Goal: Information Seeking & Learning: Learn about a topic

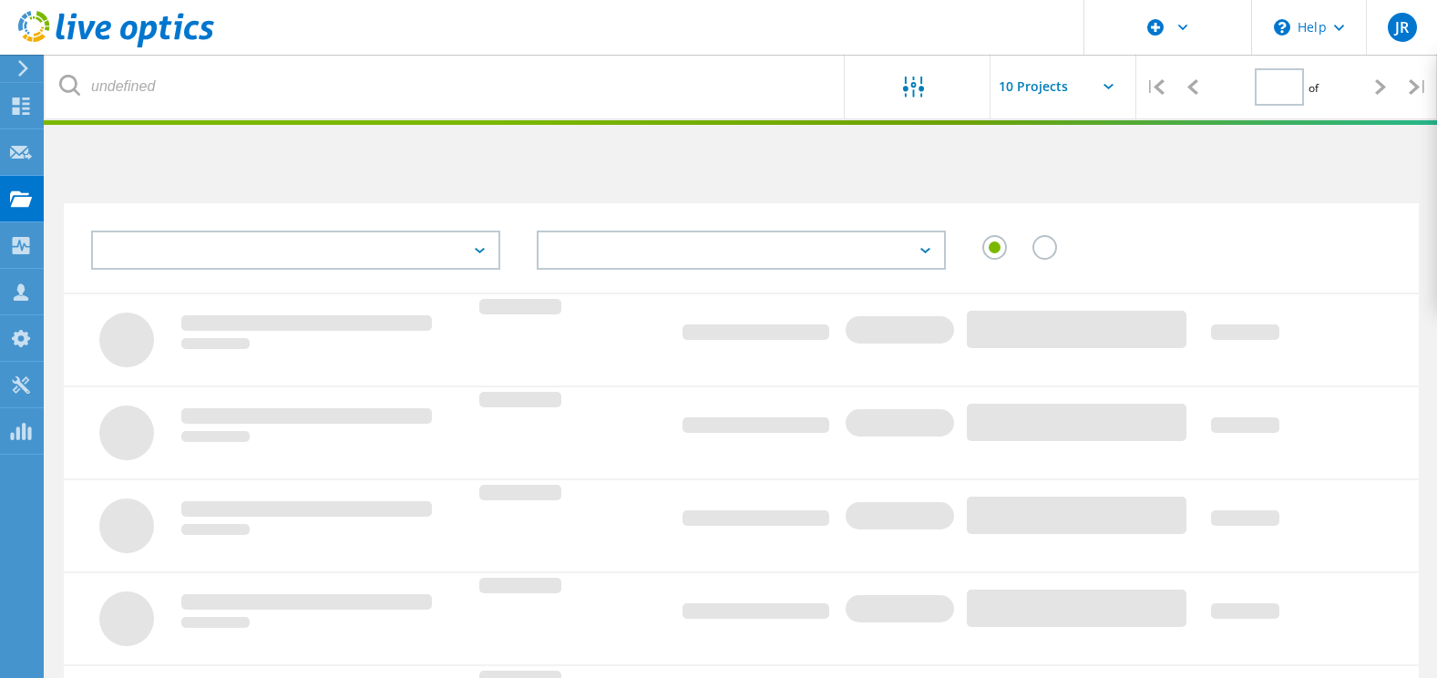
type input "1"
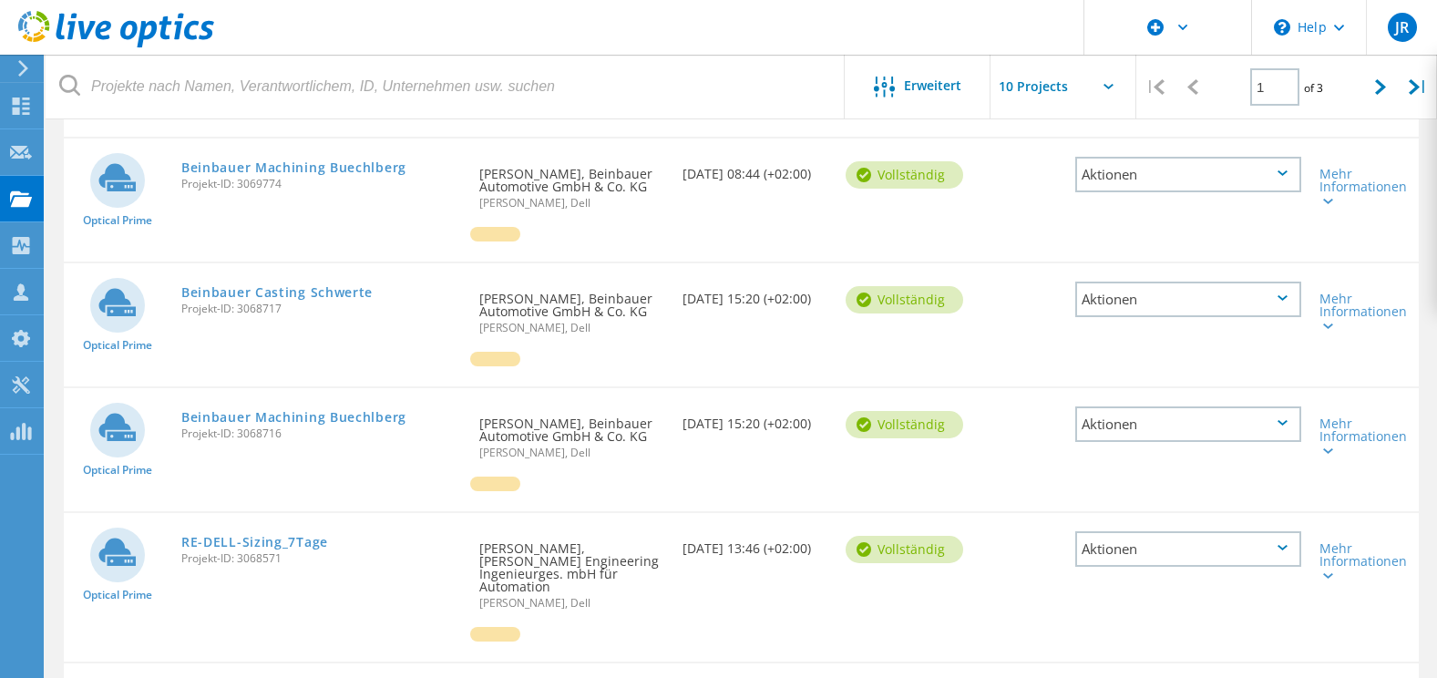
scroll to position [456, 0]
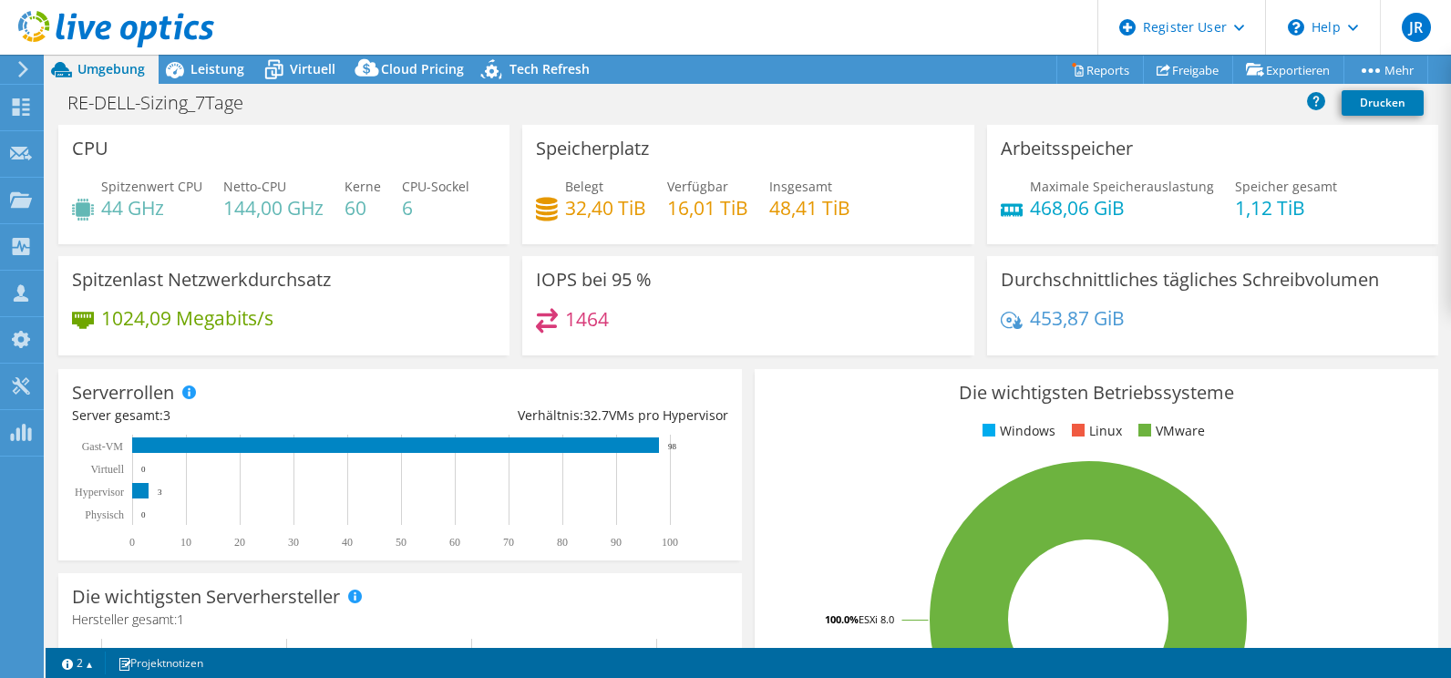
select select "EULondon"
select select "EUR"
click at [205, 74] on span "Leistung" at bounding box center [217, 68] width 54 height 17
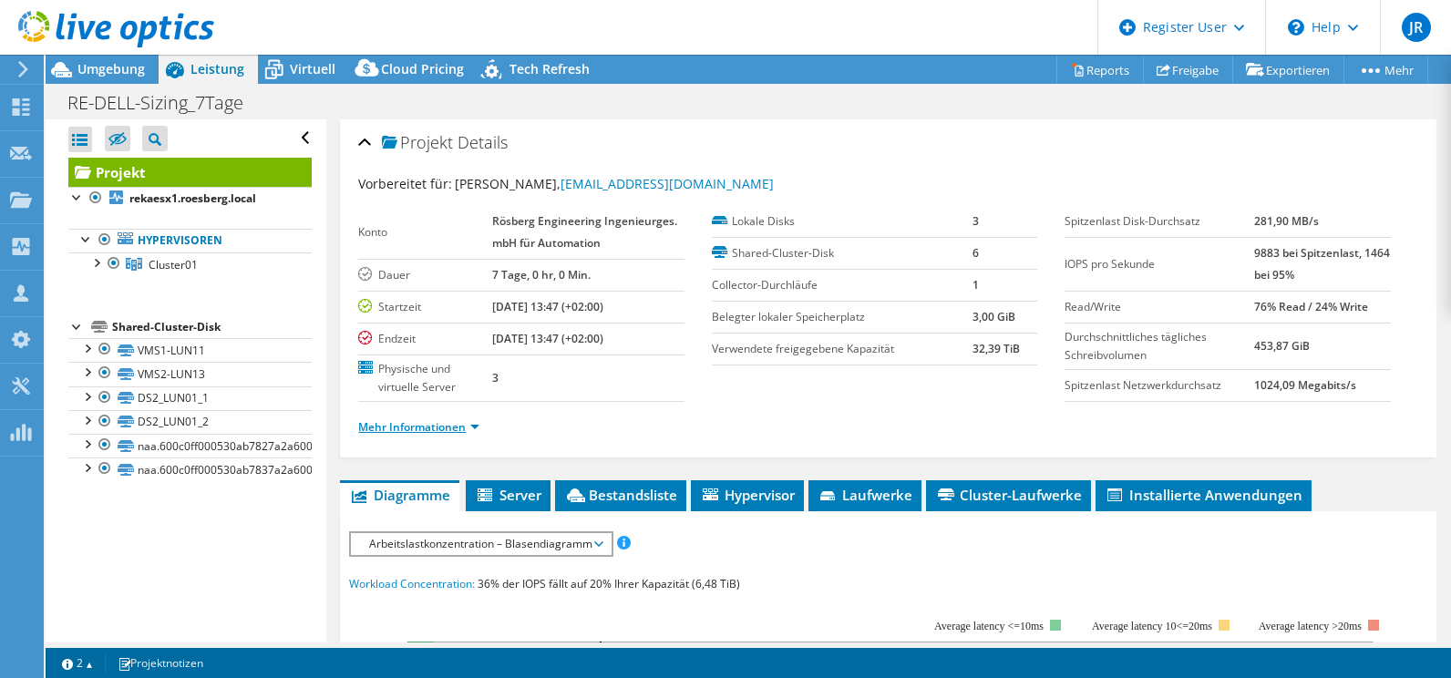
click at [439, 423] on link "Mehr Informationen" at bounding box center [418, 426] width 121 height 15
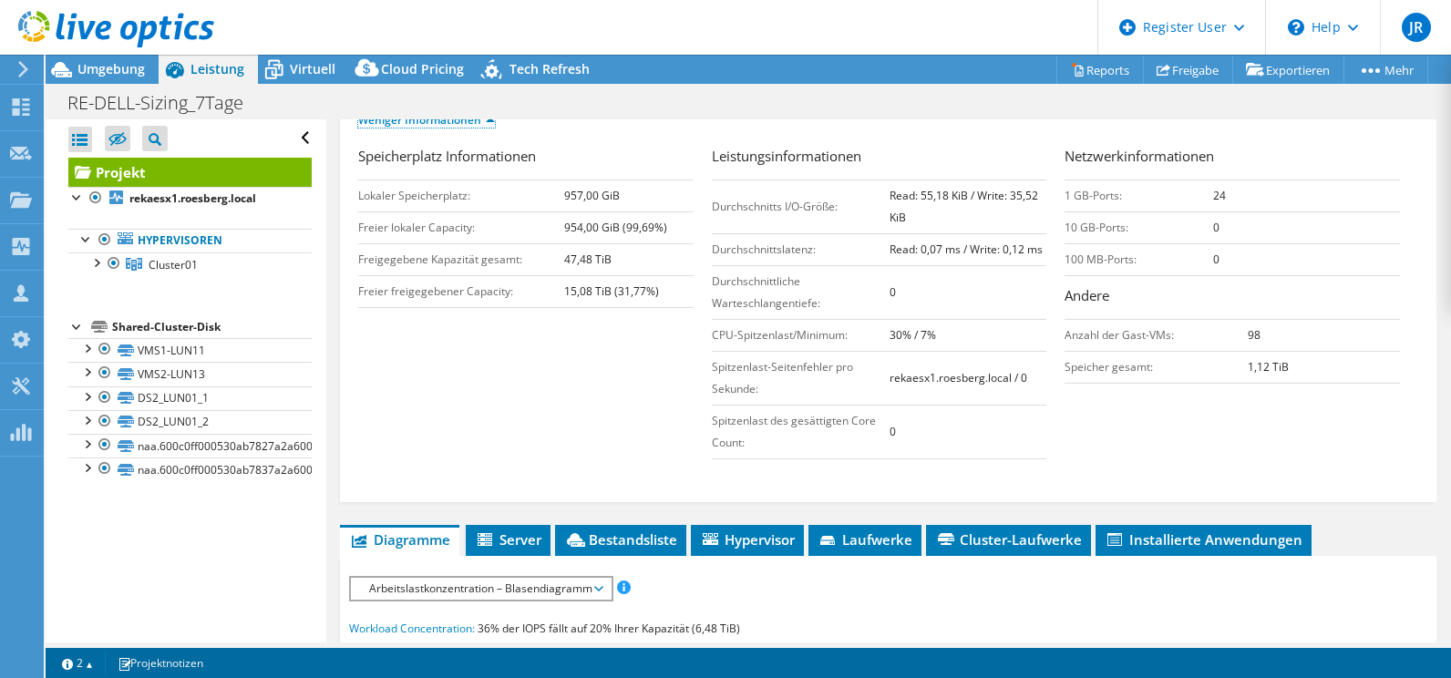
scroll to position [182, 0]
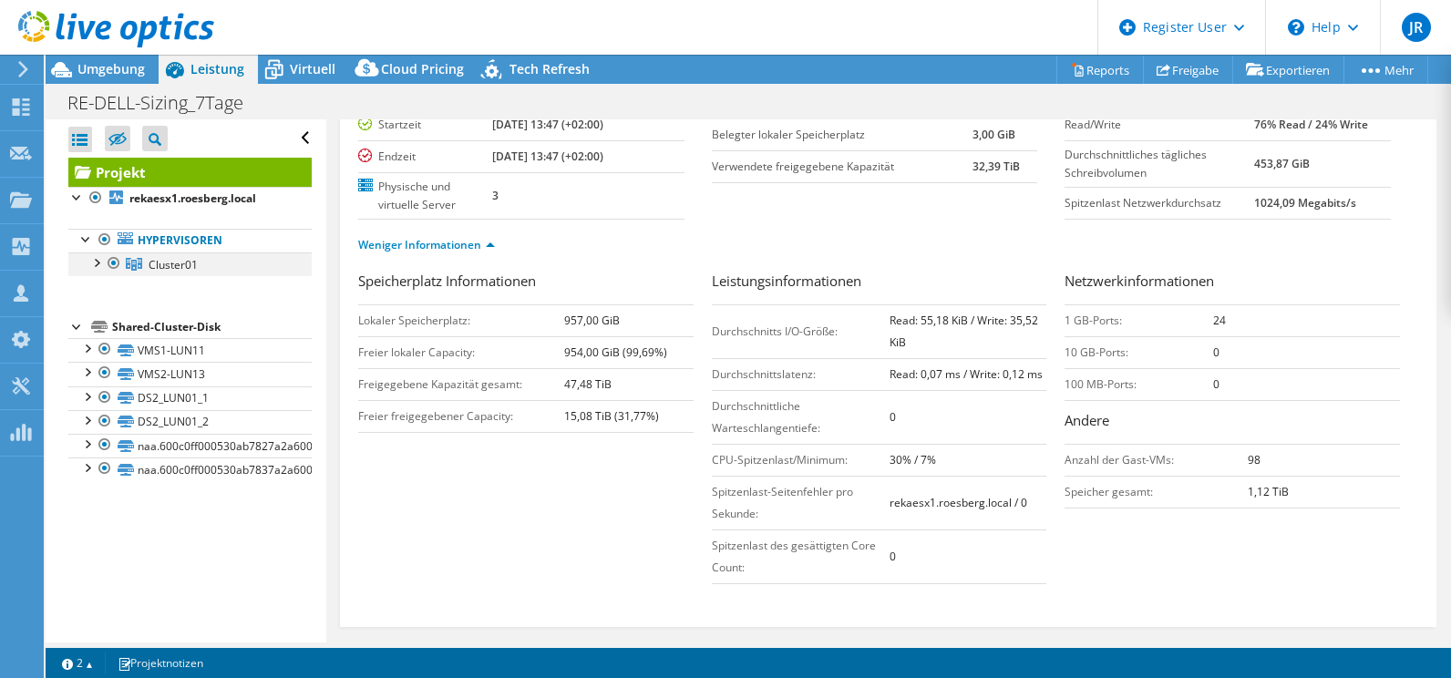
click at [96, 262] on div at bounding box center [96, 261] width 18 height 18
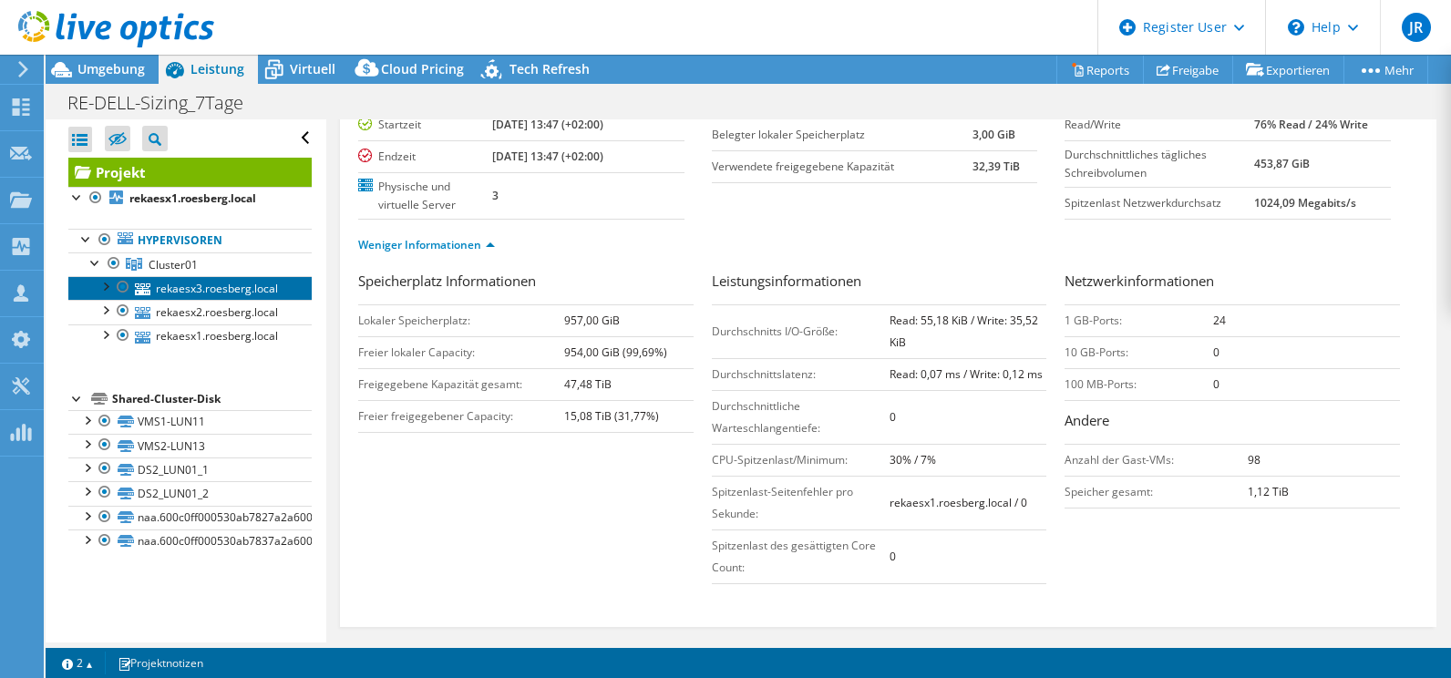
click at [214, 289] on link "rekaesx3.roesberg.local" at bounding box center [189, 288] width 243 height 24
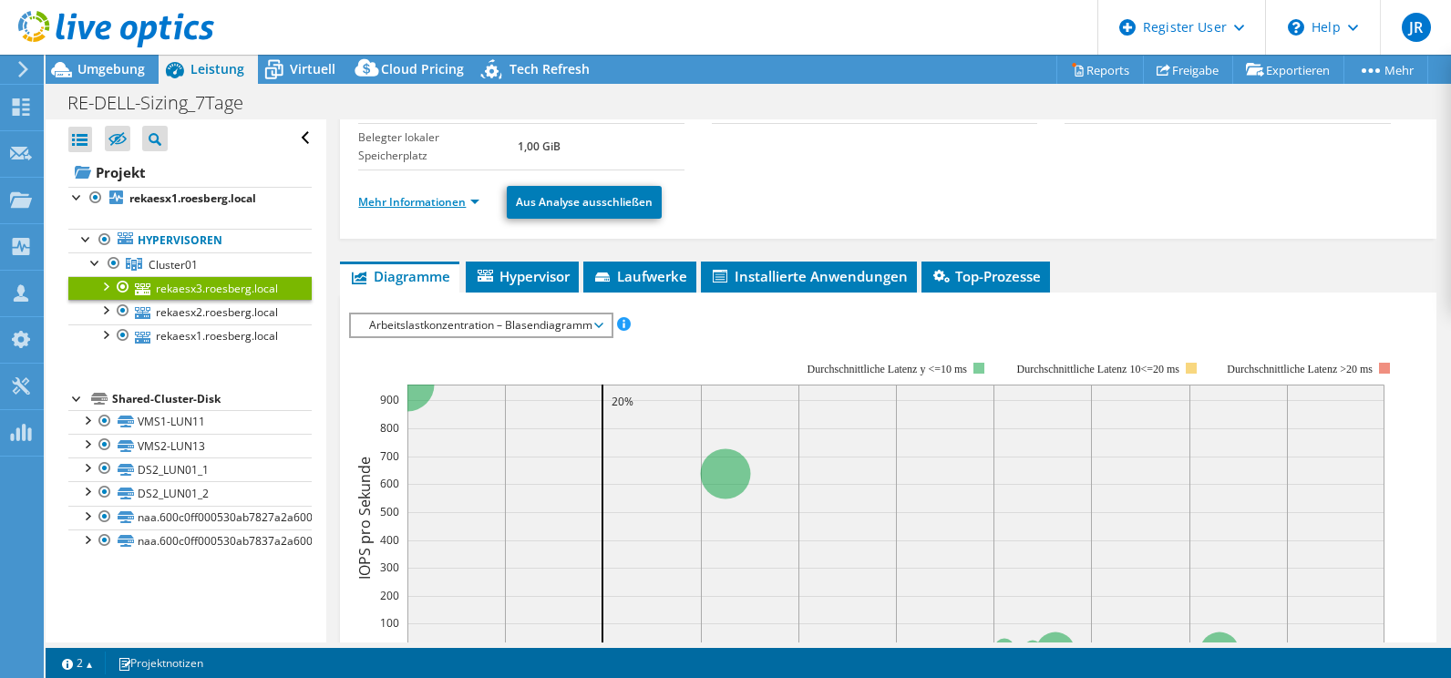
click at [437, 199] on link "Mehr Informationen" at bounding box center [418, 201] width 121 height 15
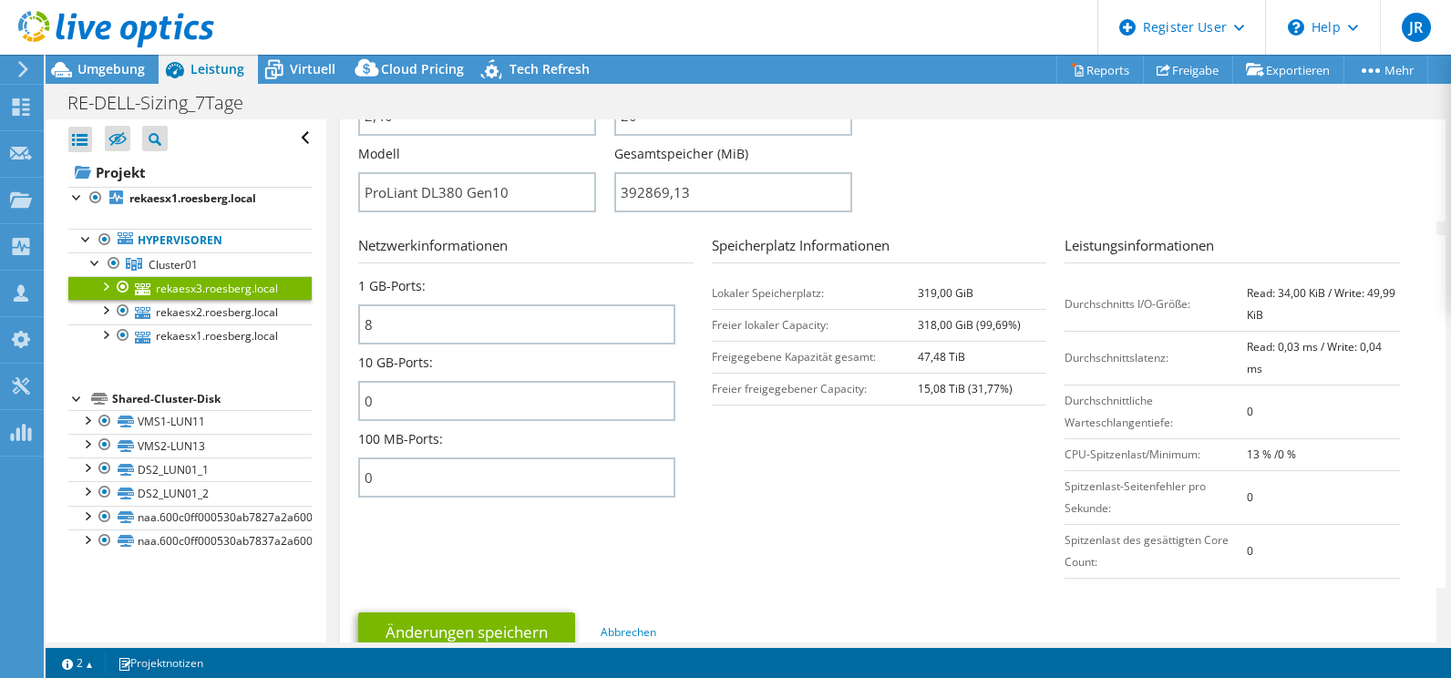
scroll to position [638, 0]
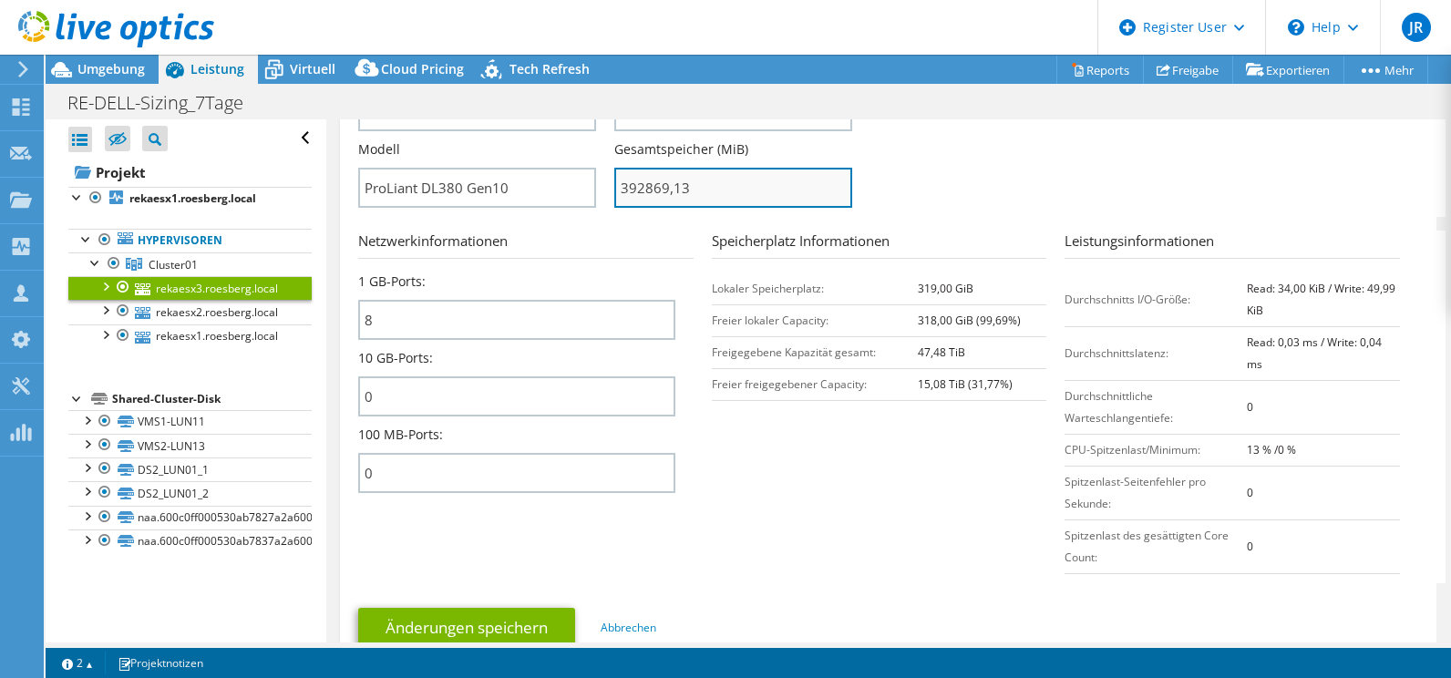
drag, startPoint x: 618, startPoint y: 190, endPoint x: 664, endPoint y: 201, distance: 47.7
click at [664, 201] on input "392869,13" at bounding box center [733, 188] width 238 height 40
type input "39286913"
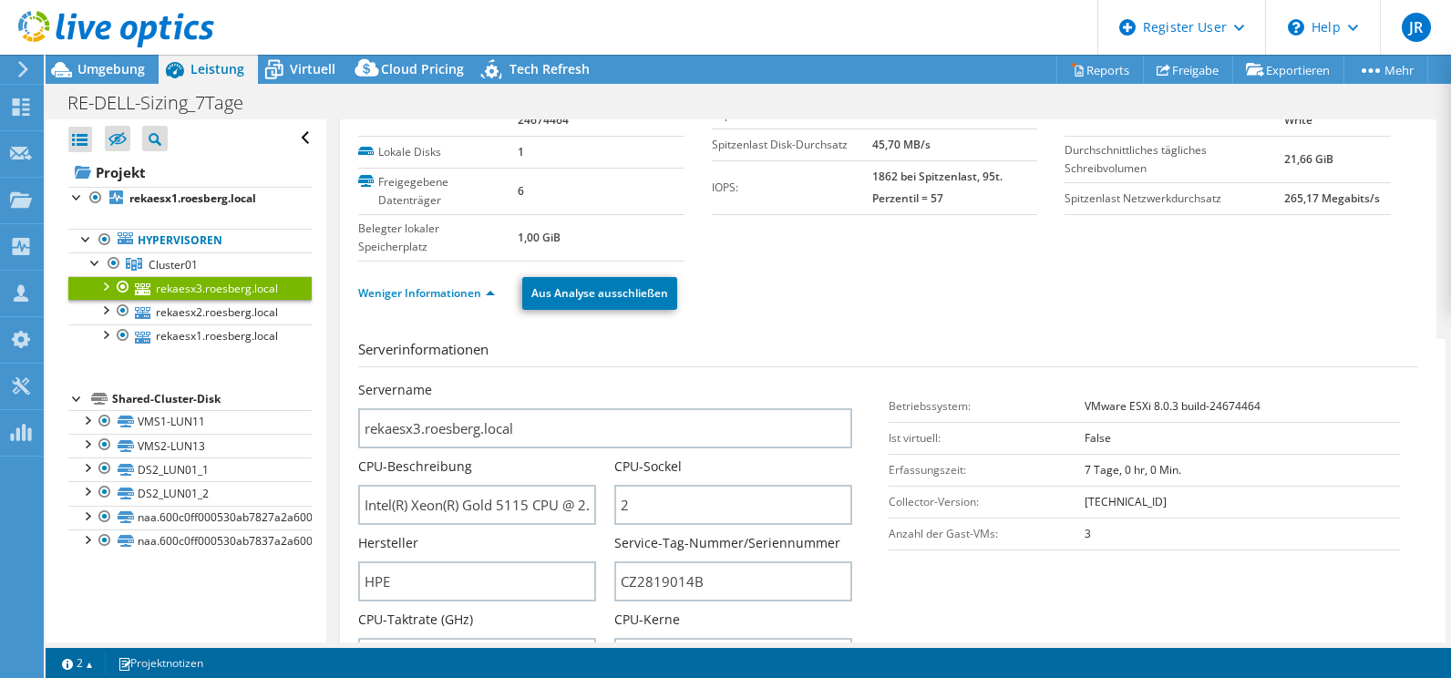
scroll to position [0, 0]
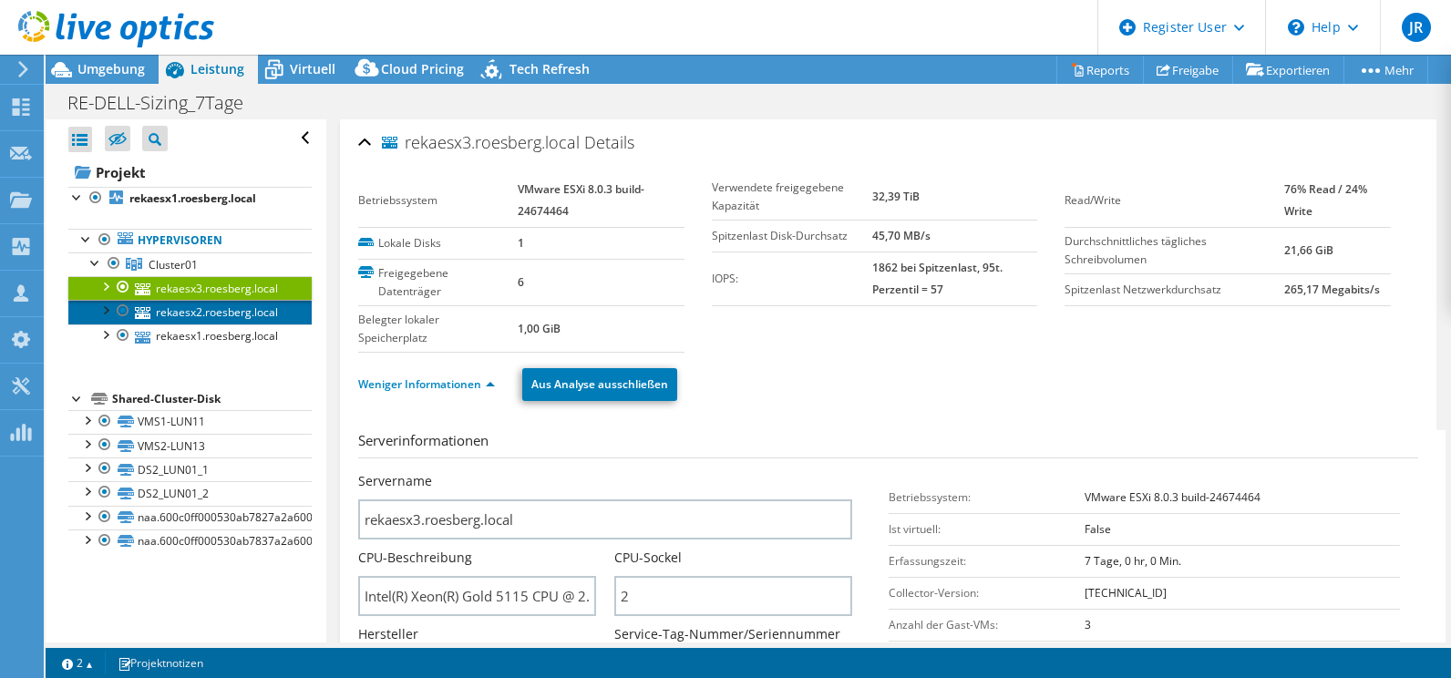
click at [182, 308] on link "rekaesx2.roesberg.local" at bounding box center [189, 312] width 243 height 24
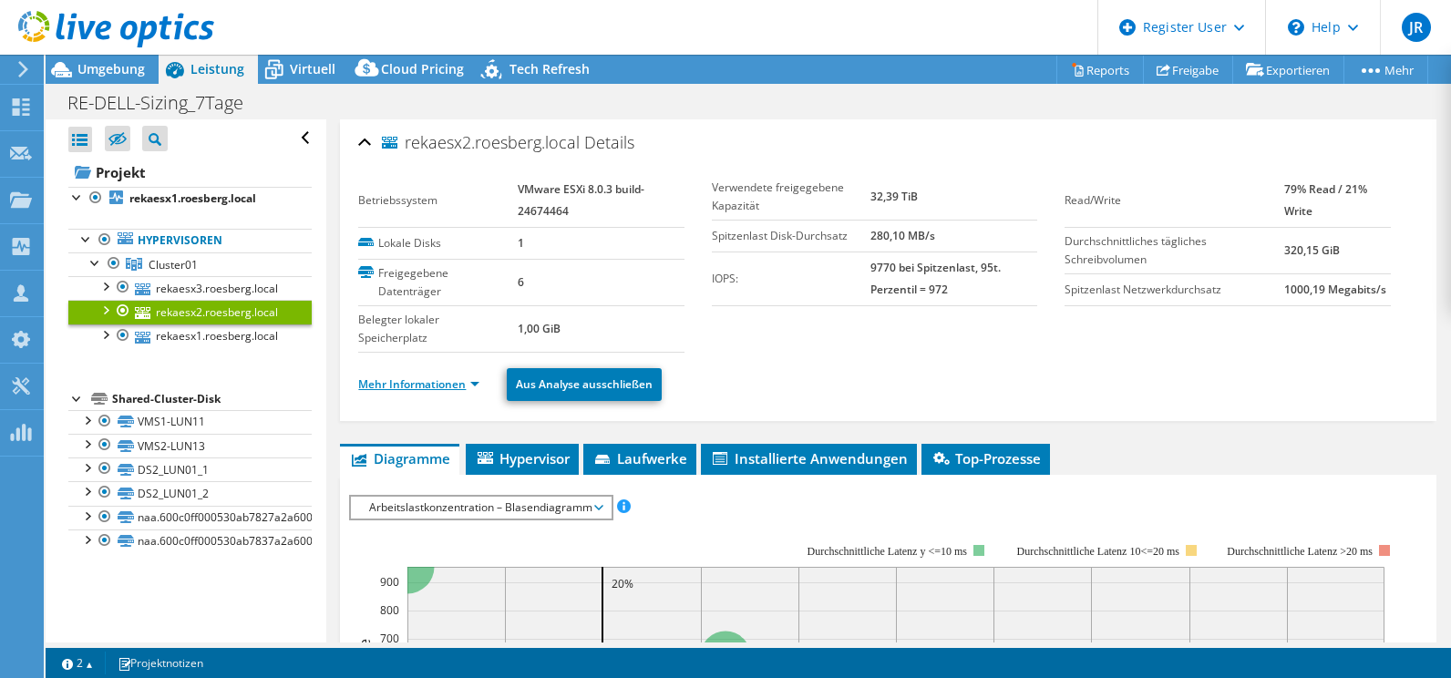
click at [396, 383] on link "Mehr Informationen" at bounding box center [418, 383] width 121 height 15
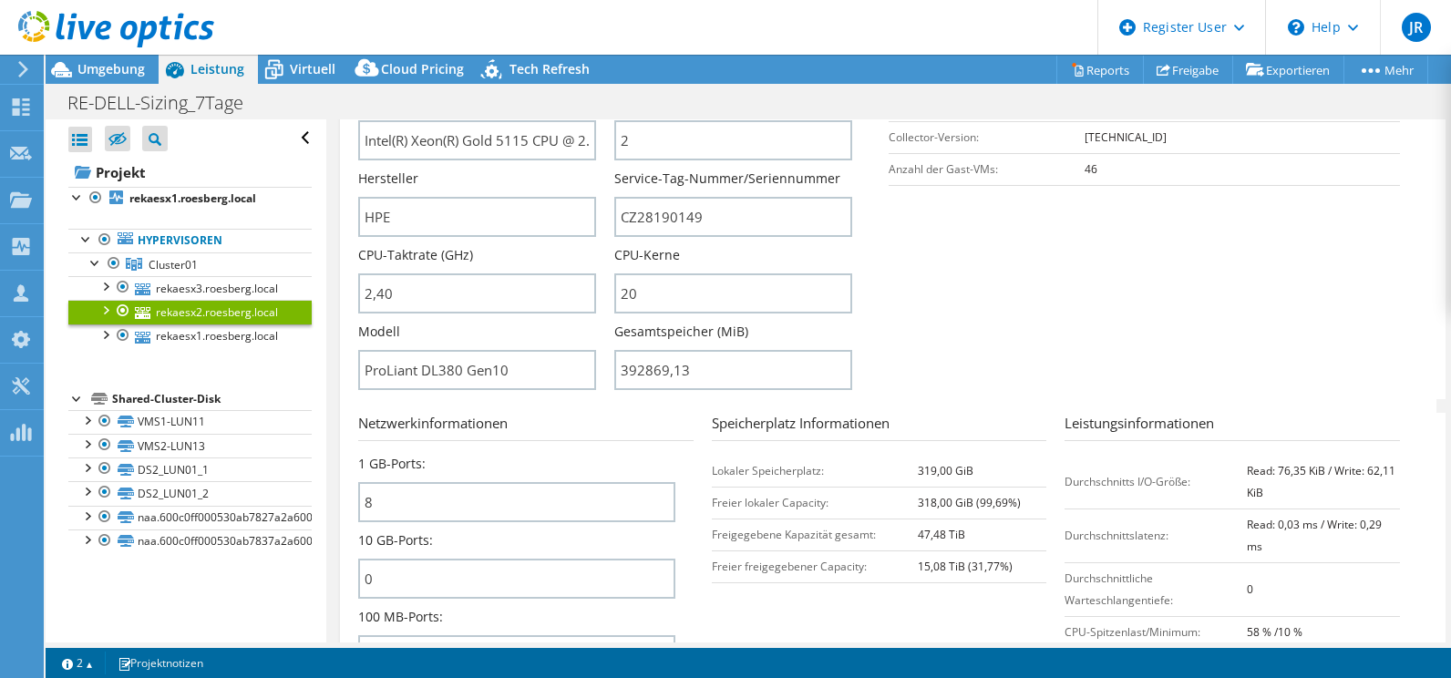
scroll to position [364, 0]
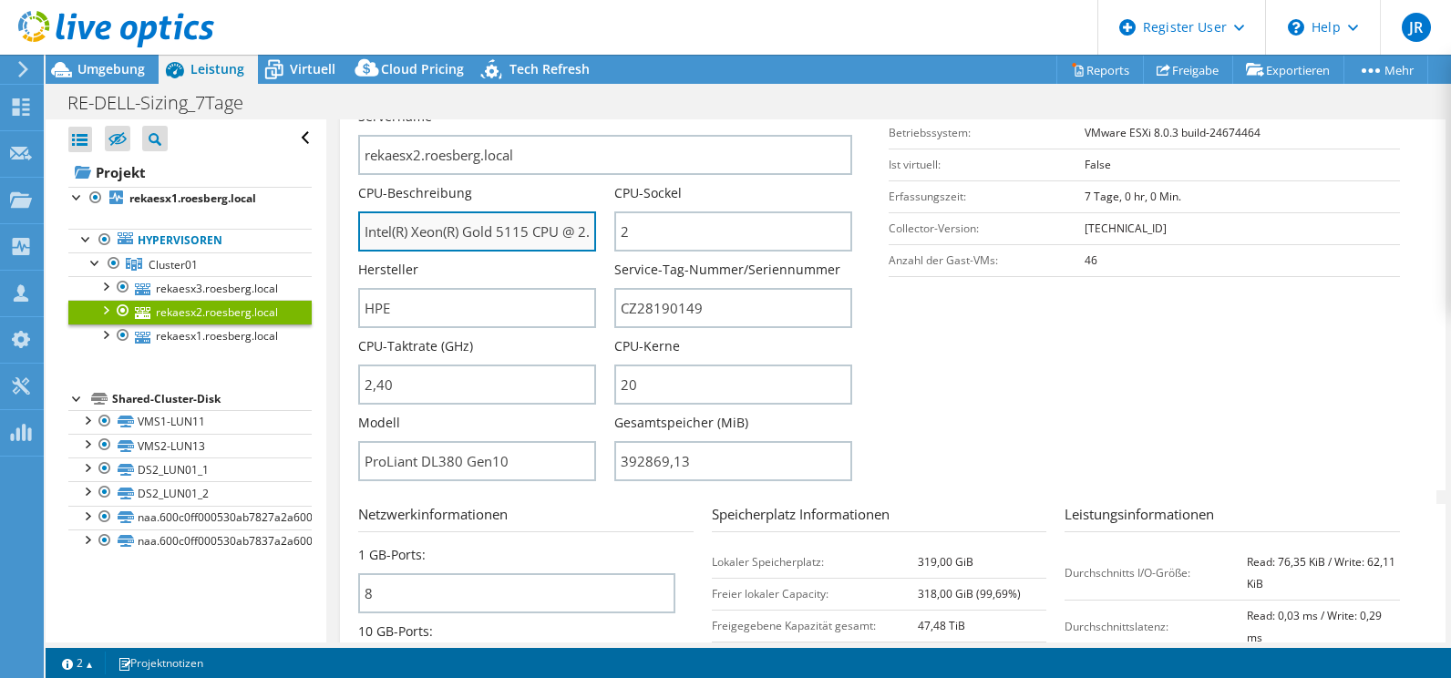
drag, startPoint x: 498, startPoint y: 230, endPoint x: 529, endPoint y: 232, distance: 32.0
click at [529, 232] on input "Intel(R) Xeon(R) Gold 5115 CPU @ 2.40GHz 239 GHz" at bounding box center [477, 231] width 238 height 40
click at [947, 363] on section "Serverinformationen Servername rekaesx2.[GEOGRAPHIC_DATA]local CPU-Beschreibung…" at bounding box center [892, 278] width 1069 height 425
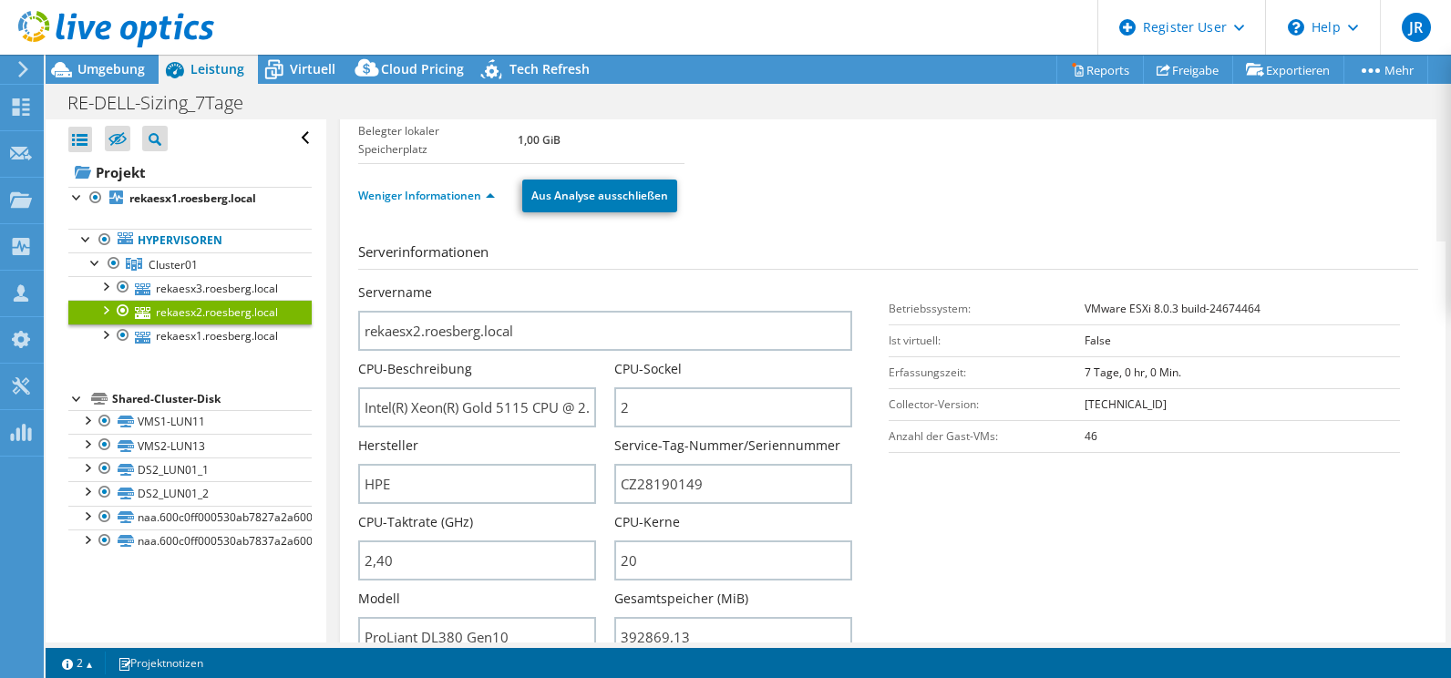
scroll to position [182, 0]
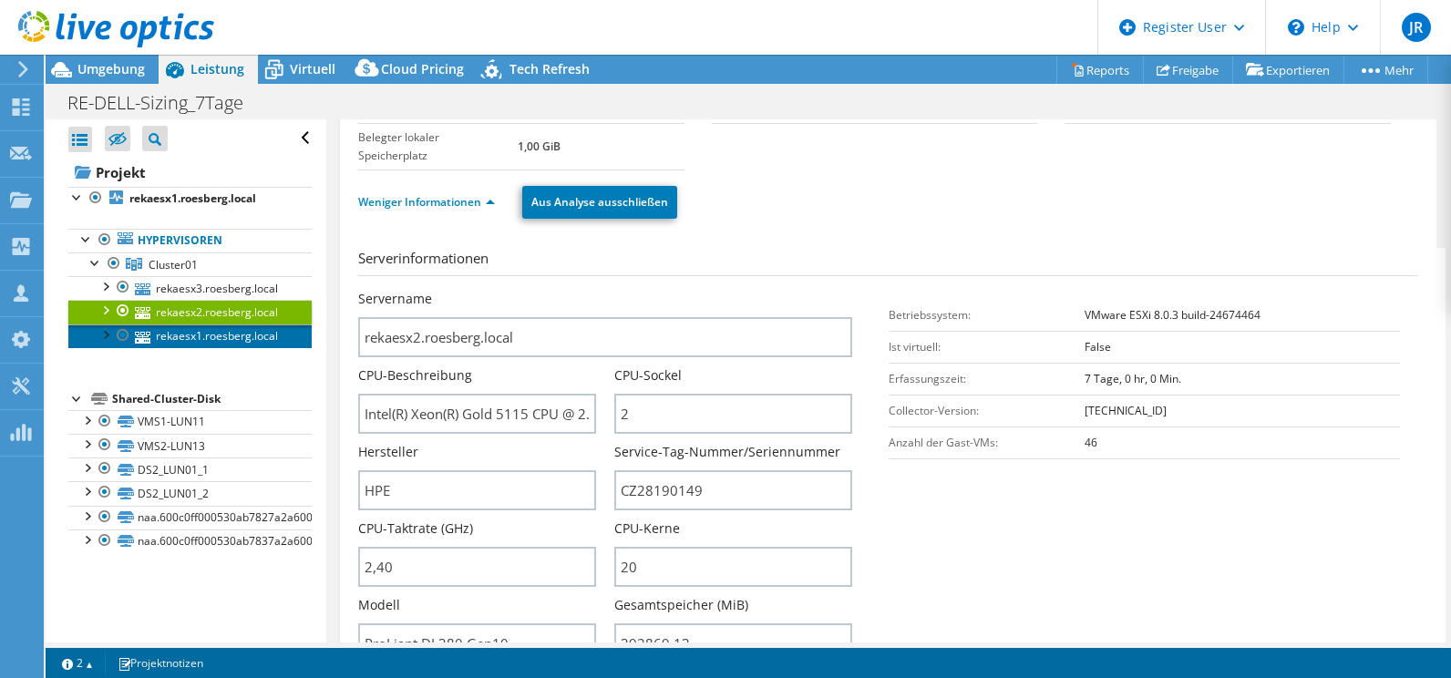
click at [161, 337] on link "rekaesx1.roesberg.local" at bounding box center [189, 336] width 243 height 24
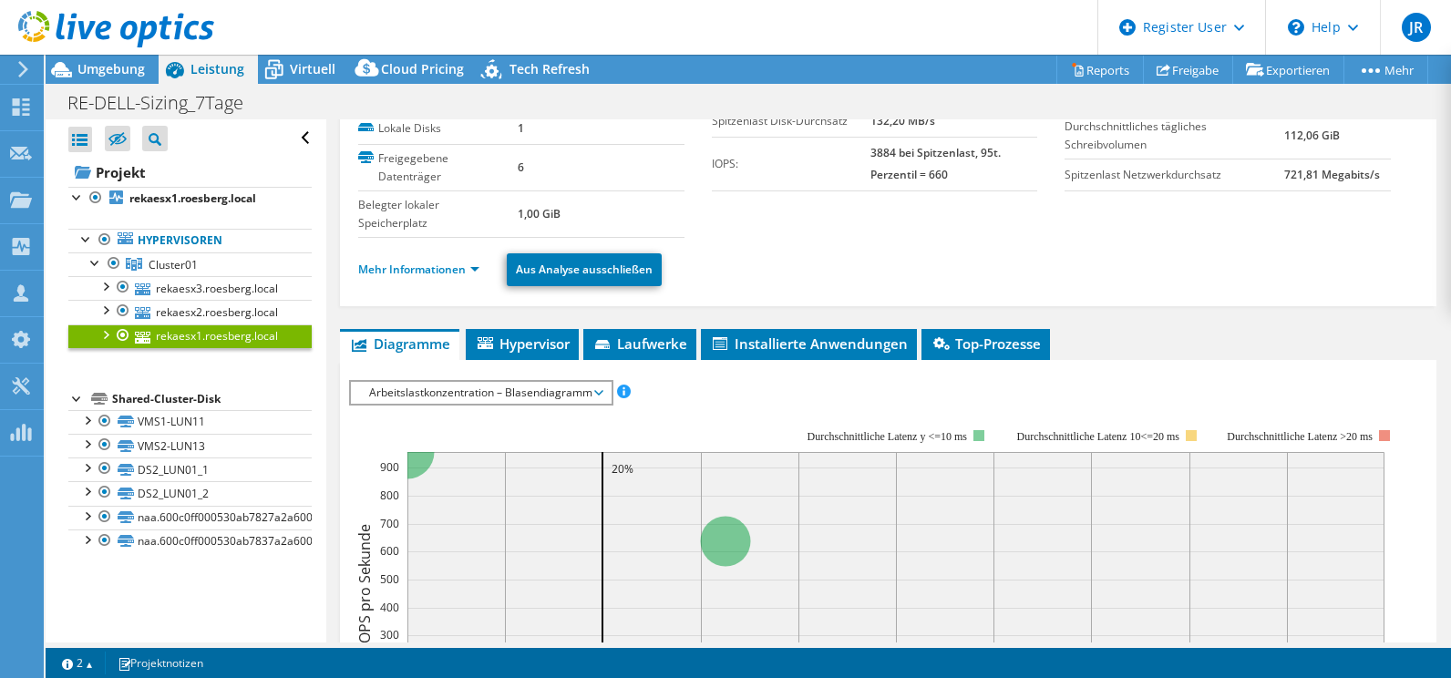
scroll to position [91, 0]
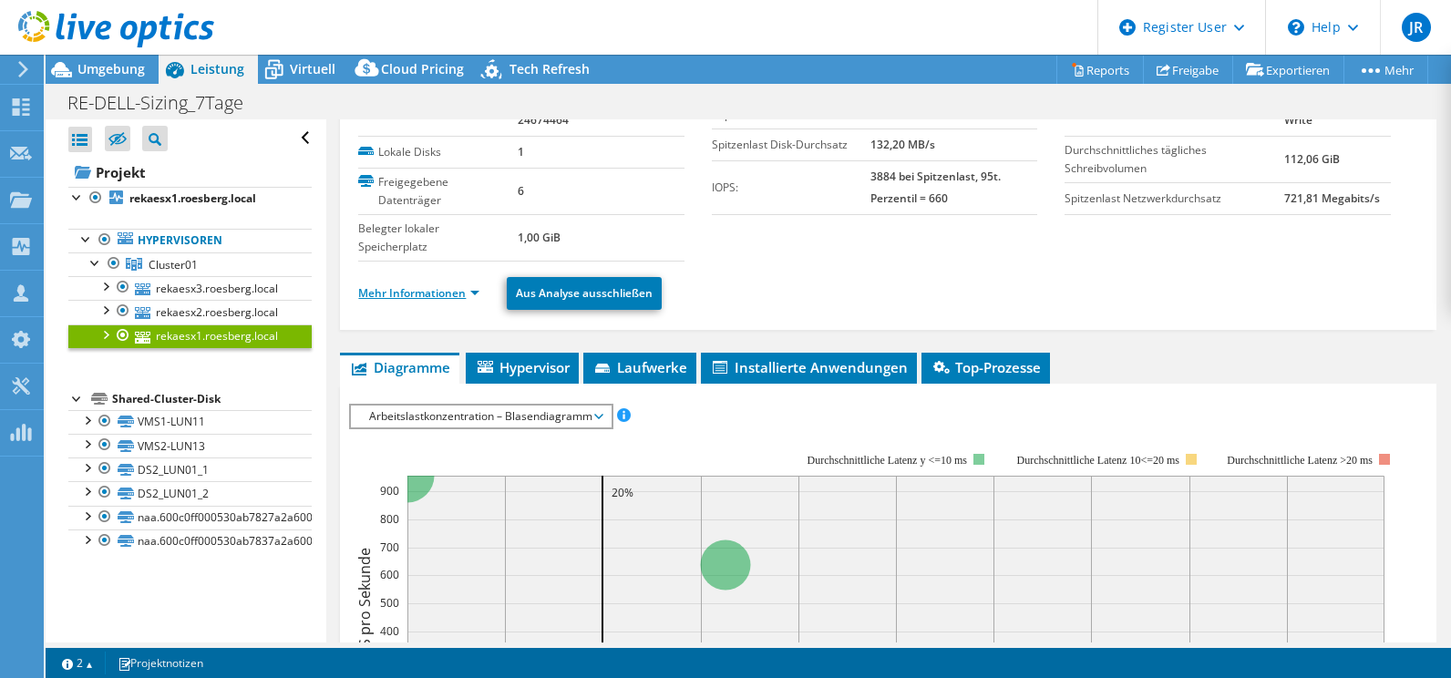
click at [424, 291] on link "Mehr Informationen" at bounding box center [418, 292] width 121 height 15
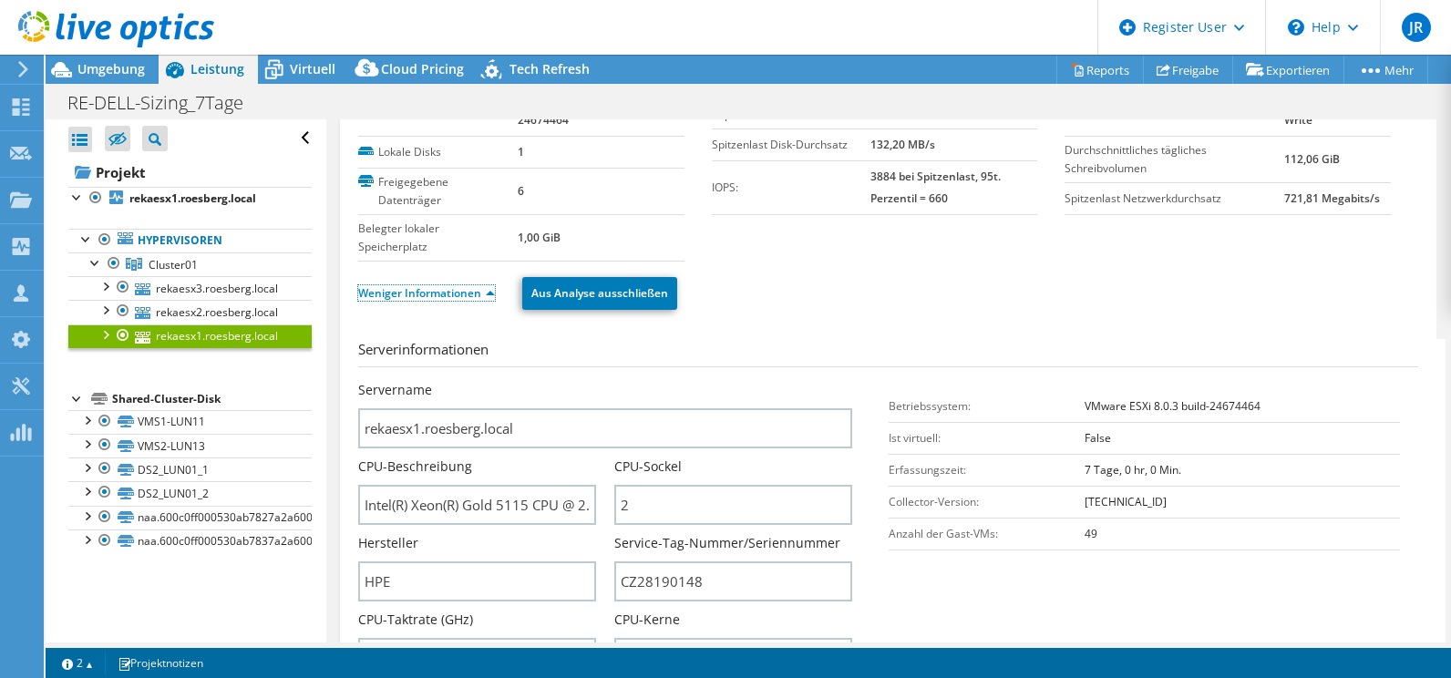
scroll to position [0, 0]
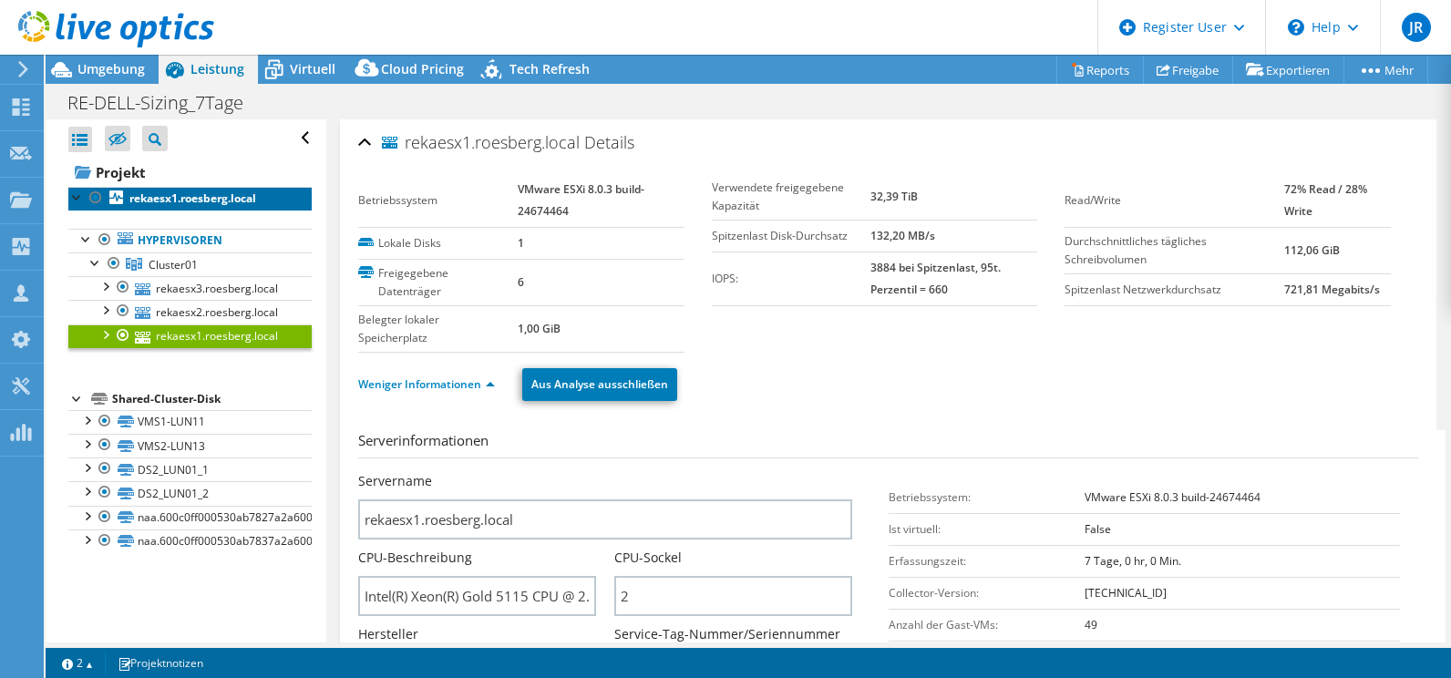
click at [182, 194] on b "rekaesx1.roesberg.local" at bounding box center [192, 197] width 127 height 15
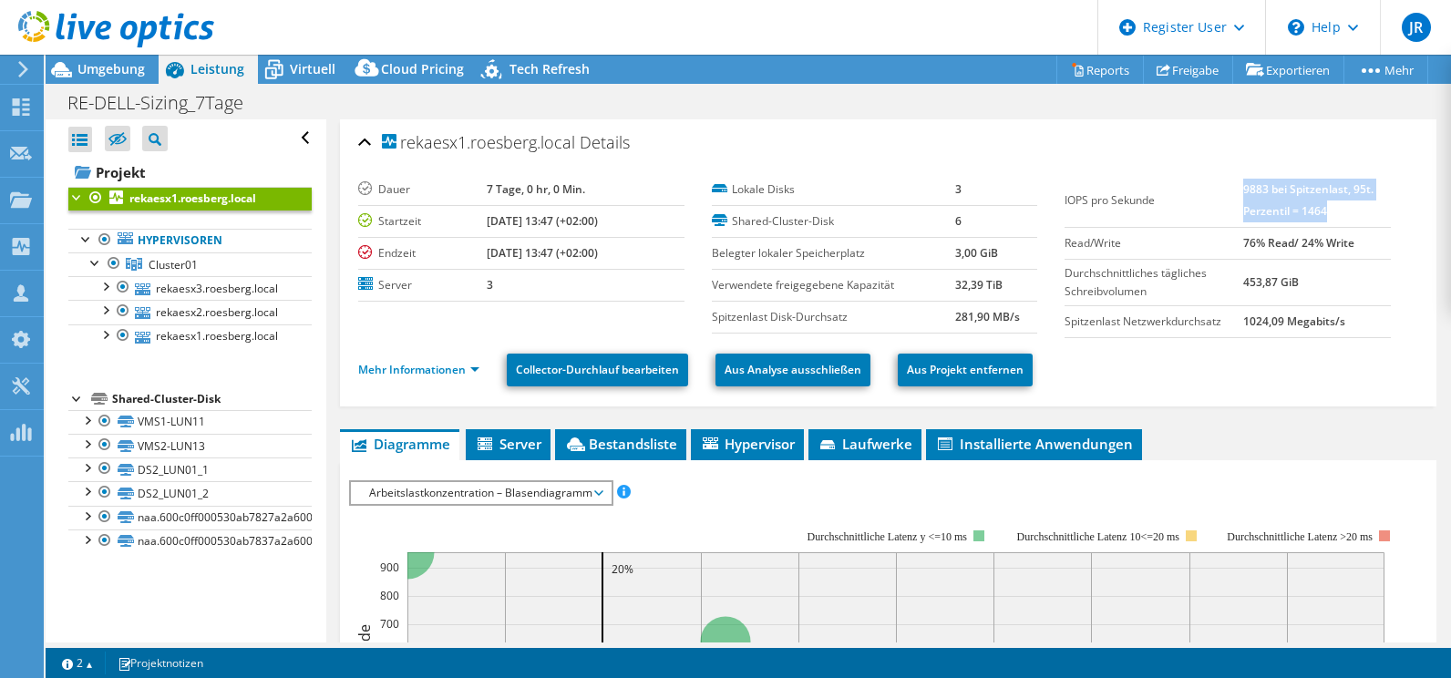
drag, startPoint x: 1233, startPoint y: 186, endPoint x: 1333, endPoint y: 211, distance: 103.4
click at [1333, 211] on td "9883 bei Spitzenlast, 95t. Perzentil = 1464" at bounding box center [1317, 201] width 148 height 54
drag, startPoint x: 1333, startPoint y: 211, endPoint x: 1259, endPoint y: 194, distance: 75.8
copy b "9883 bei Spitzenlast, 95t. Perzentil = 1464"
click at [444, 371] on link "Mehr Informationen" at bounding box center [418, 369] width 121 height 15
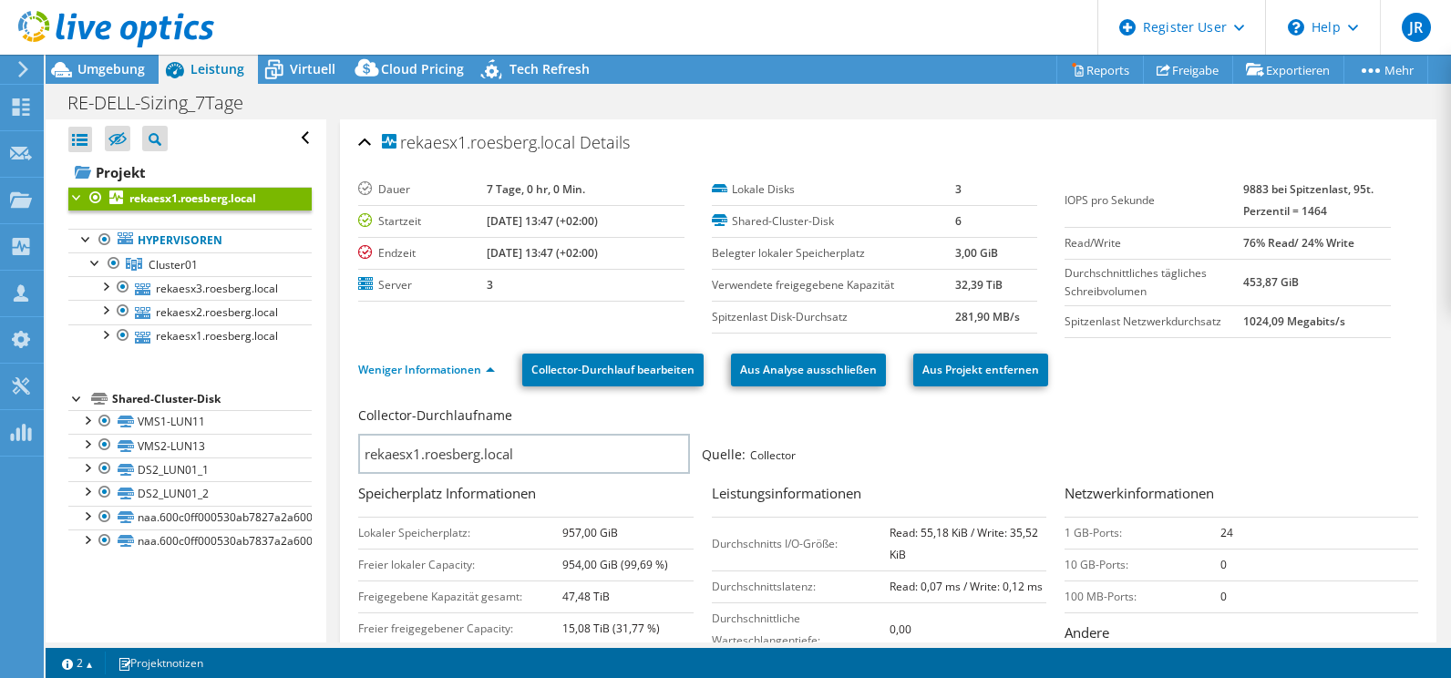
click at [1148, 437] on div "Collector-Durchlaufname rekaesx1.roesberg.local Quelle: Collector" at bounding box center [879, 439] width 1042 height 67
click at [159, 261] on span "Cluster01" at bounding box center [173, 264] width 49 height 15
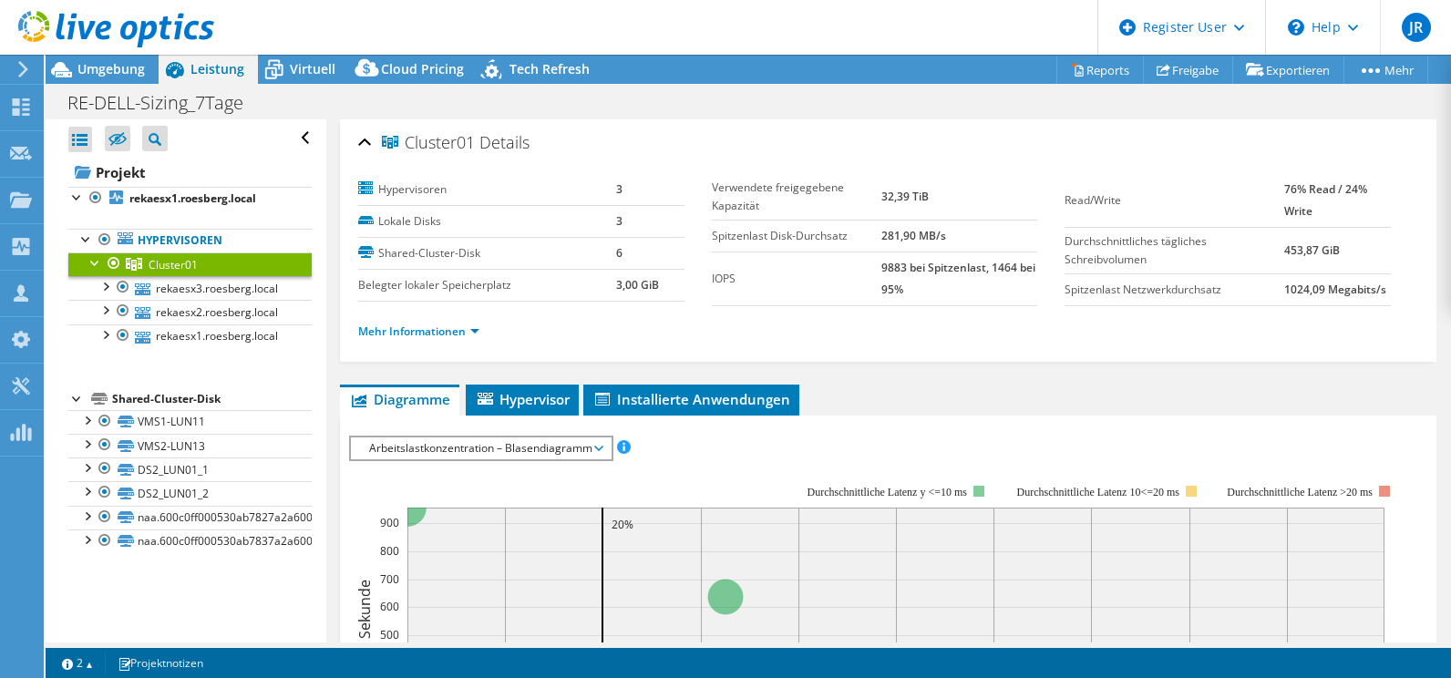
click at [91, 258] on div at bounding box center [96, 261] width 18 height 18
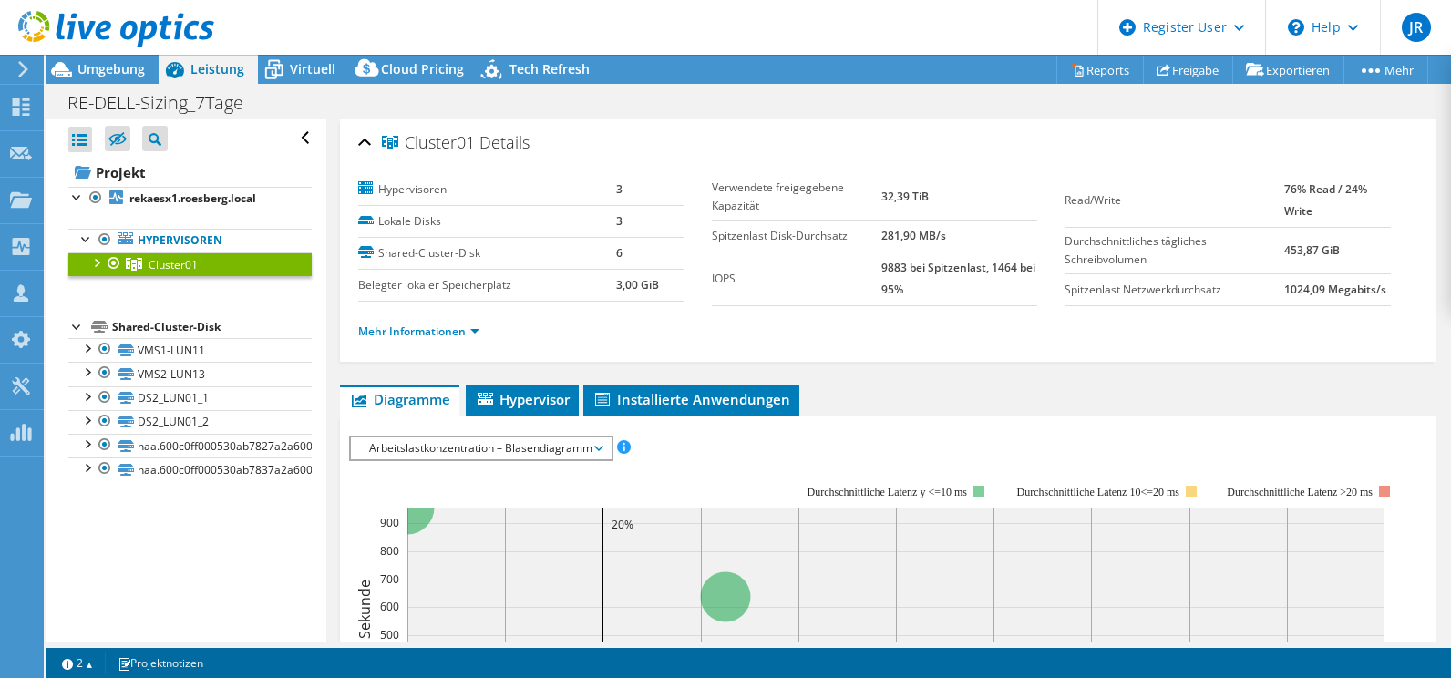
click at [91, 258] on div at bounding box center [96, 261] width 18 height 18
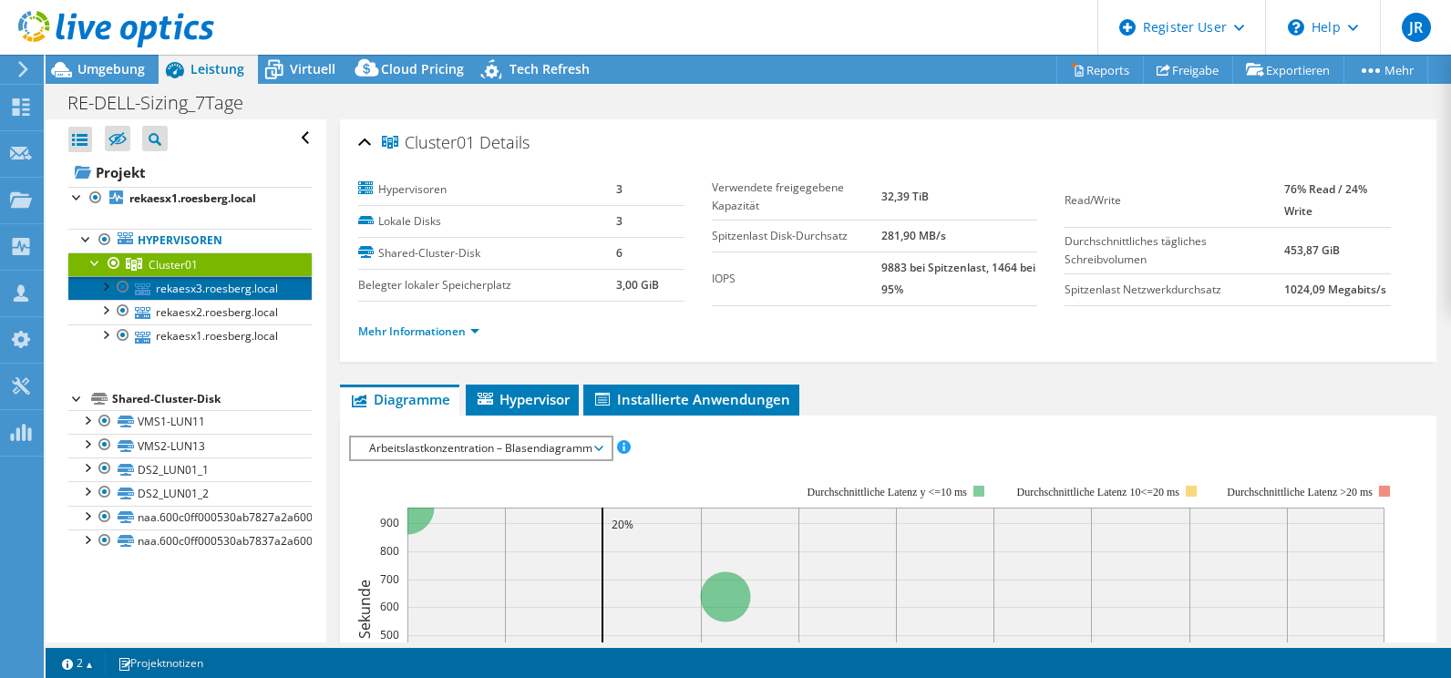
click at [224, 284] on link "rekaesx3.roesberg.local" at bounding box center [189, 288] width 243 height 24
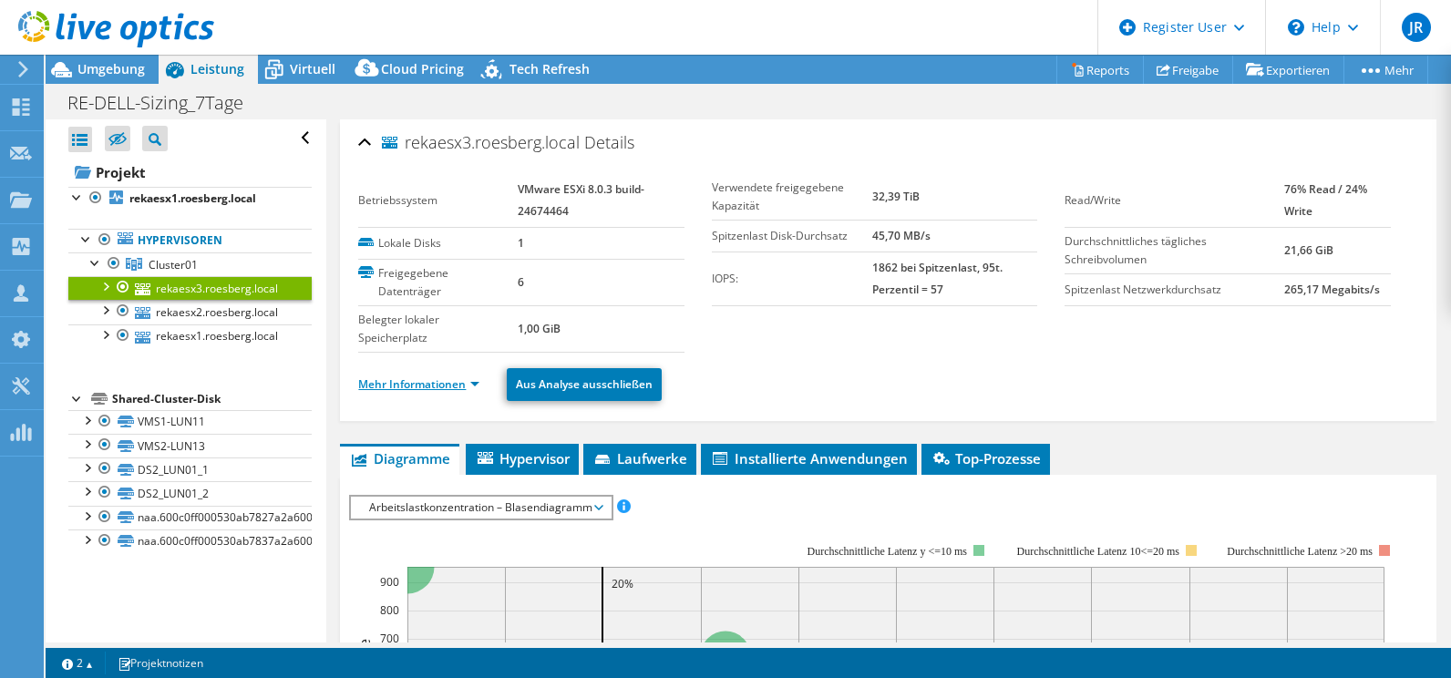
click at [432, 380] on link "Mehr Informationen" at bounding box center [418, 383] width 121 height 15
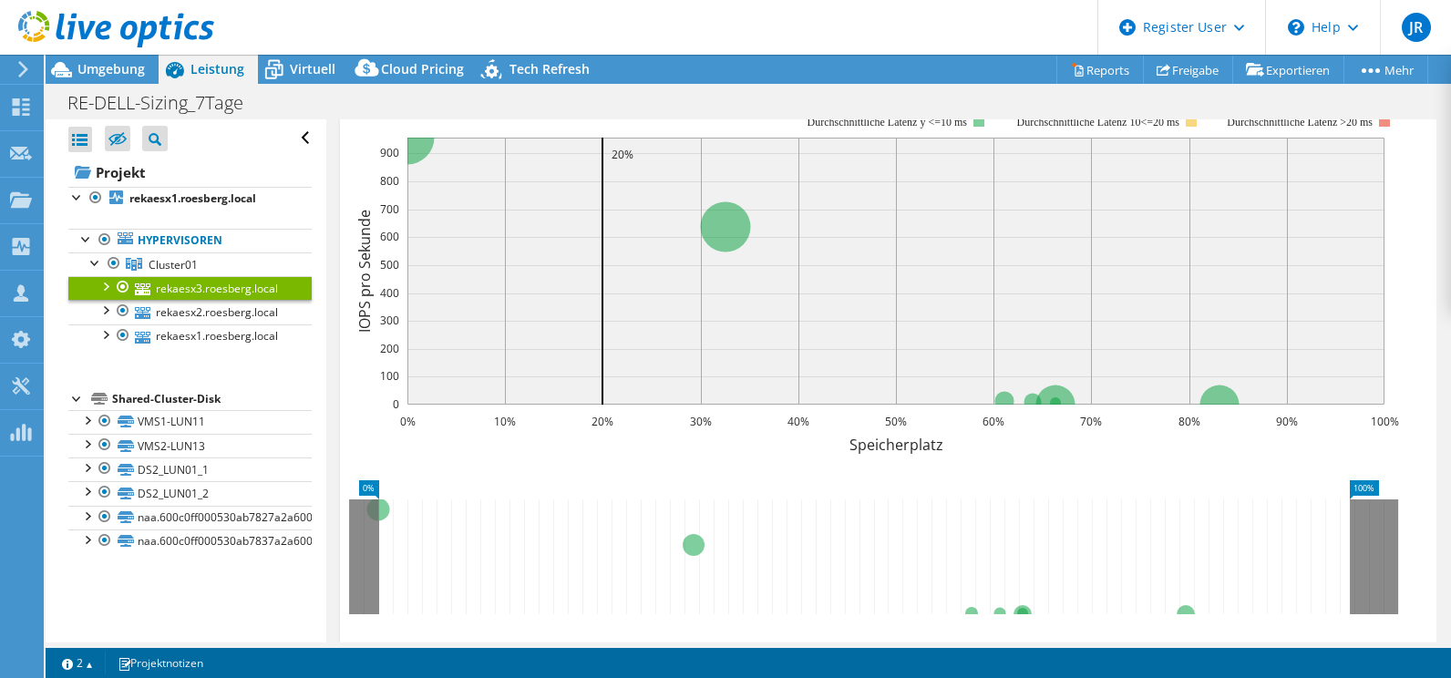
scroll to position [1248, 0]
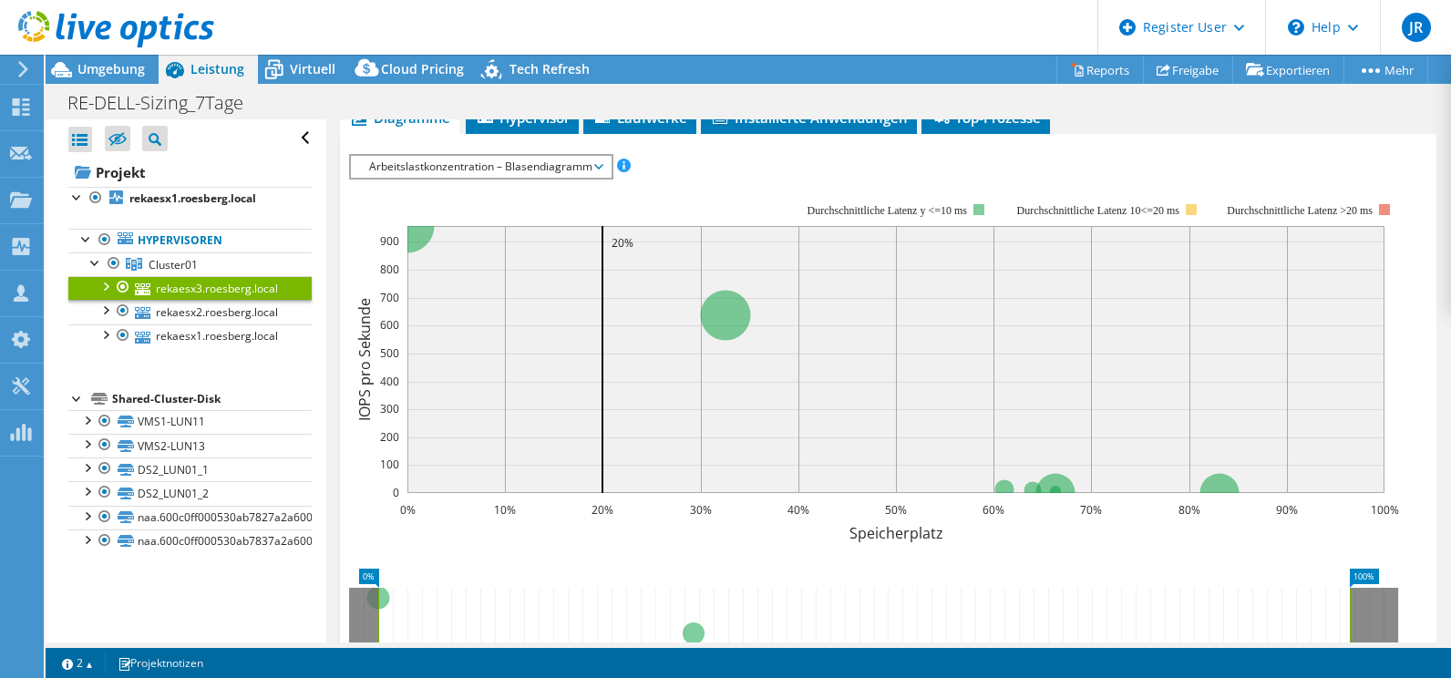
click at [477, 162] on span "Arbeitslastkonzentration – Blasendiagramm" at bounding box center [480, 167] width 241 height 22
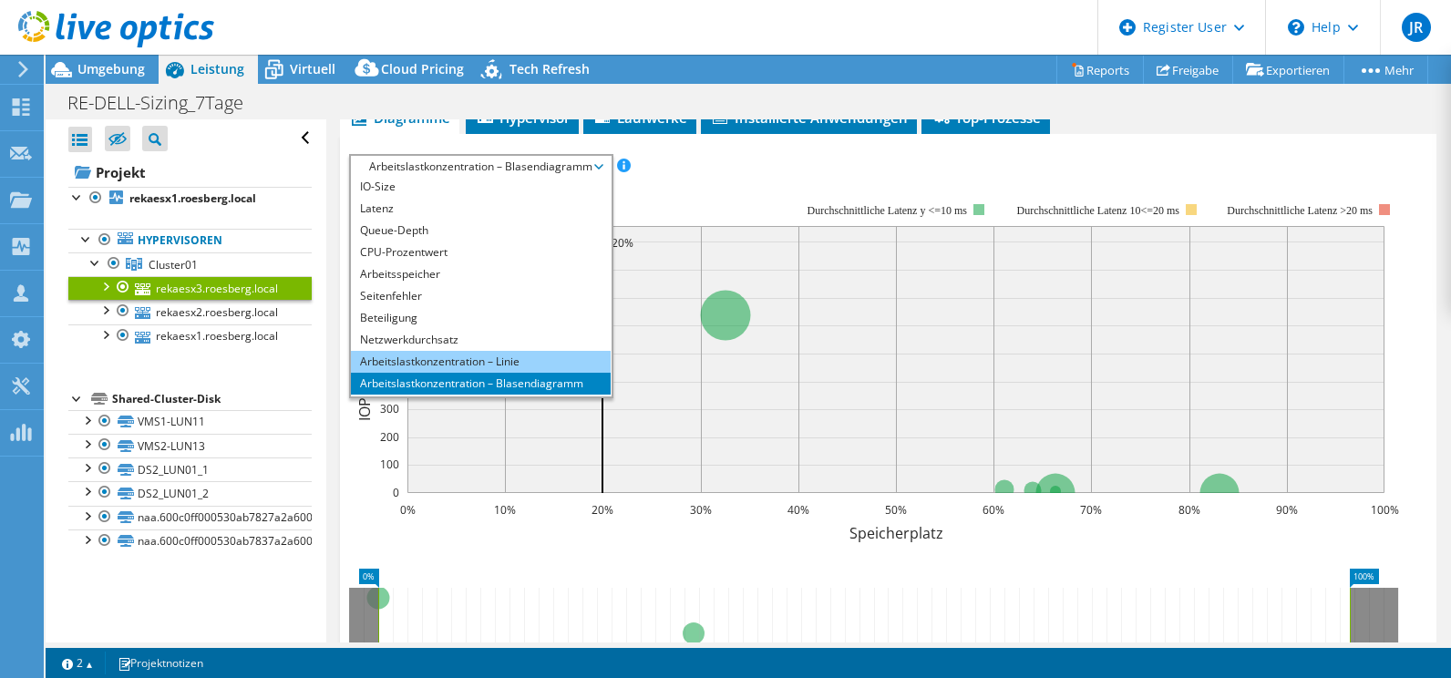
scroll to position [66, 0]
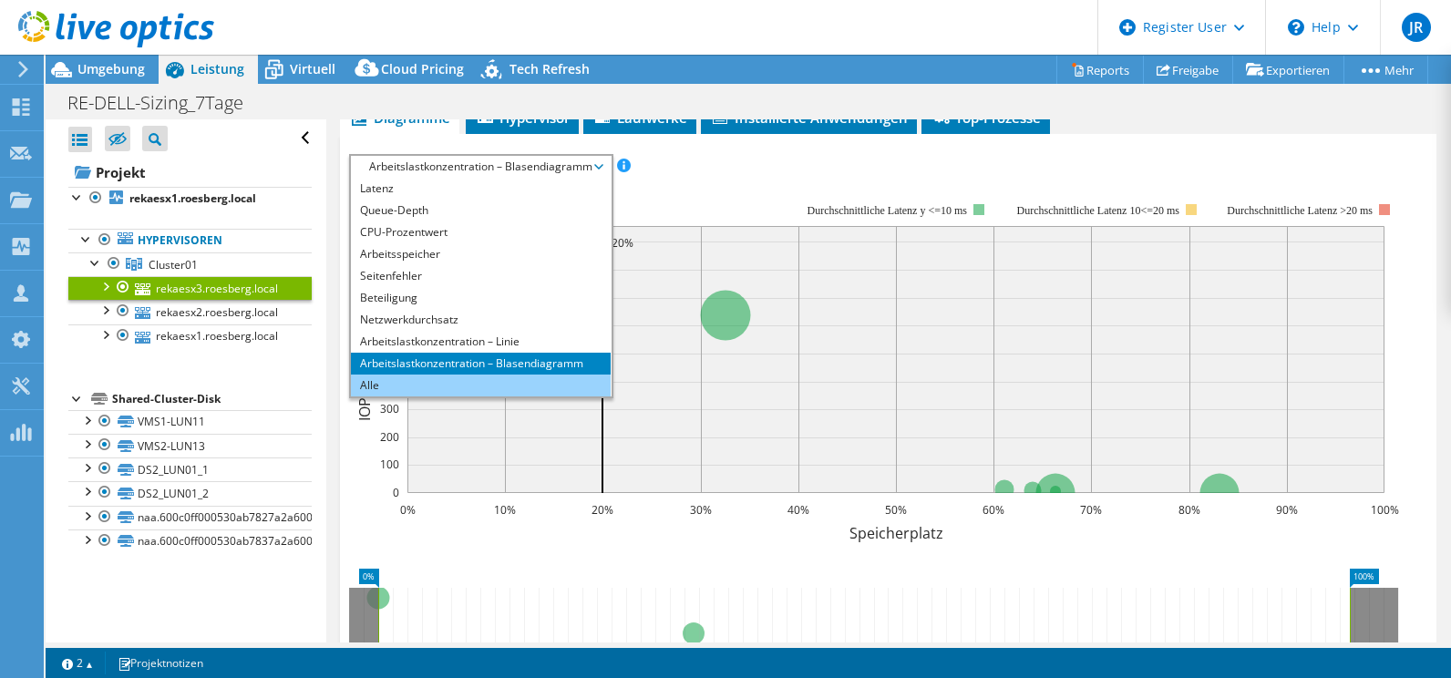
click at [363, 389] on li "Alle" at bounding box center [481, 386] width 260 height 22
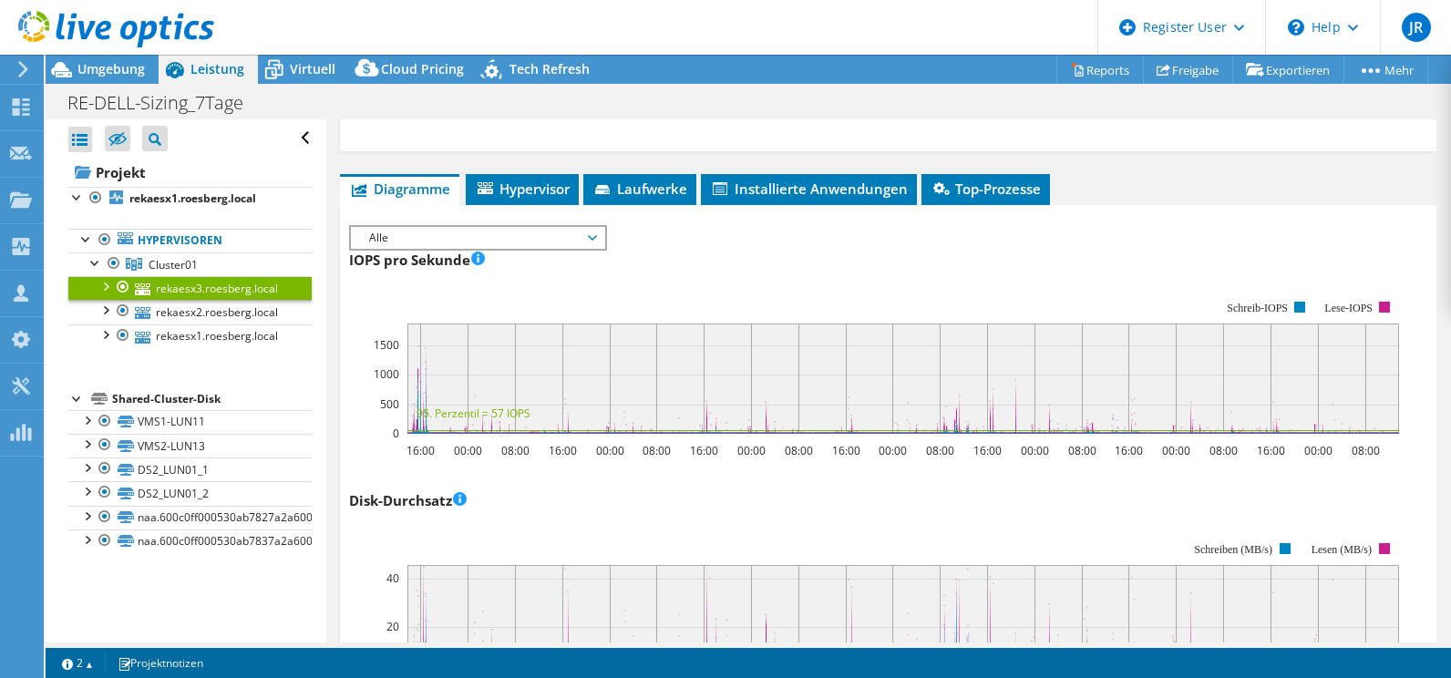
scroll to position [1066, 0]
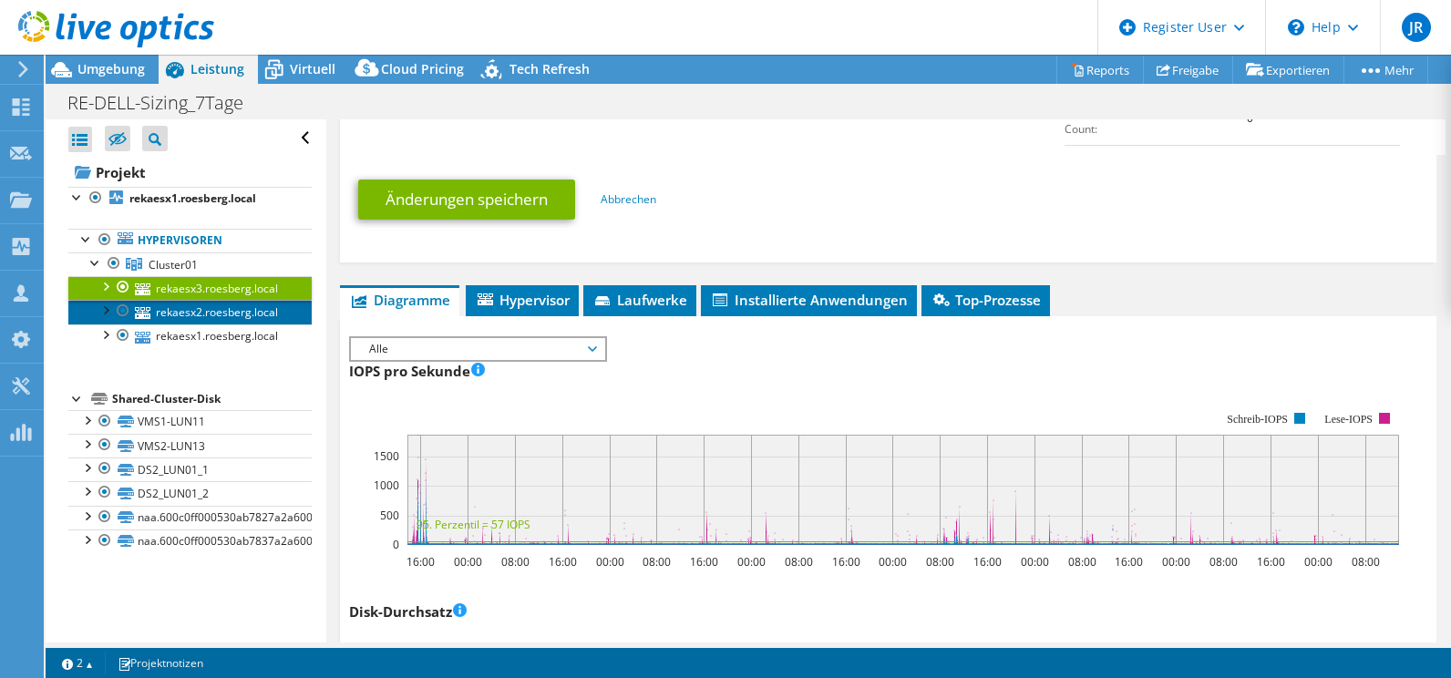
click at [210, 313] on link "rekaesx2.roesberg.local" at bounding box center [189, 312] width 243 height 24
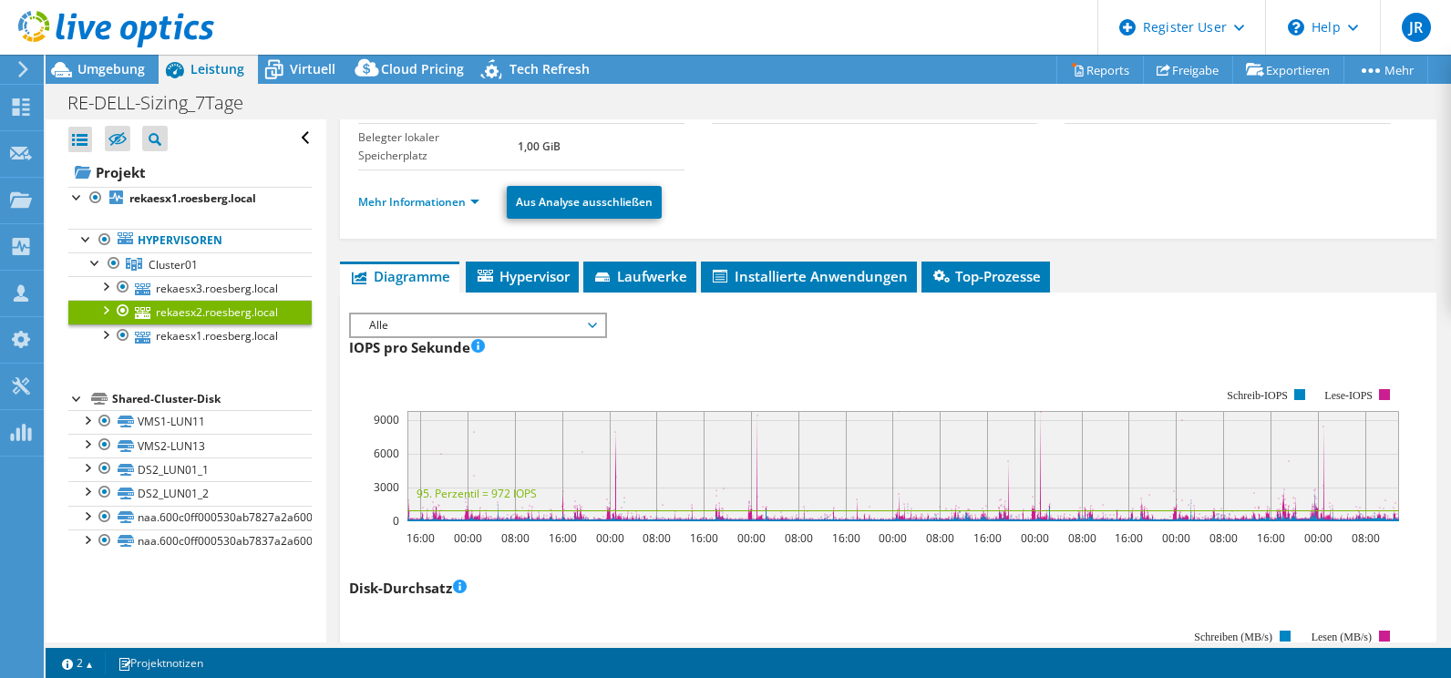
scroll to position [91, 0]
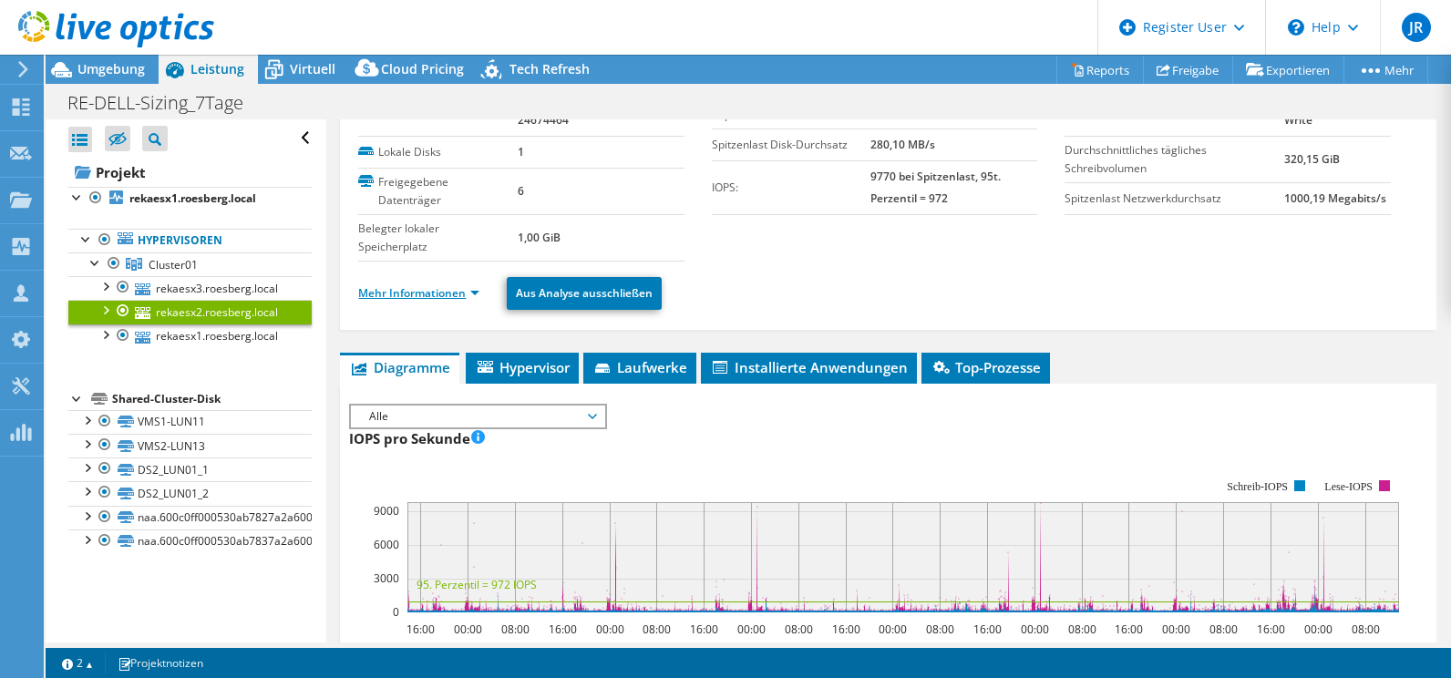
click at [390, 295] on link "Mehr Informationen" at bounding box center [418, 292] width 121 height 15
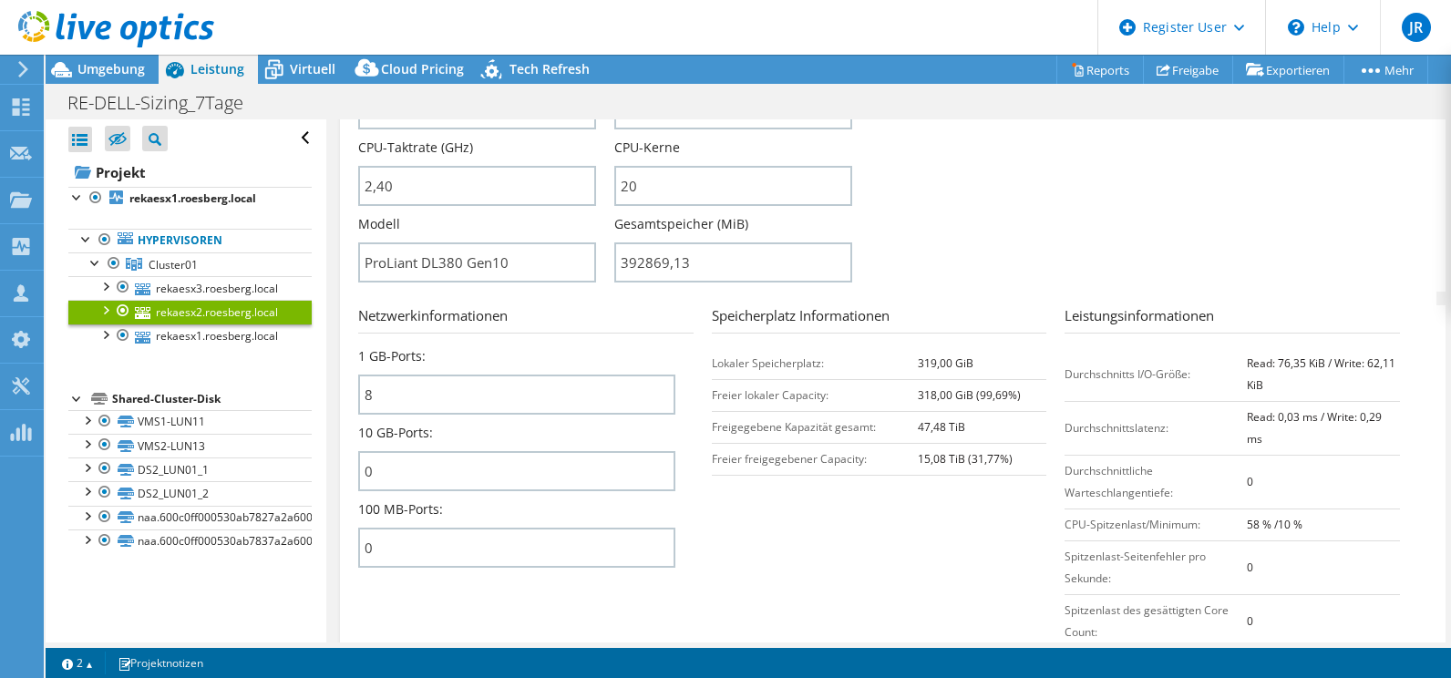
scroll to position [529, 0]
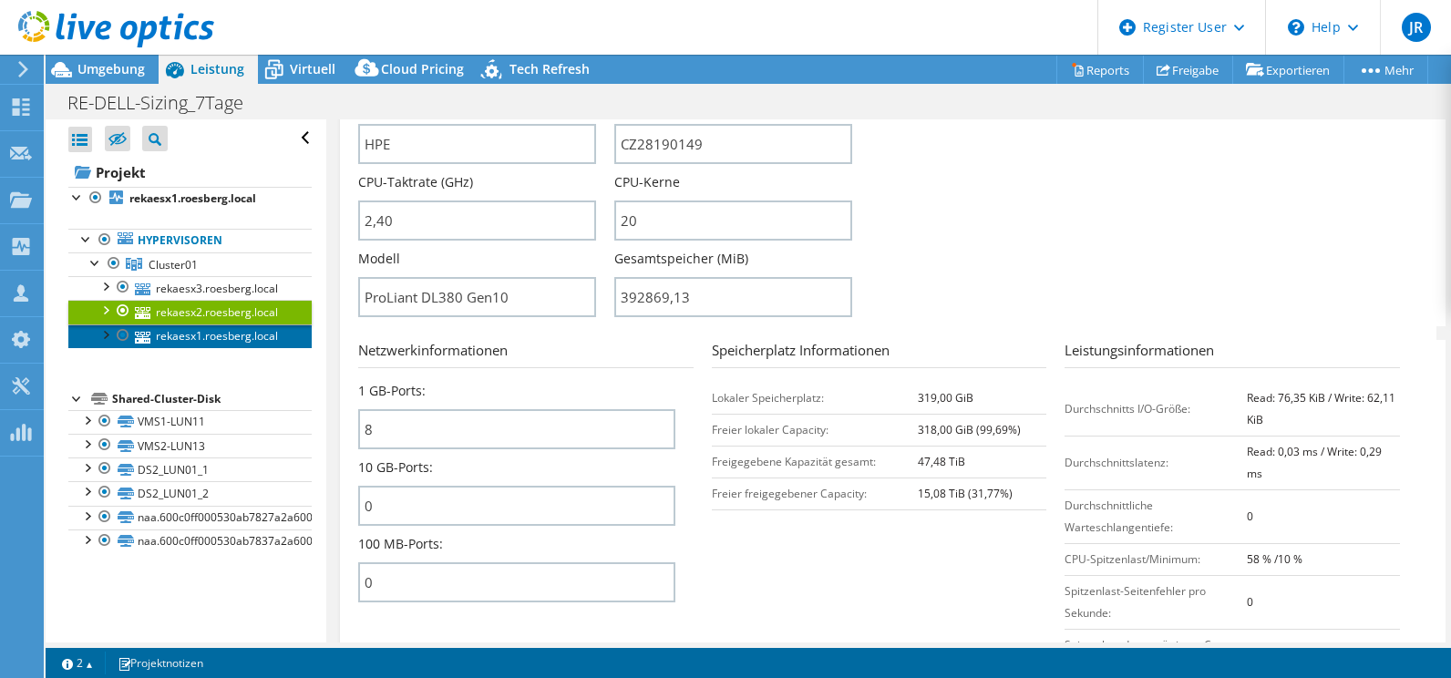
click at [187, 334] on link "rekaesx1.roesberg.local" at bounding box center [189, 336] width 243 height 24
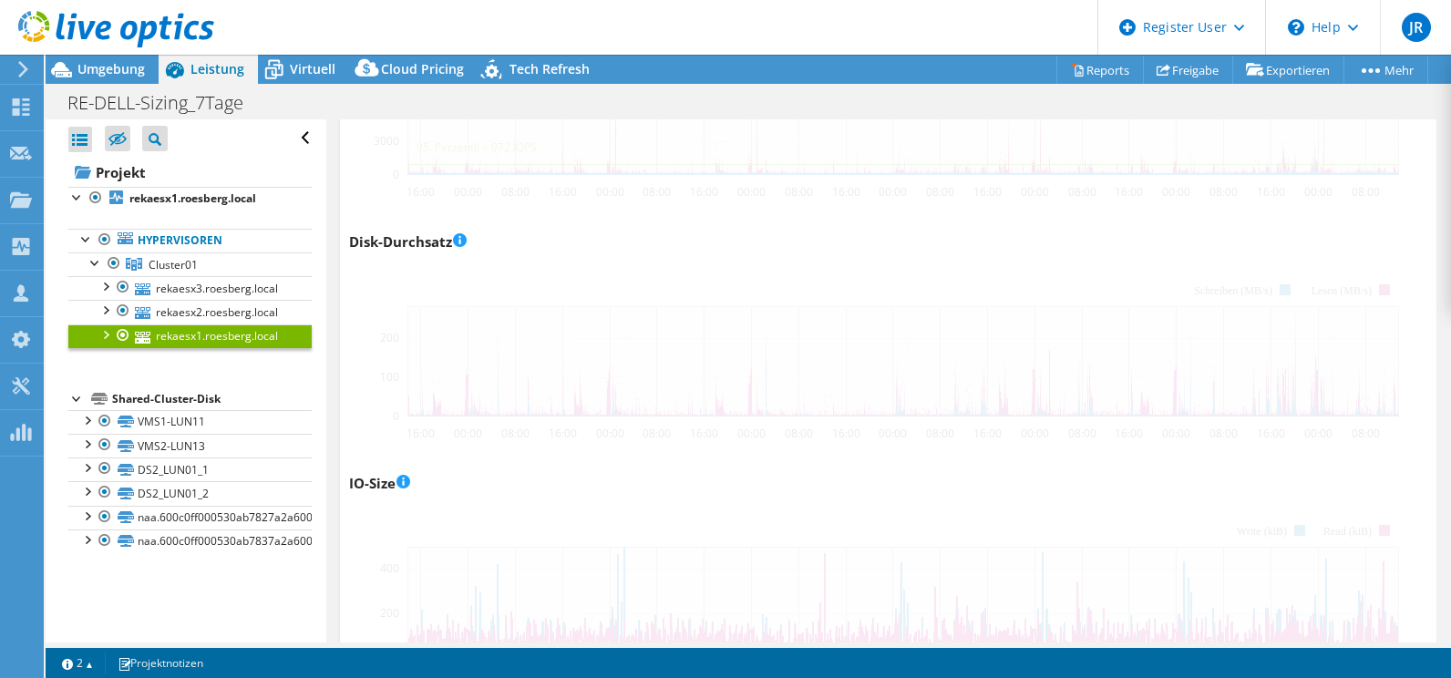
scroll to position [352, 0]
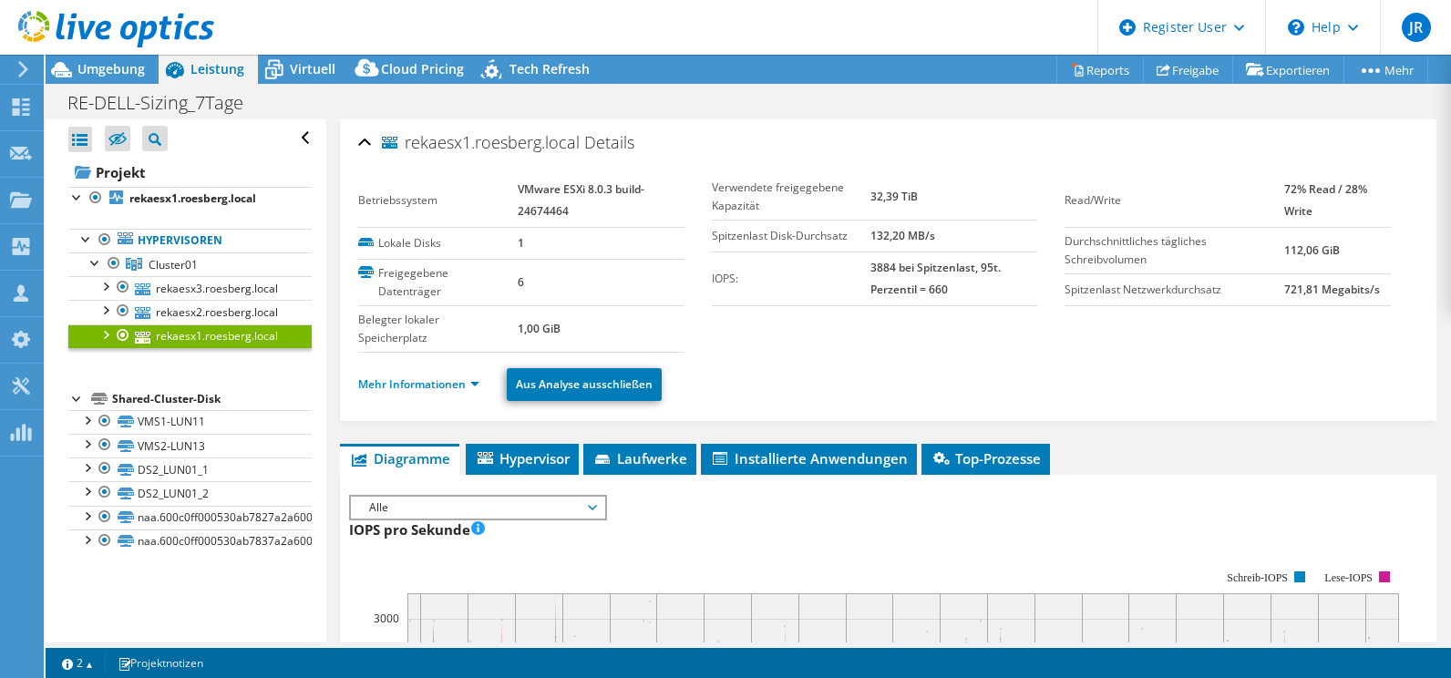
select select "EULondon"
select select "EUR"
click at [87, 422] on div at bounding box center [86, 419] width 18 height 18
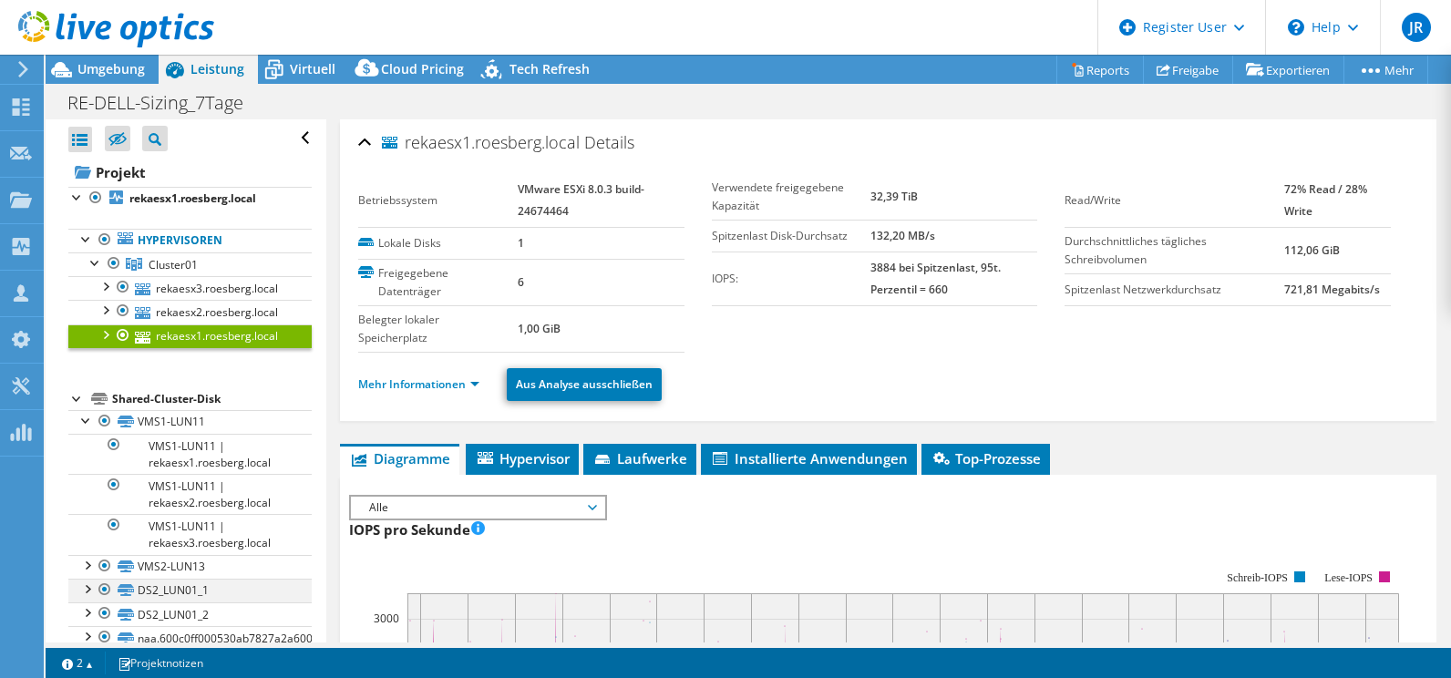
click at [90, 594] on div at bounding box center [86, 588] width 18 height 18
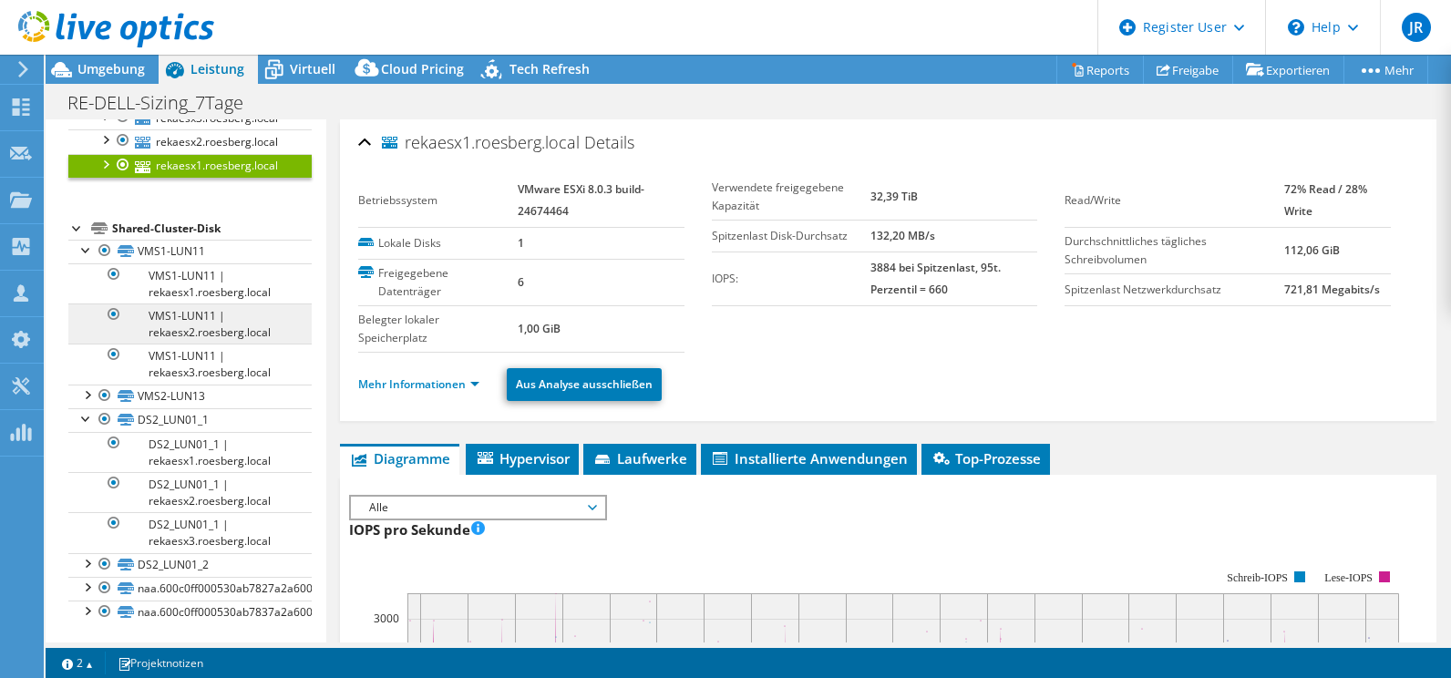
scroll to position [174, 0]
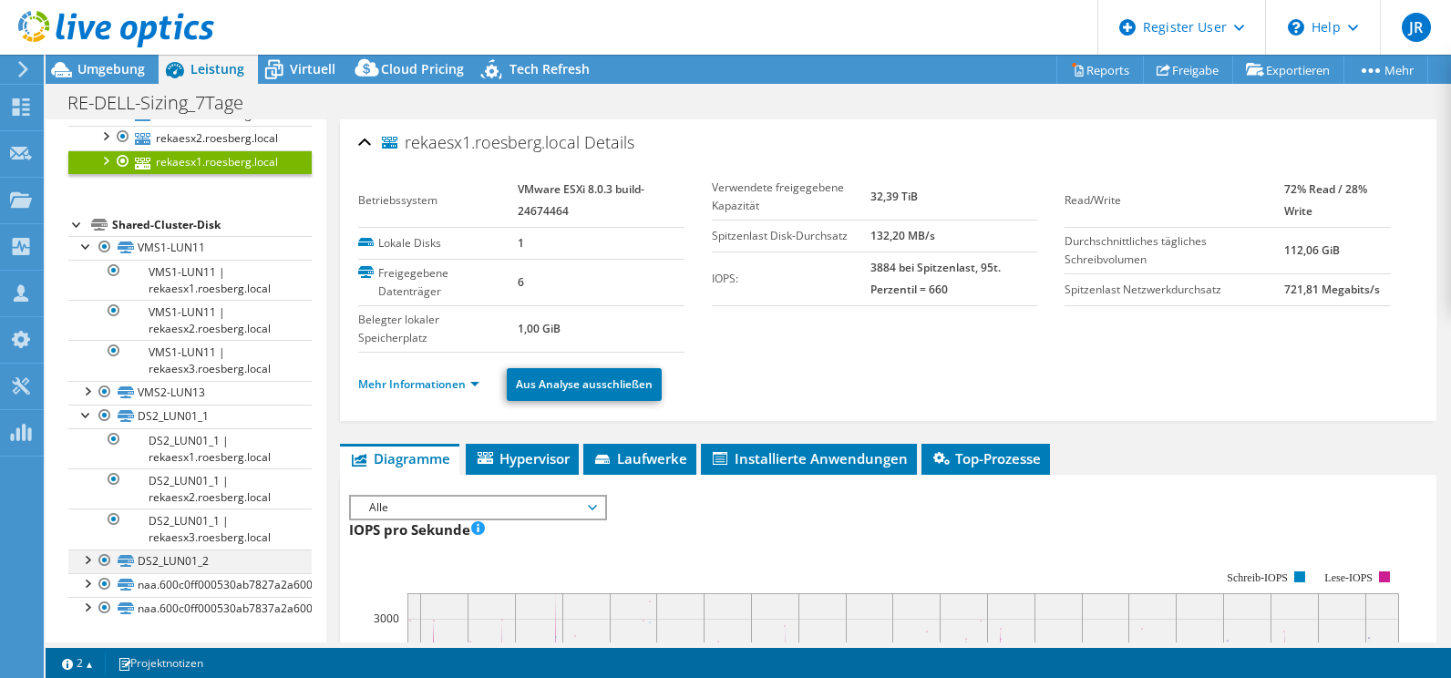
click at [86, 559] on div at bounding box center [86, 558] width 18 height 18
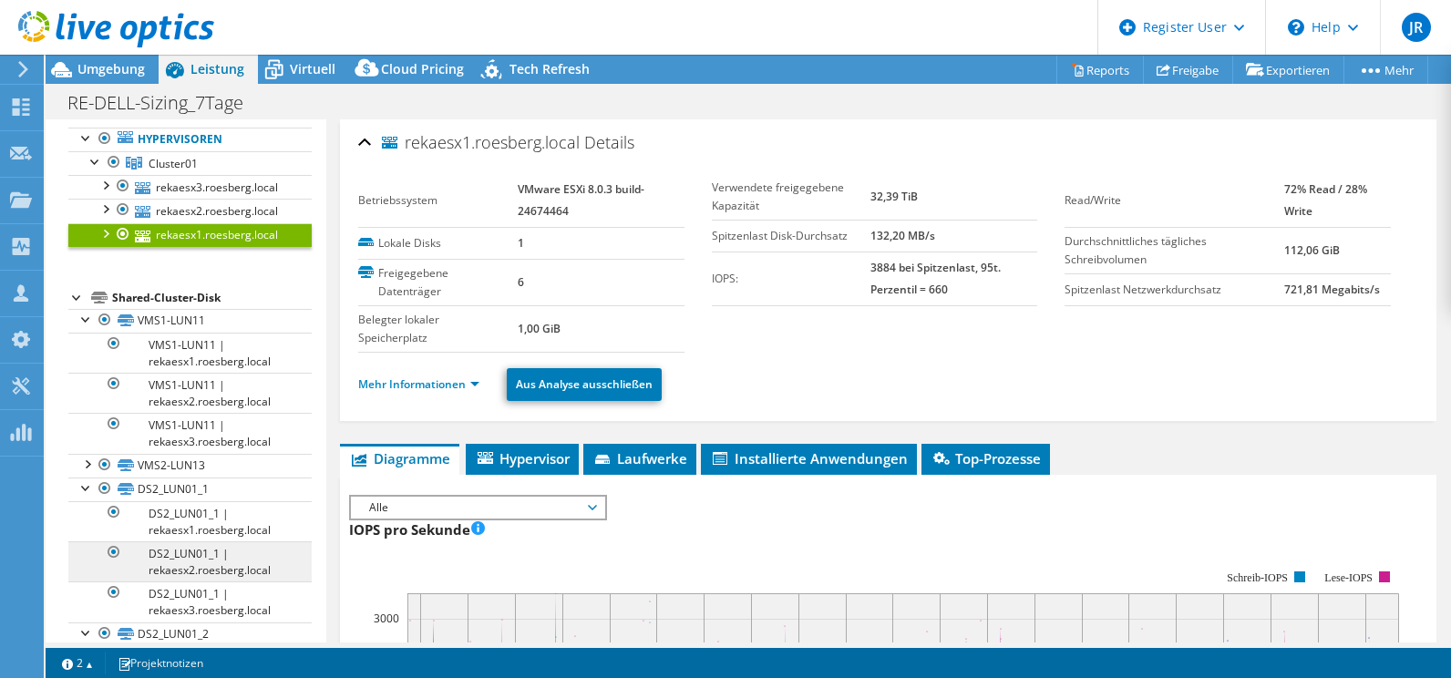
scroll to position [0, 0]
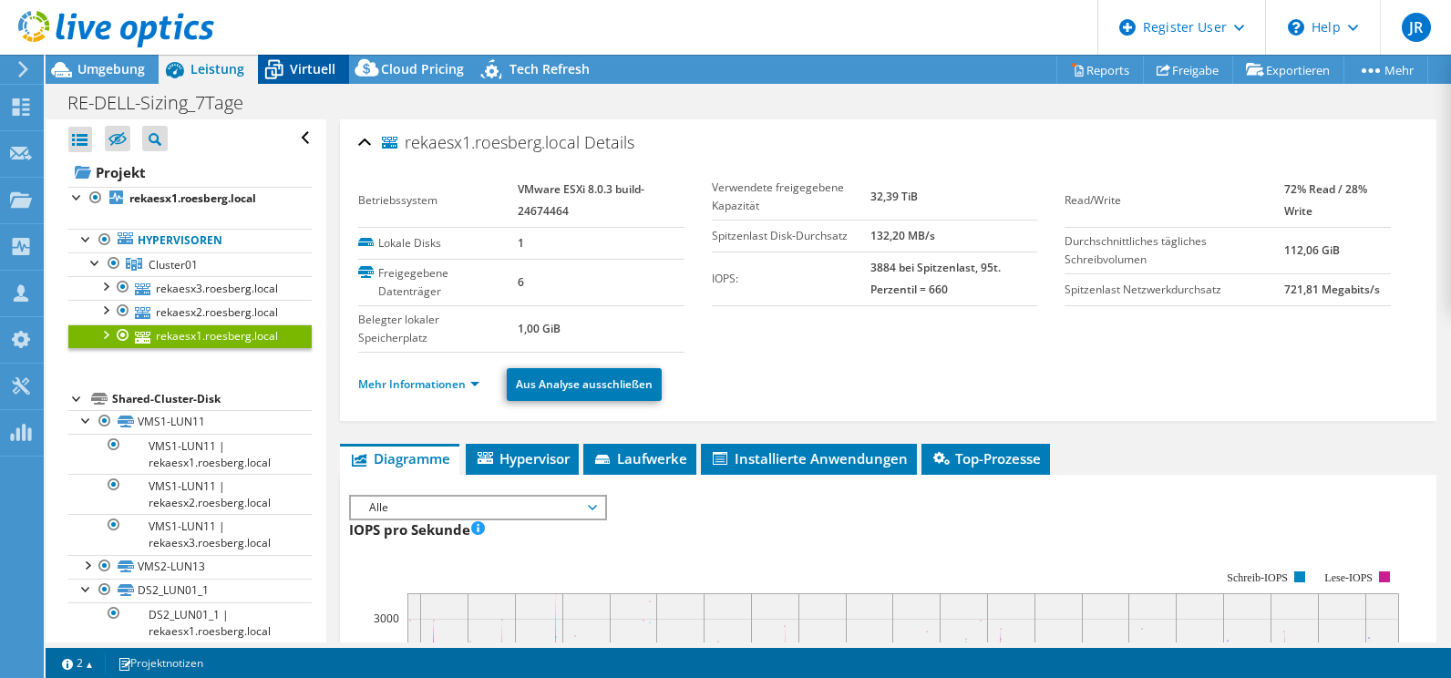
click at [311, 75] on span "Virtuell" at bounding box center [313, 68] width 46 height 17
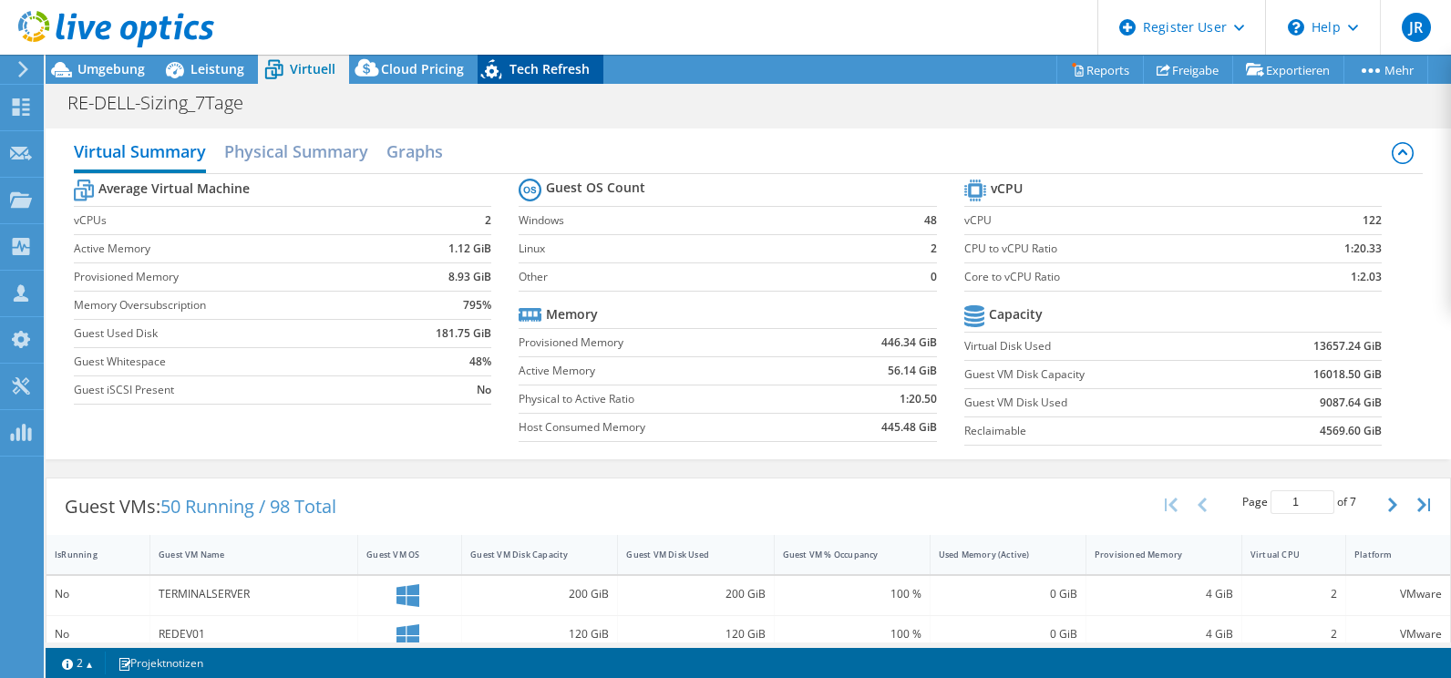
click at [546, 63] on span "Tech Refresh" at bounding box center [549, 68] width 80 height 17
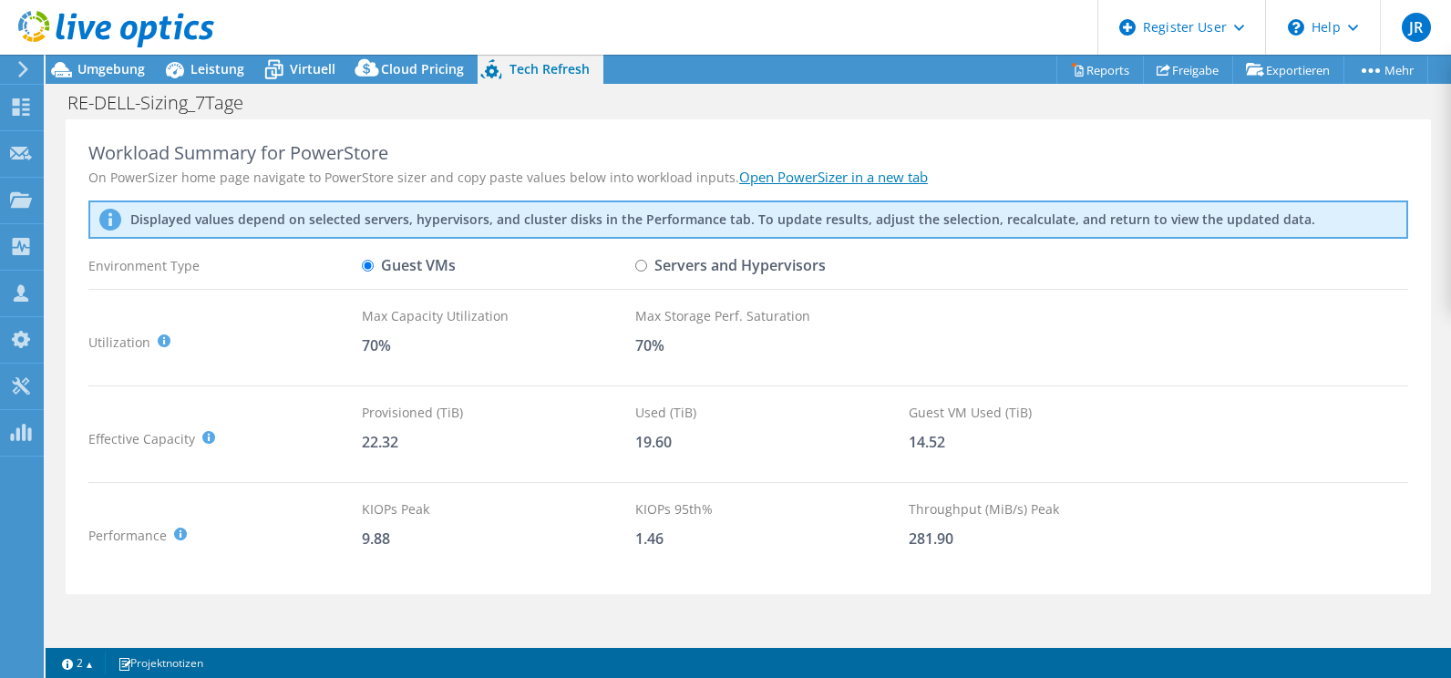
click at [830, 174] on link "Open PowerSizer in a new tab" at bounding box center [833, 177] width 189 height 18
click at [639, 262] on input "Servers and Hypervisors" at bounding box center [641, 266] width 12 height 12
radio input "true"
click at [400, 268] on label "Guest VMs" at bounding box center [409, 266] width 94 height 32
click at [374, 268] on input "Guest VMs" at bounding box center [368, 266] width 12 height 12
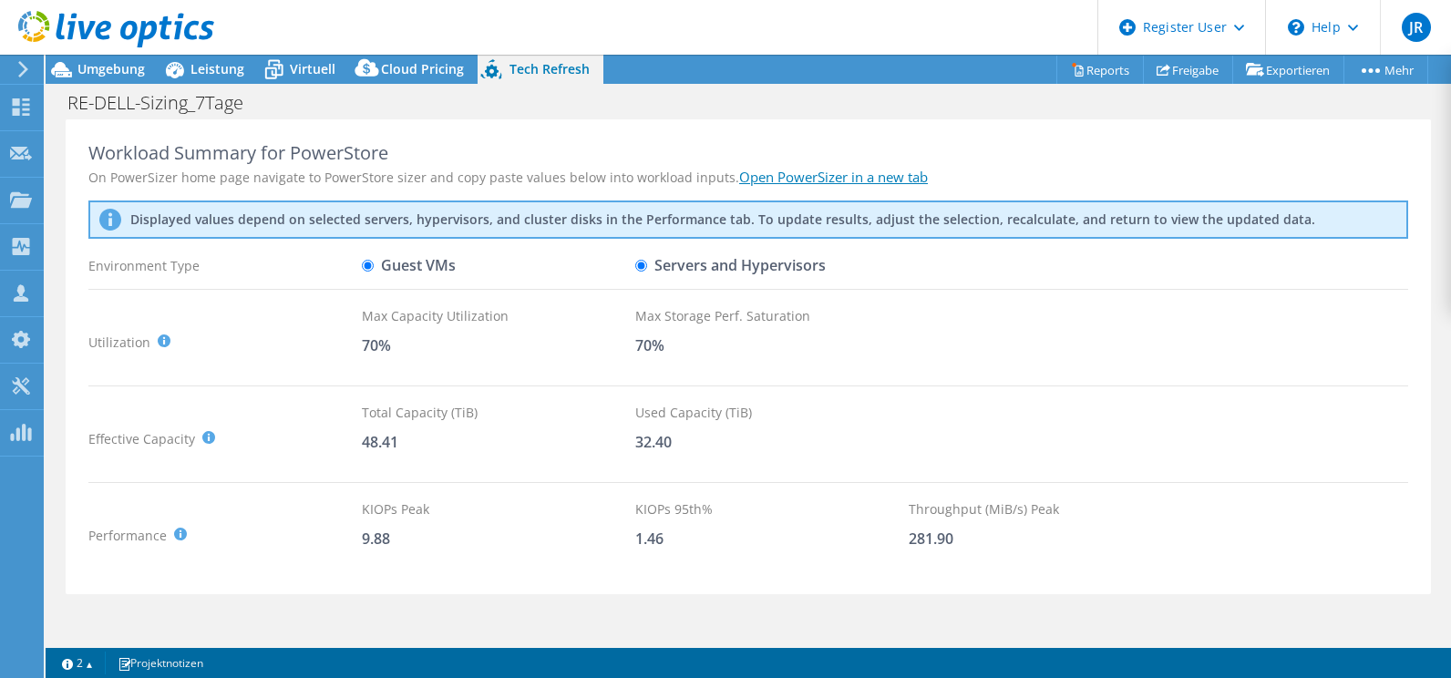
radio input "true"
click at [639, 263] on input "Servers and Hypervisors" at bounding box center [641, 266] width 12 height 12
radio input "true"
click at [369, 268] on input "Guest VMs" at bounding box center [368, 266] width 12 height 12
radio input "true"
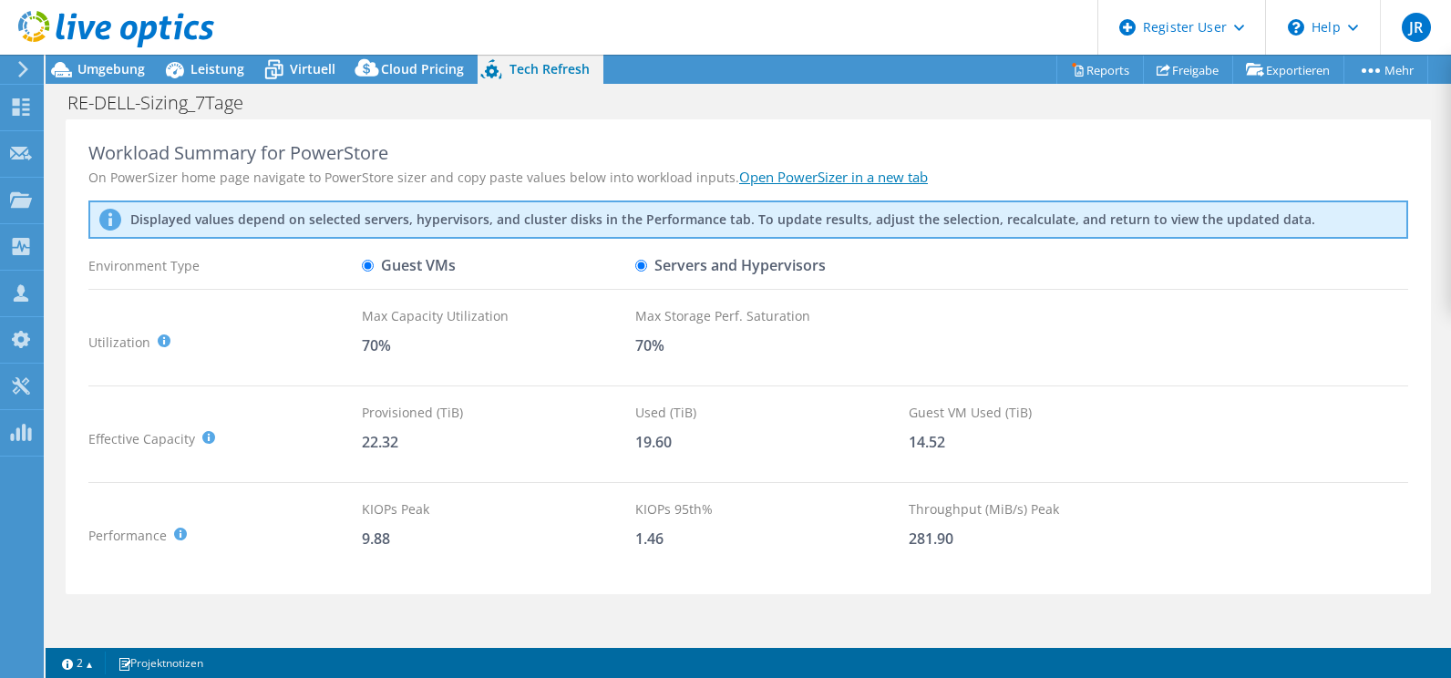
click at [642, 263] on input "Servers and Hypervisors" at bounding box center [641, 266] width 12 height 12
radio input "true"
click at [89, 56] on div at bounding box center [107, 30] width 214 height 61
click at [105, 71] on span "Umgebung" at bounding box center [110, 68] width 67 height 17
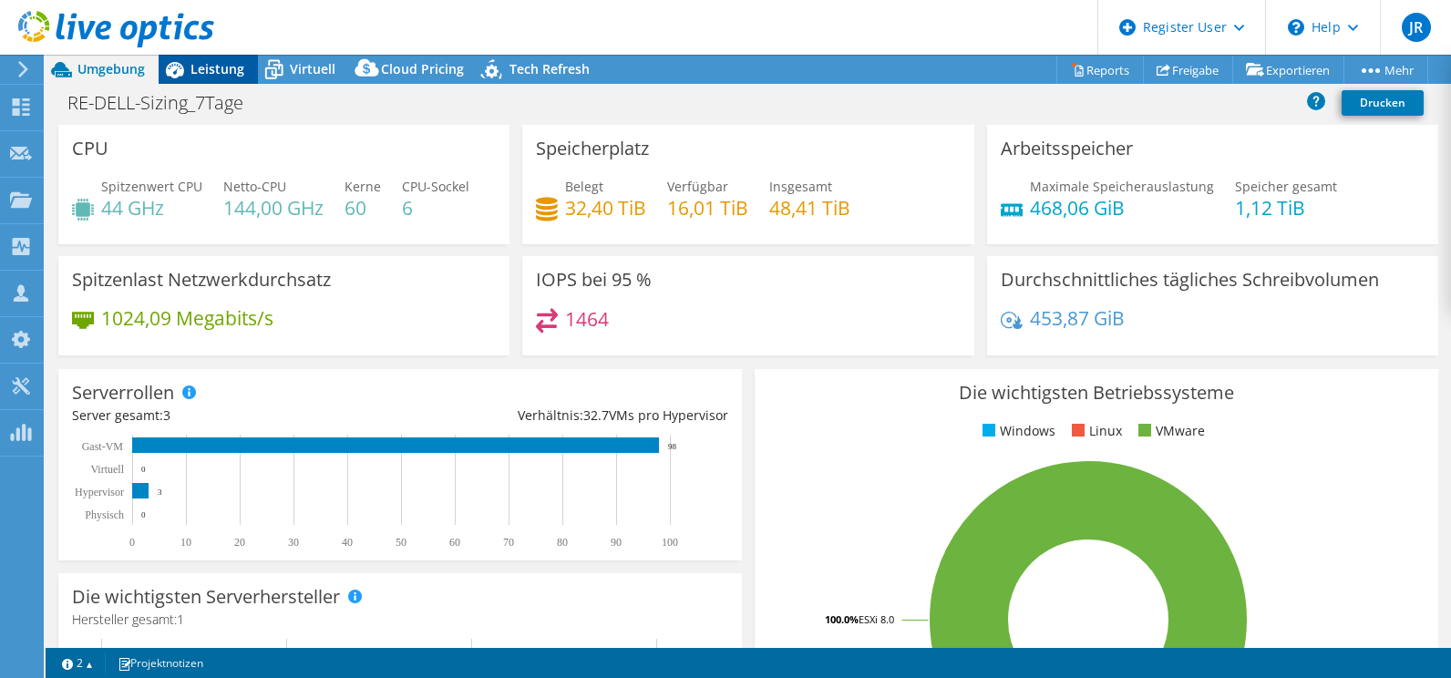
click at [211, 68] on span "Leistung" at bounding box center [217, 68] width 54 height 17
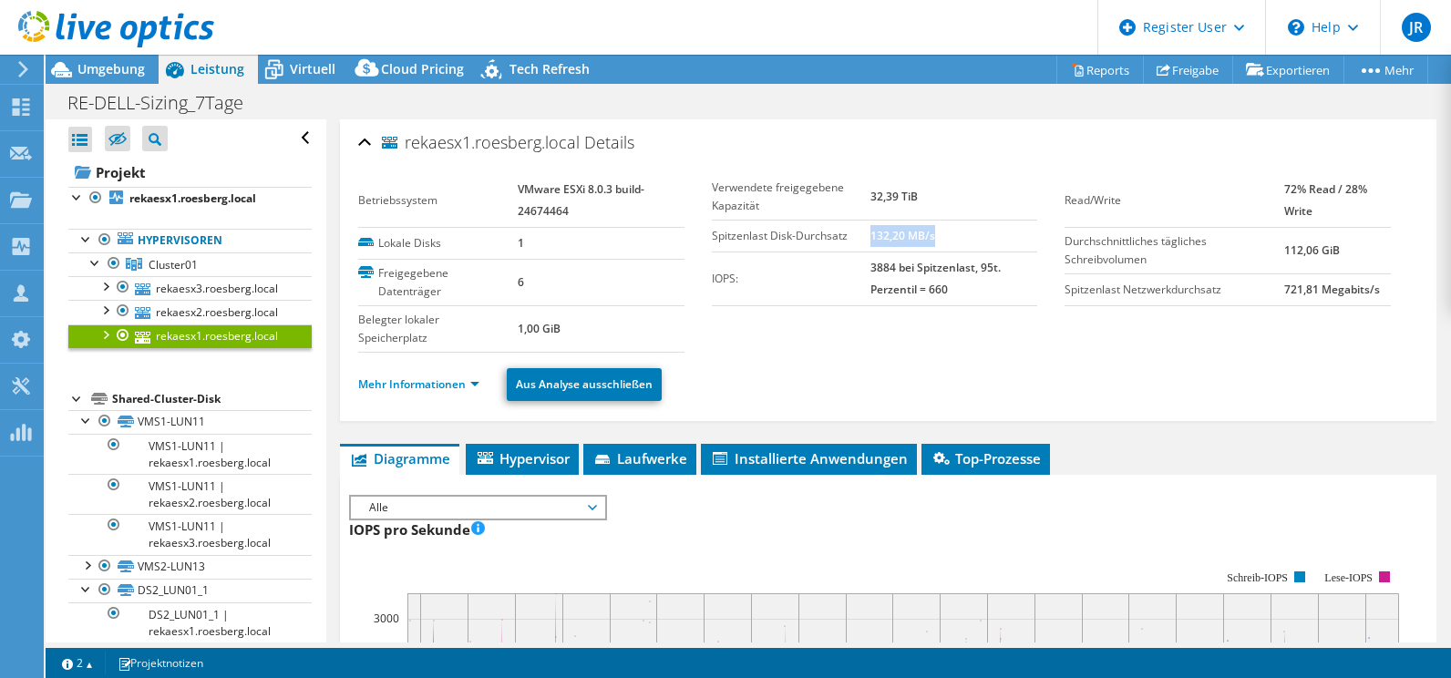
drag, startPoint x: 862, startPoint y: 230, endPoint x: 879, endPoint y: 239, distance: 19.6
click at [931, 234] on td "132,20 MB/s" at bounding box center [954, 236] width 168 height 32
click at [712, 236] on label "Spitzenlast Disk-Durchsatz" at bounding box center [791, 236] width 159 height 18
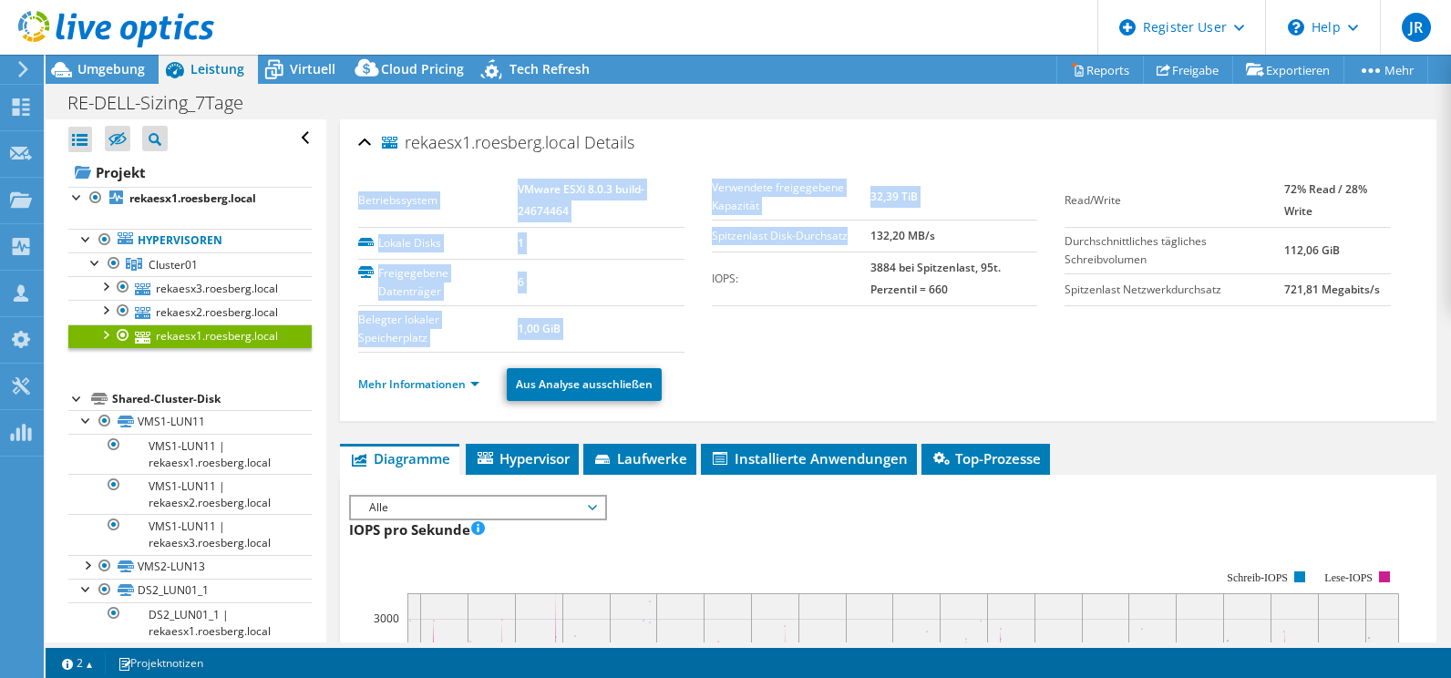
drag, startPoint x: 705, startPoint y: 236, endPoint x: 852, endPoint y: 228, distance: 146.9
click at [852, 228] on section "Betriebssystem VMware ESXi 8.0.3 build-24674464 Lokale Disks 1 Freigegebene Dat…" at bounding box center [711, 263] width 706 height 179
click at [768, 240] on label "Spitzenlast Disk-Durchsatz" at bounding box center [791, 236] width 159 height 18
click at [719, 241] on label "Spitzenlast Disk-Durchsatz" at bounding box center [791, 236] width 159 height 18
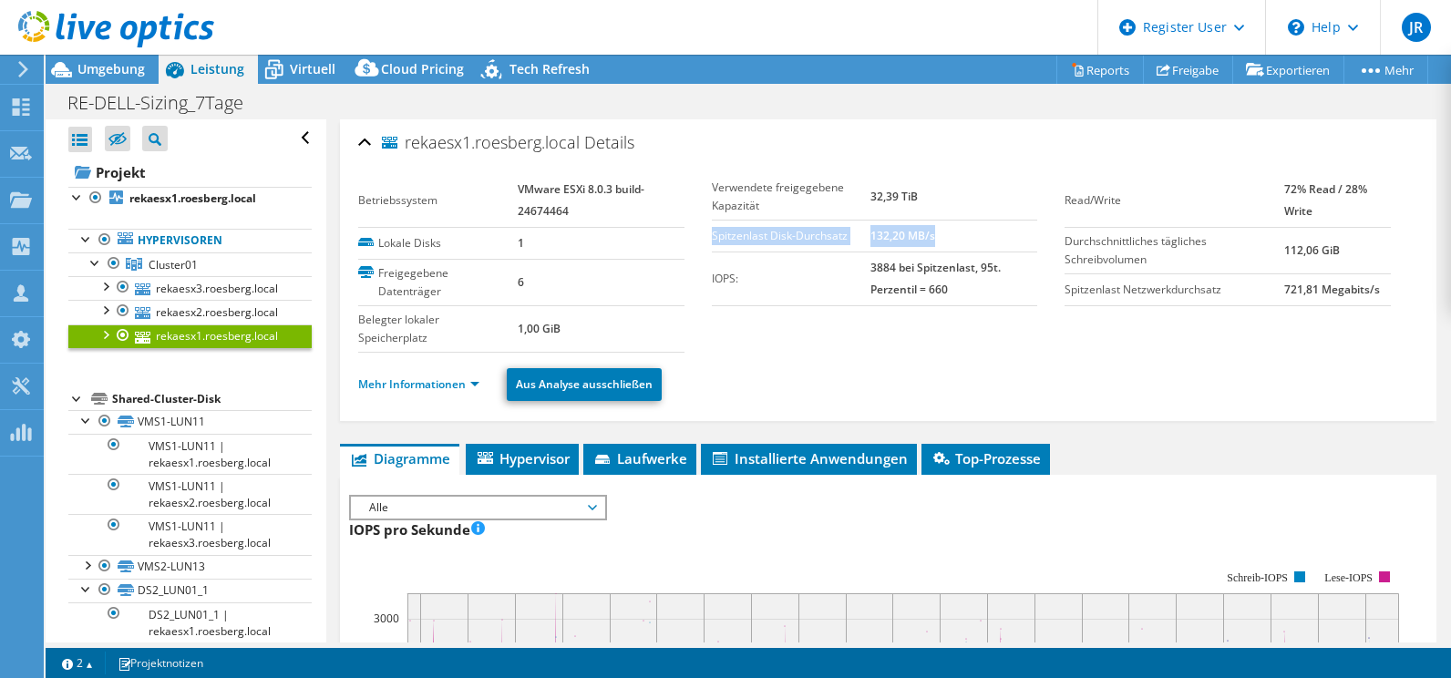
drag, startPoint x: 707, startPoint y: 234, endPoint x: 934, endPoint y: 238, distance: 226.9
click at [934, 238] on tr "Spitzenlast Disk-Durchsatz 132,20 MB/s" at bounding box center [874, 236] width 325 height 32
drag, startPoint x: 934, startPoint y: 238, endPoint x: 880, endPoint y: 228, distance: 54.7
copy tr "Spitzenlast Disk-Durchsatz 132,20 MB/s"
click at [898, 253] on td "3884 bei Spitzenlast, 95t. Perzentil = 660" at bounding box center [954, 278] width 168 height 54
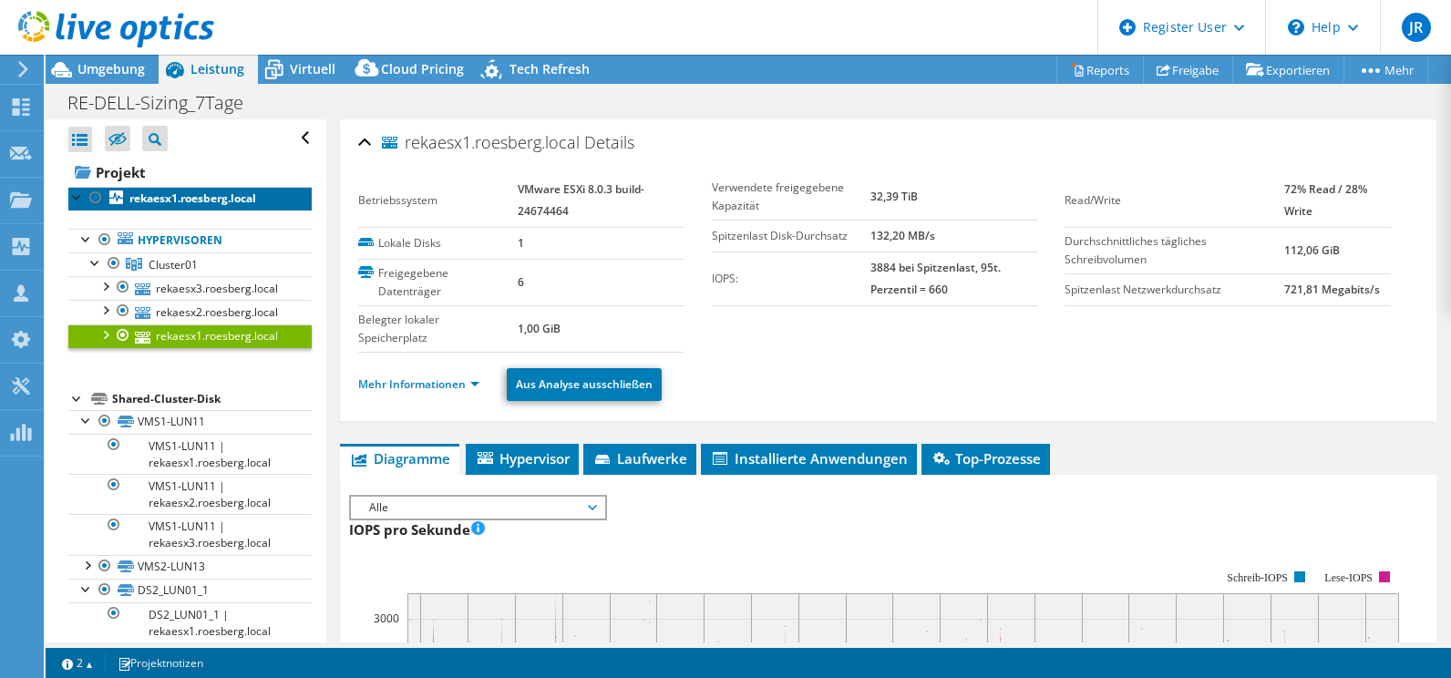
click at [188, 202] on b "rekaesx1.roesberg.local" at bounding box center [192, 197] width 127 height 15
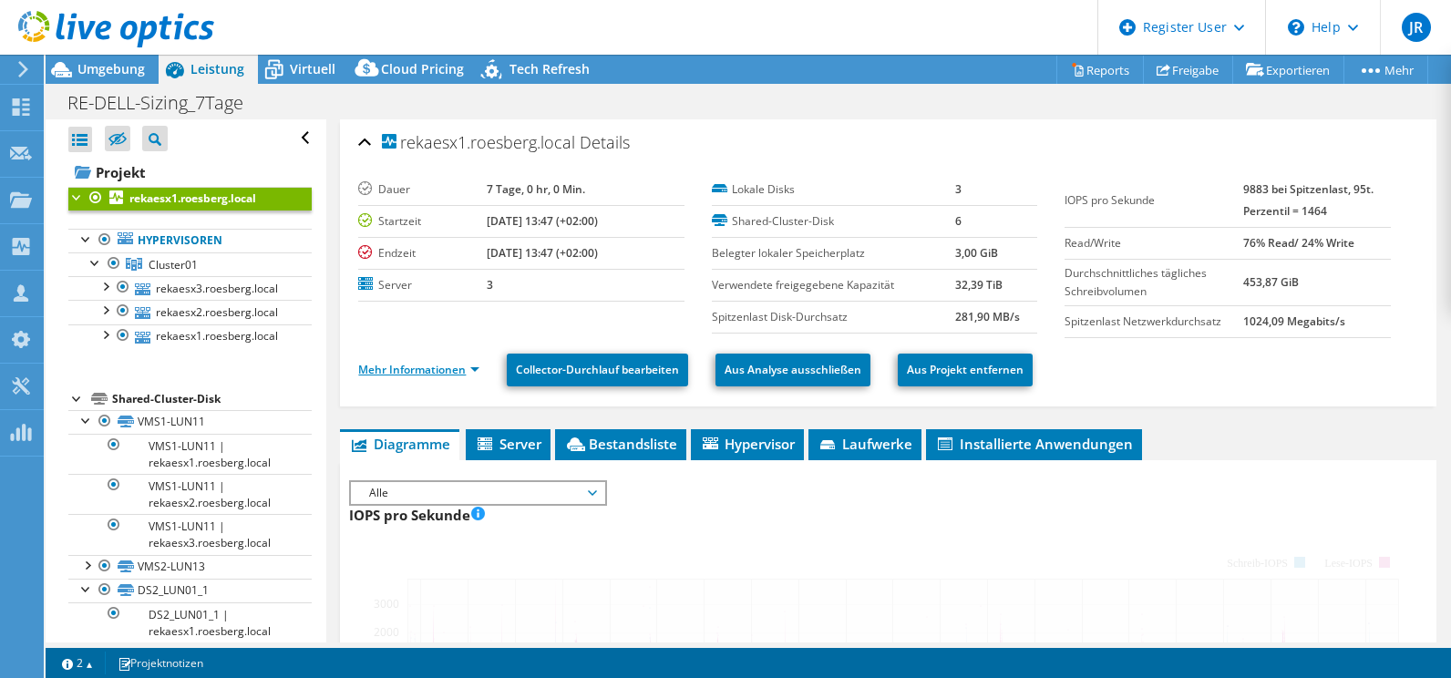
click at [457, 369] on link "Mehr Informationen" at bounding box center [418, 369] width 121 height 15
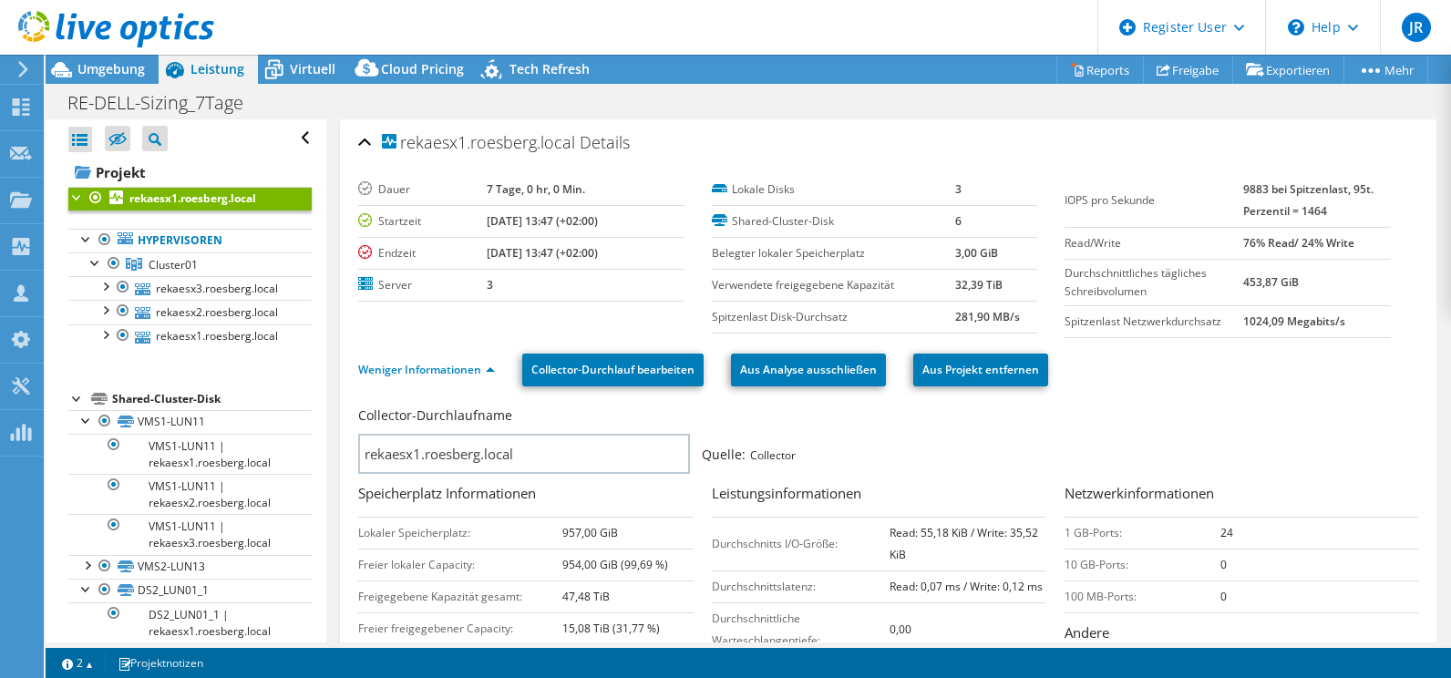
click at [944, 323] on tr "Spitzenlast Disk-Durchsatz 281,90 MB/s" at bounding box center [874, 317] width 325 height 32
copy tr "281,90 MB/s"
click at [929, 161] on div "rekaesx1.roesberg.local Details" at bounding box center [888, 143] width 1060 height 39
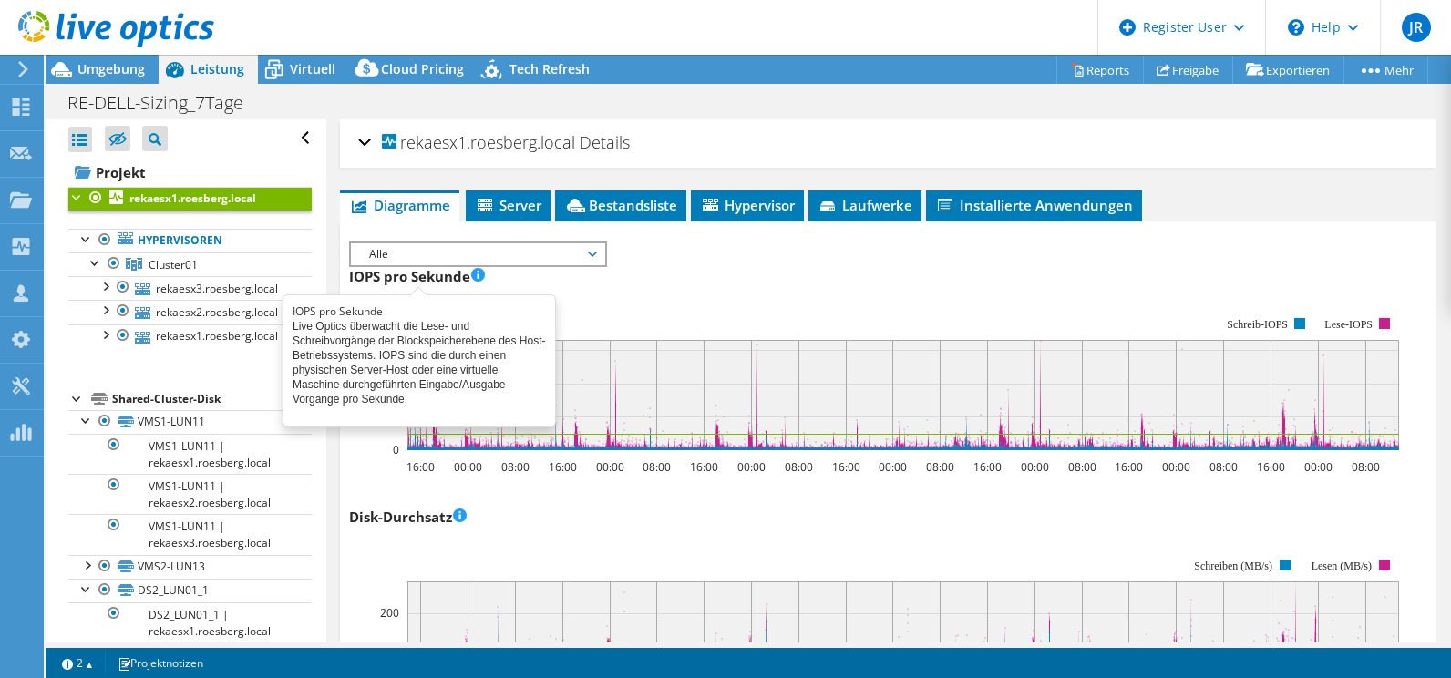
click at [482, 272] on span at bounding box center [478, 276] width 14 height 18
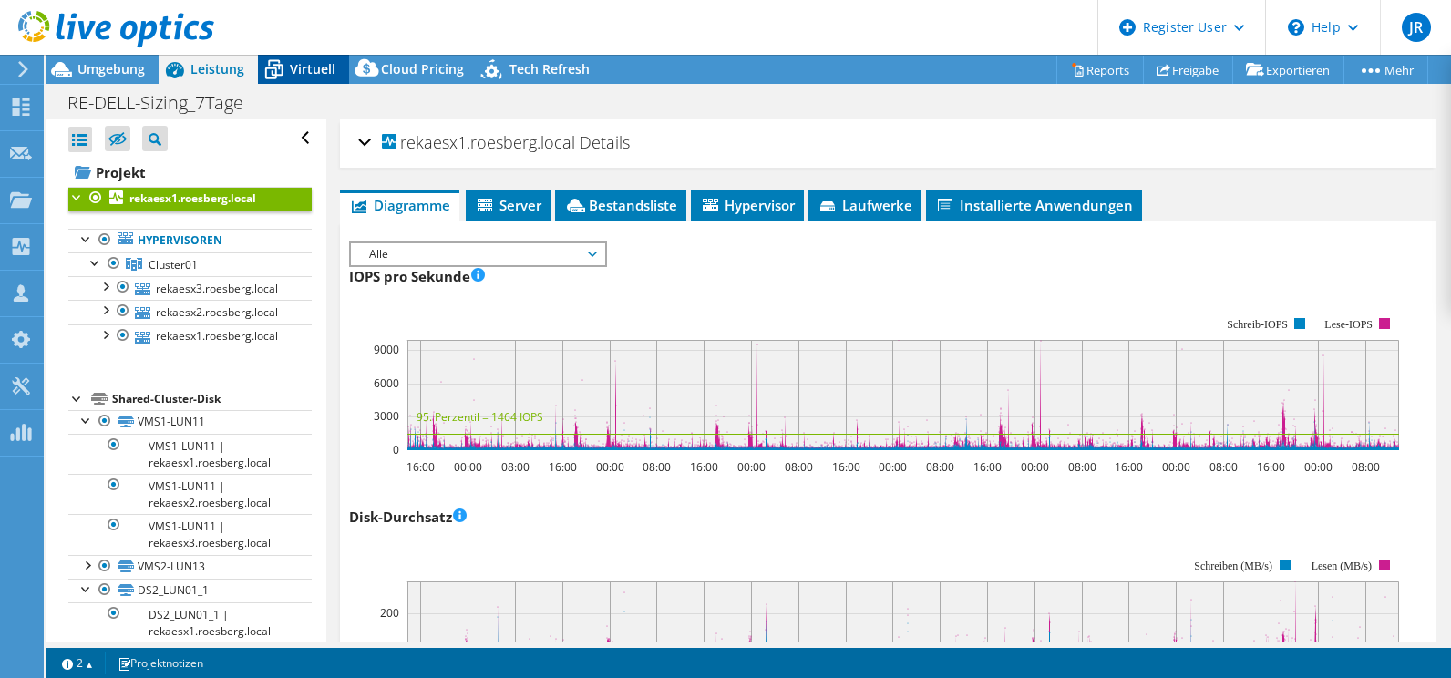
drag, startPoint x: 302, startPoint y: 58, endPoint x: 283, endPoint y: 63, distance: 18.8
click at [302, 58] on div "Virtuell" at bounding box center [303, 69] width 91 height 29
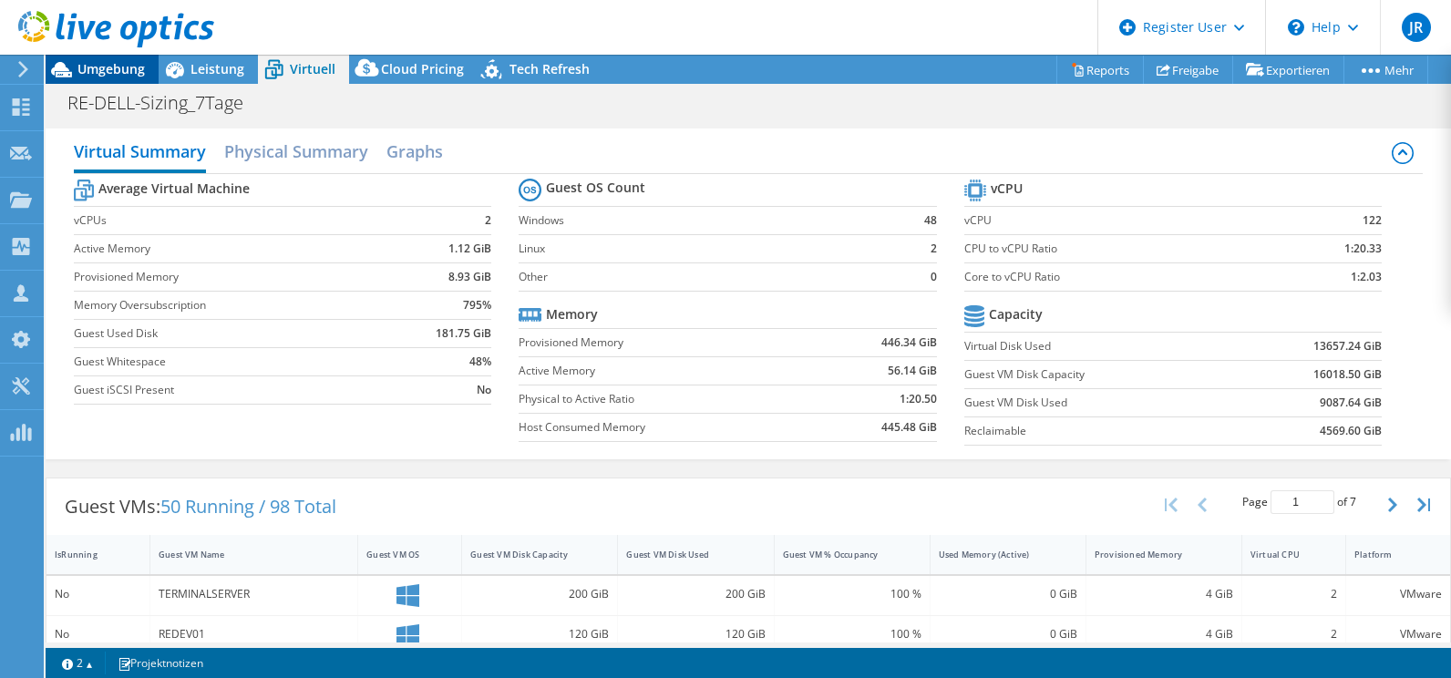
click at [120, 65] on span "Umgebung" at bounding box center [110, 68] width 67 height 17
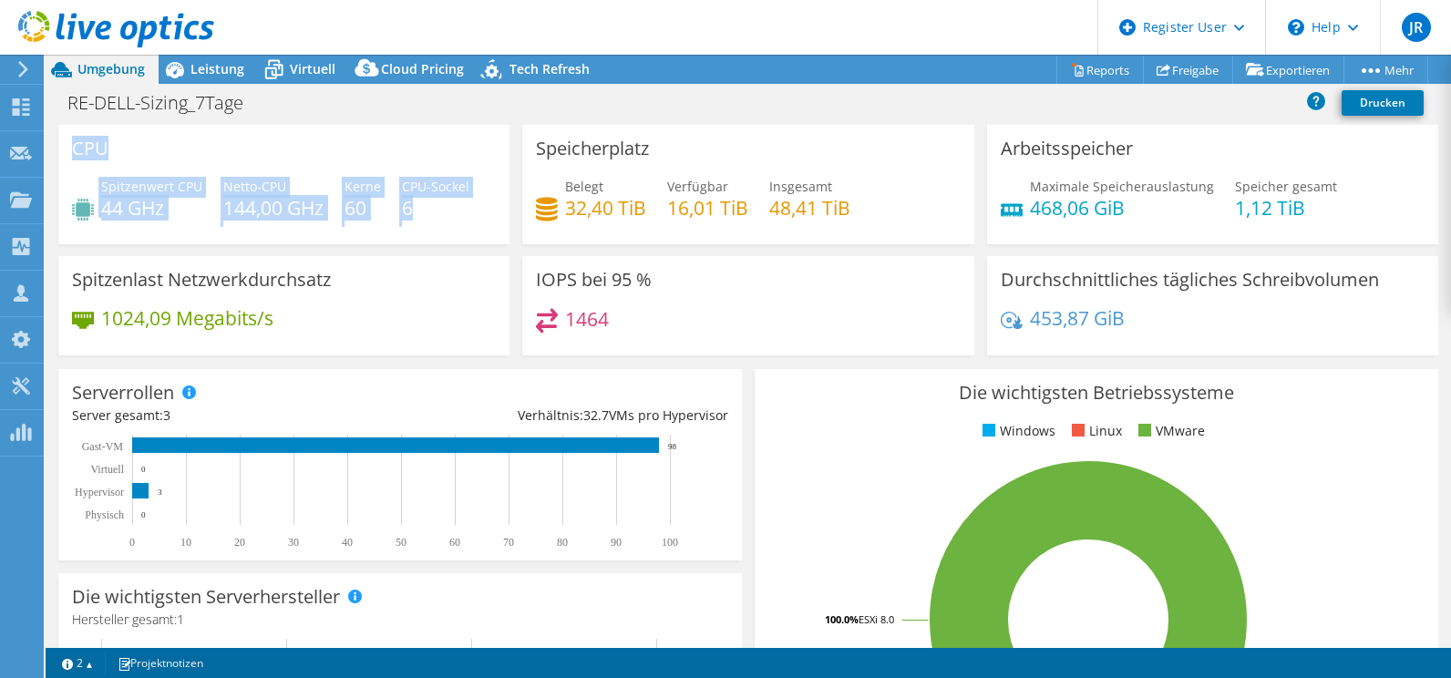
drag, startPoint x: 72, startPoint y: 146, endPoint x: 435, endPoint y: 210, distance: 368.2
click at [435, 210] on div "CPU Spitzenwert CPU 44 GHz Netto-CPU 144,00 GHz Kerne 60 CPU-Sockel 6" at bounding box center [283, 184] width 451 height 119
copy div "CPU Spitzenwert CPU 44 GHz Netto-CPU 144,00 GHz Kerne 60 CPU-Sockel 6"
click at [186, 66] on icon at bounding box center [175, 70] width 32 height 32
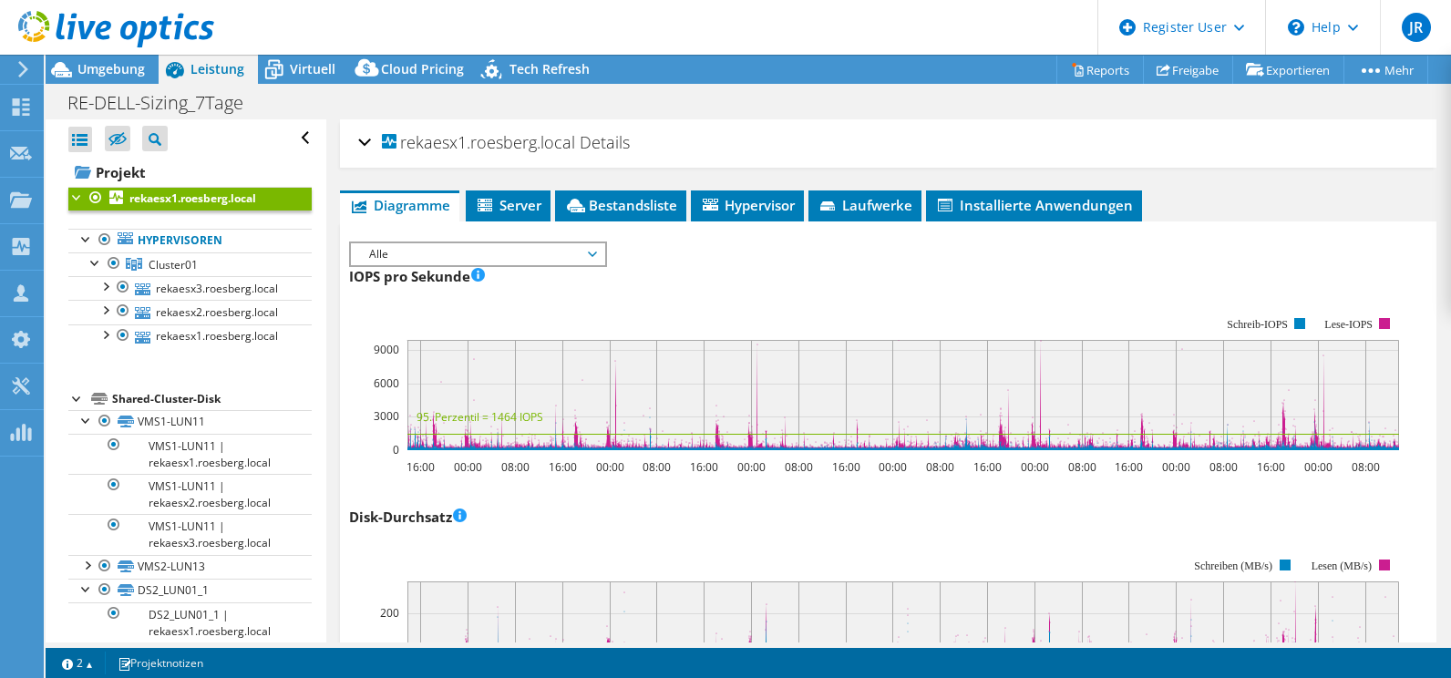
click at [366, 139] on div "rekaesx1.roesberg.local Details" at bounding box center [888, 143] width 1060 height 39
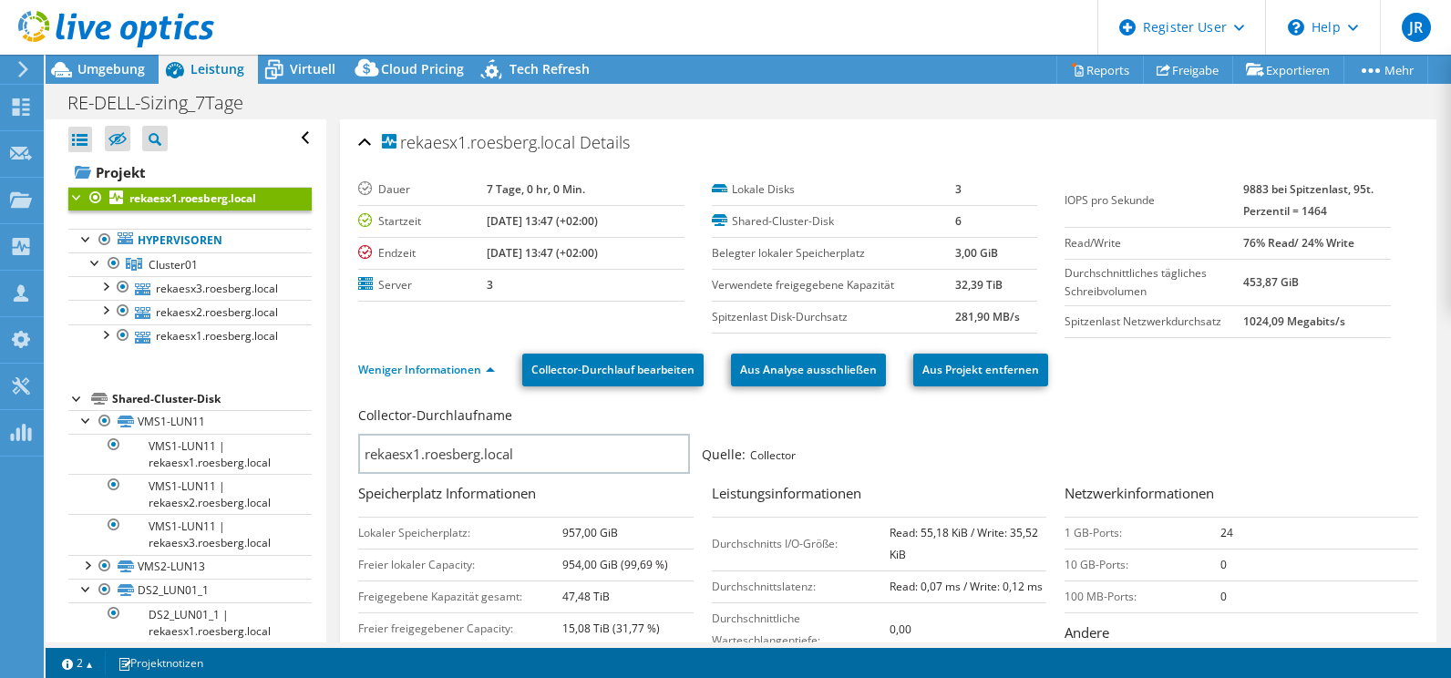
scroll to position [273, 0]
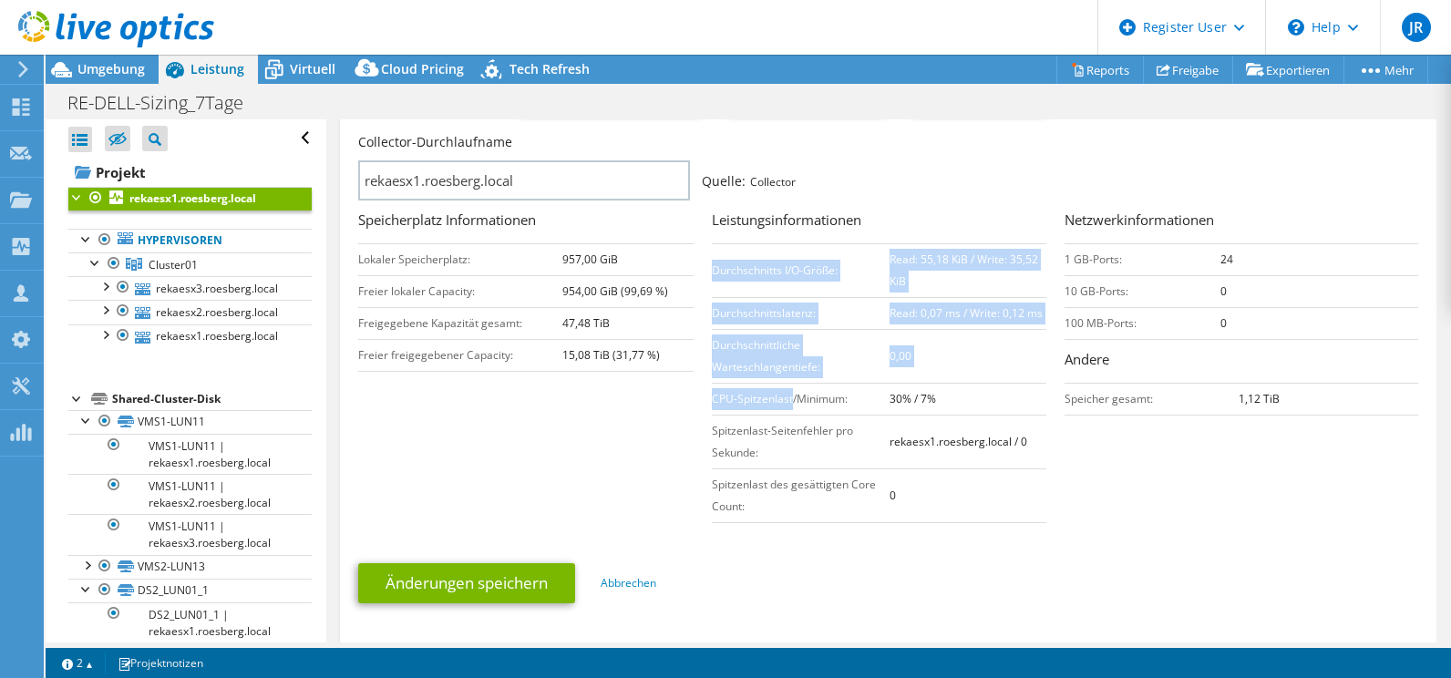
drag, startPoint x: 704, startPoint y: 395, endPoint x: 788, endPoint y: 387, distance: 84.2
click at [788, 387] on div "Collector-Durchlaufname rekaesx1.roesberg.local Quelle: Collector Speicherplatz…" at bounding box center [892, 330] width 1069 height 404
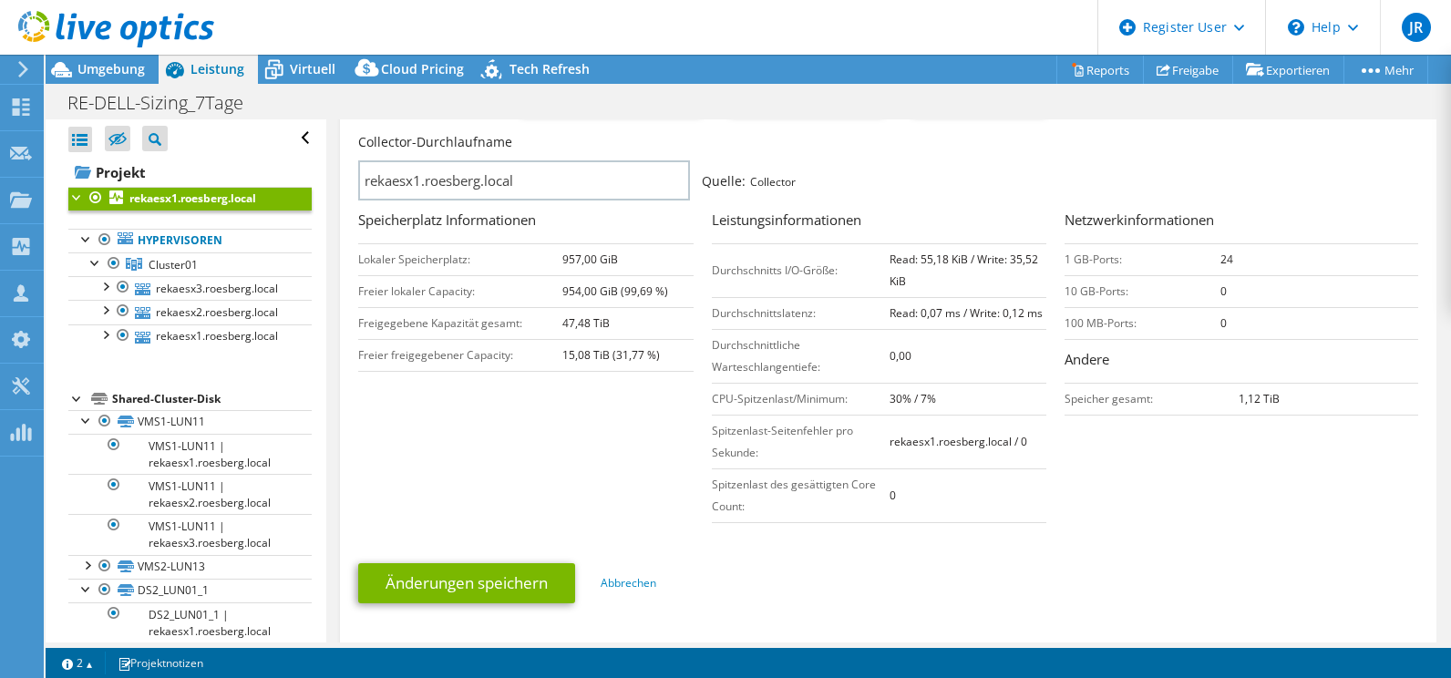
drag, startPoint x: 788, startPoint y: 387, endPoint x: 933, endPoint y: 394, distance: 145.0
click at [889, 404] on b "30% / 7%" at bounding box center [912, 398] width 46 height 15
drag, startPoint x: 948, startPoint y: 391, endPoint x: 709, endPoint y: 401, distance: 239.0
click at [712, 401] on tr "CPU-Spitzenlast/Minimum: 30% / 7%" at bounding box center [879, 399] width 335 height 32
copy tr "CPU-Spitzenlast/Minimum: 30% / 7%"
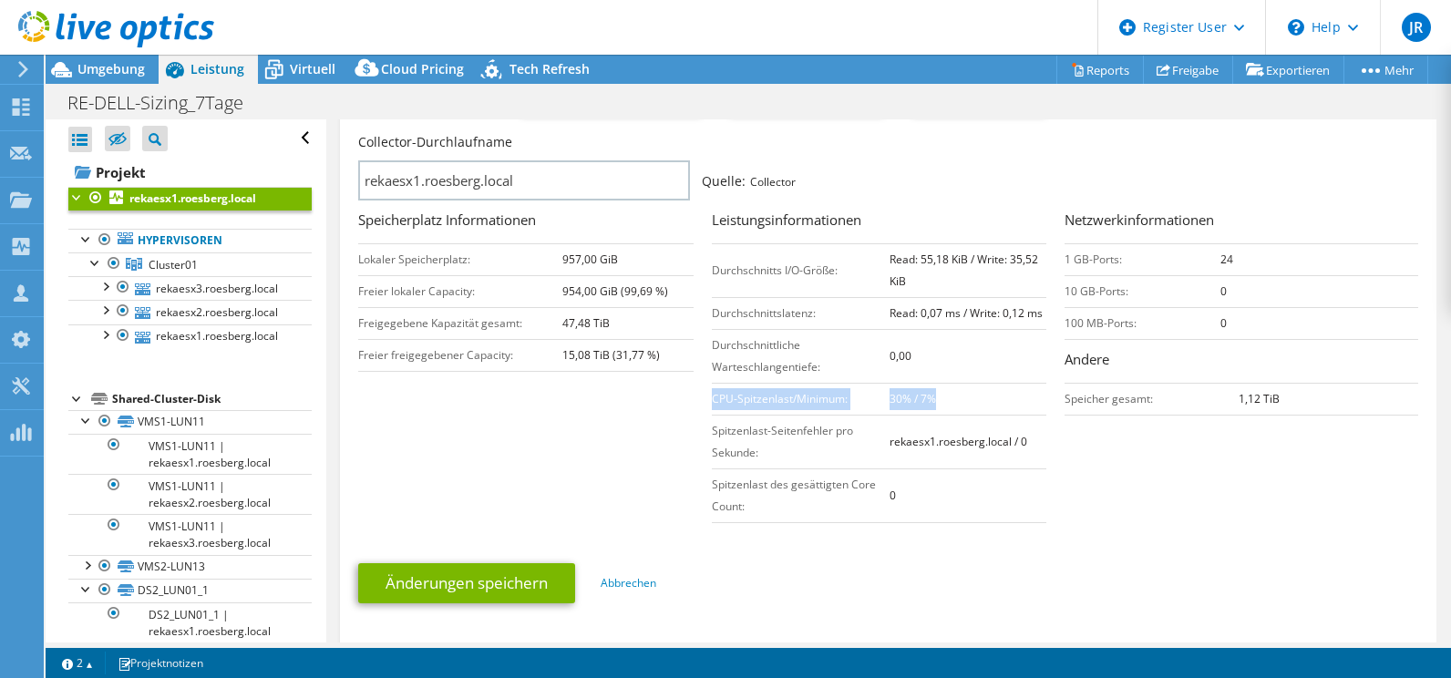
click at [893, 371] on td "0,00" at bounding box center [967, 356] width 157 height 54
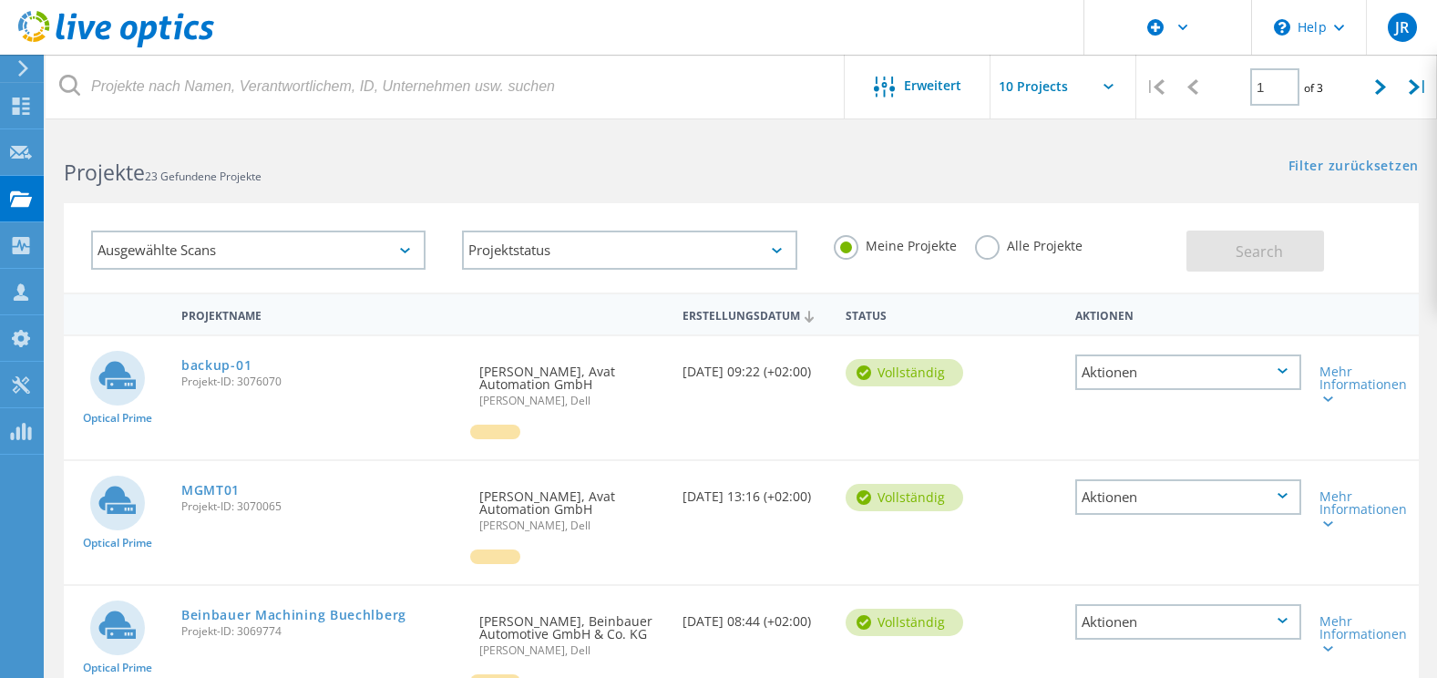
scroll to position [456, 0]
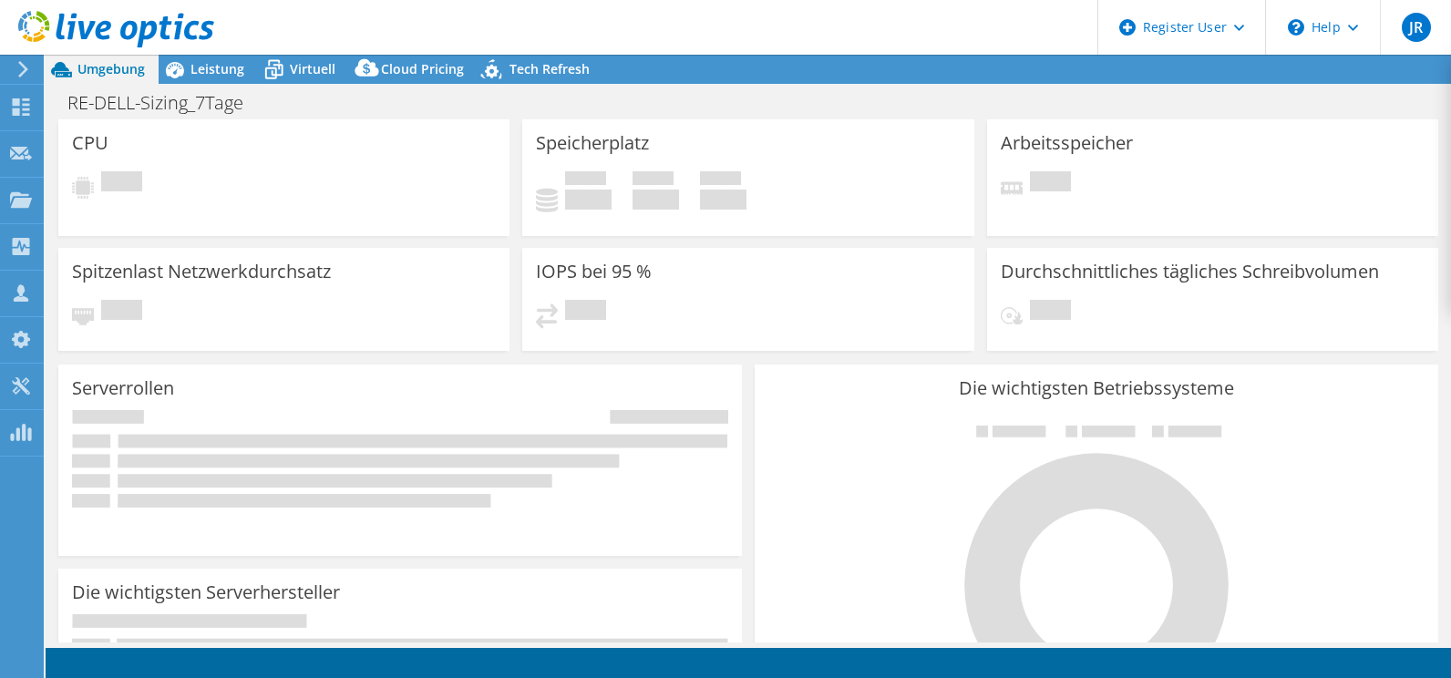
select select "USD"
select select "EULondon"
select select "EUR"
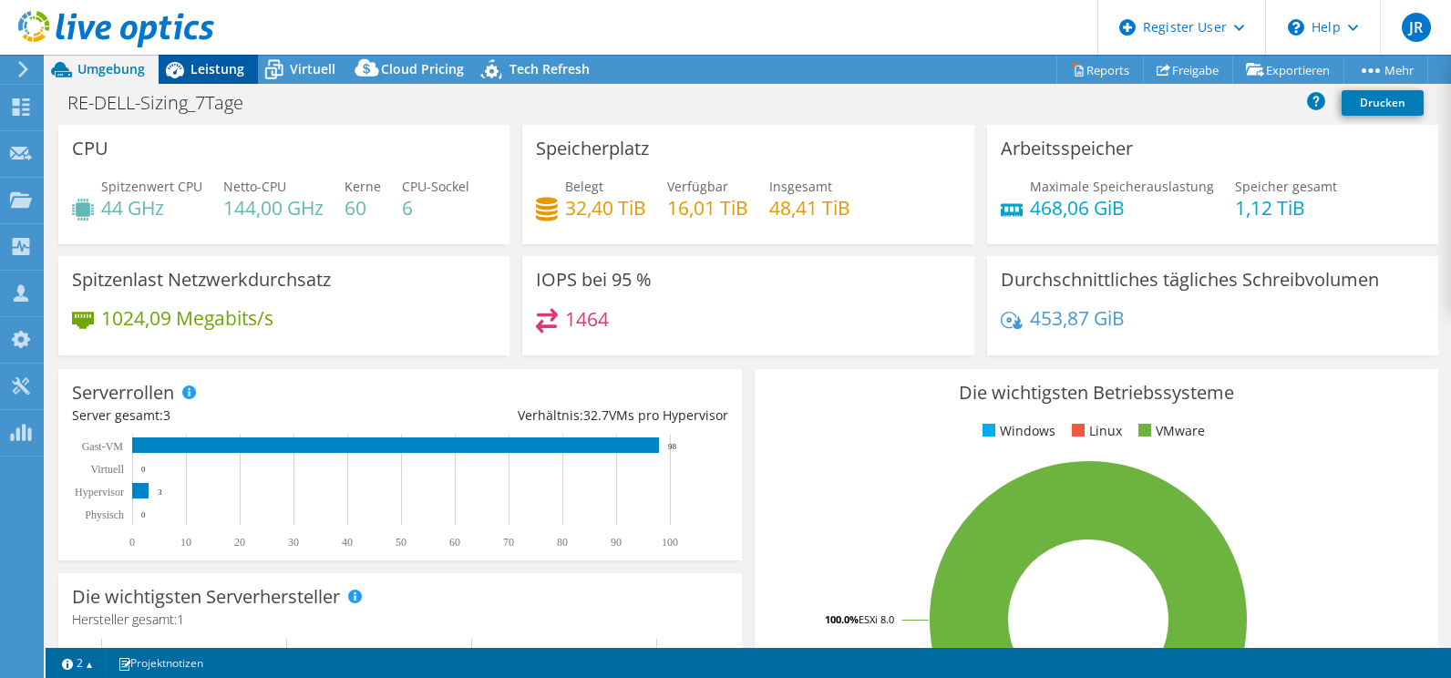
click at [234, 73] on span "Leistung" at bounding box center [217, 68] width 54 height 17
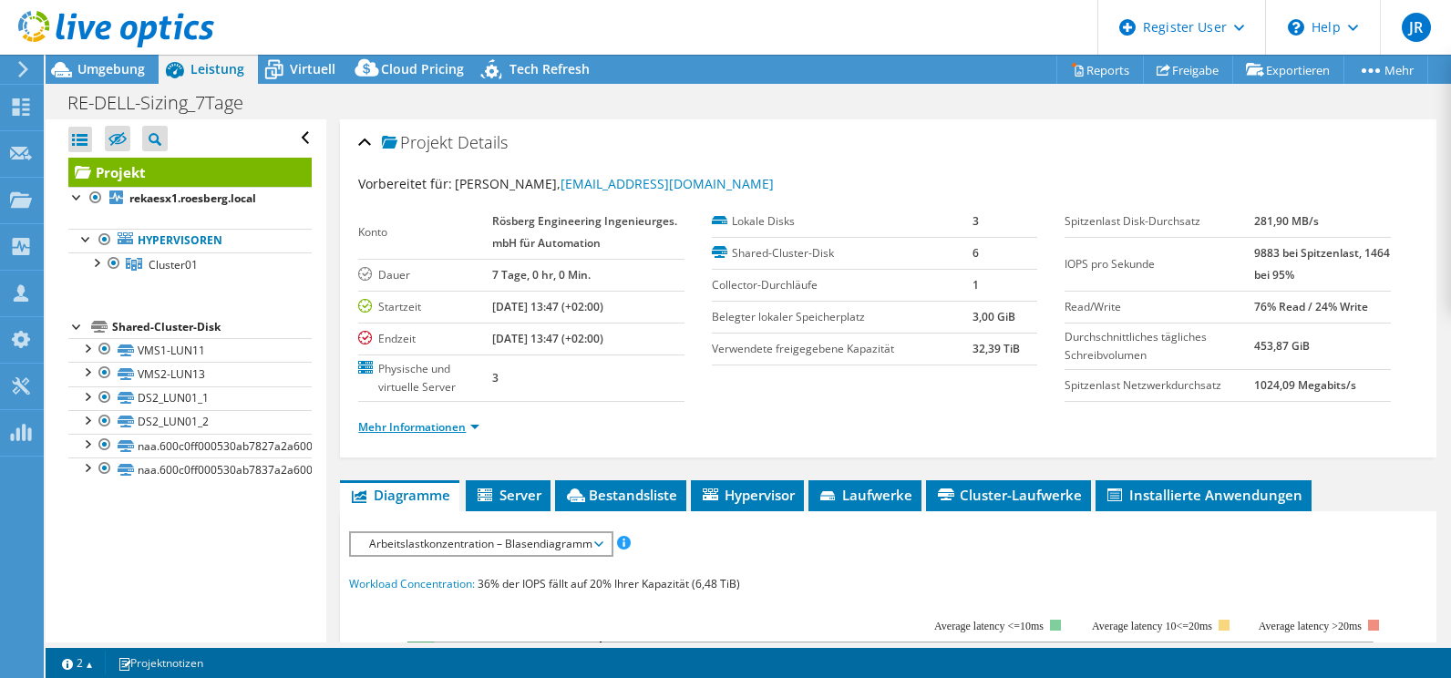
click at [421, 432] on link "Mehr Informationen" at bounding box center [418, 426] width 121 height 15
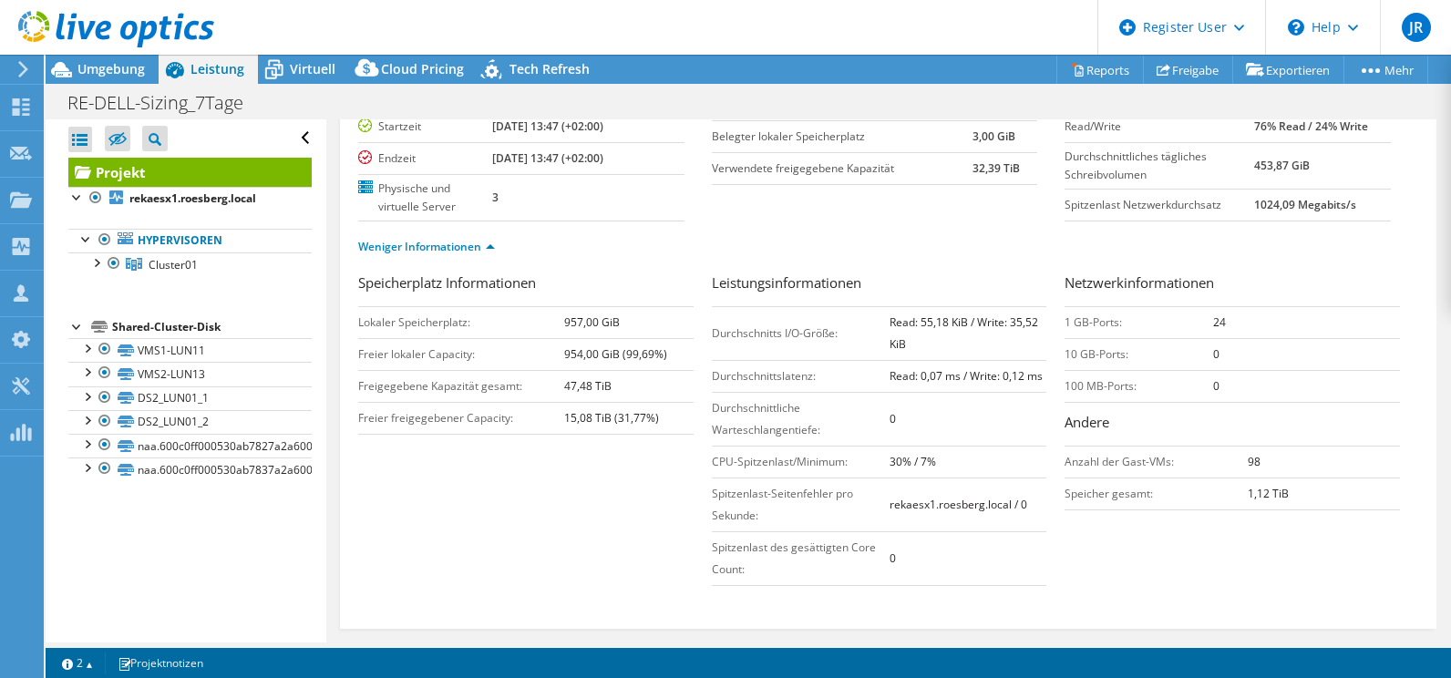
scroll to position [182, 0]
click at [99, 262] on div at bounding box center [96, 261] width 18 height 18
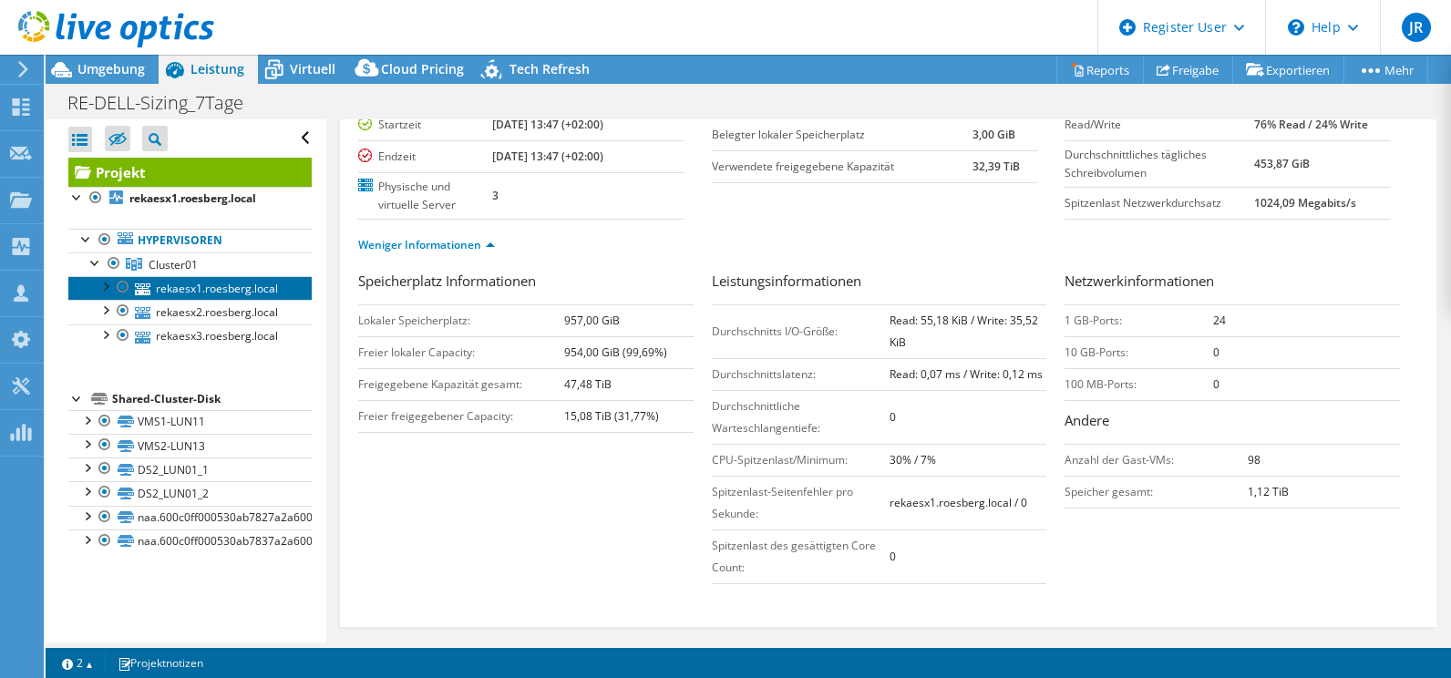
click at [200, 287] on link "rekaesx1.roesberg.local" at bounding box center [189, 288] width 243 height 24
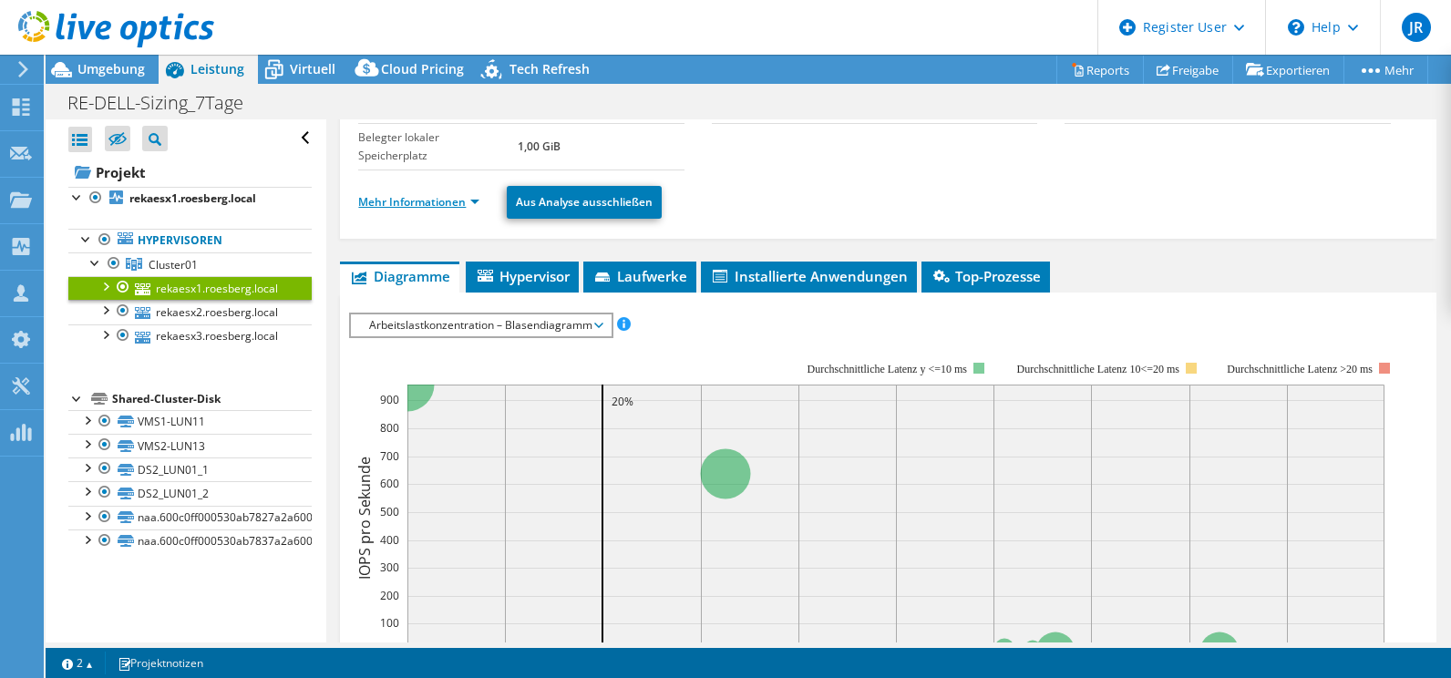
click at [373, 195] on link "Mehr Informationen" at bounding box center [418, 201] width 121 height 15
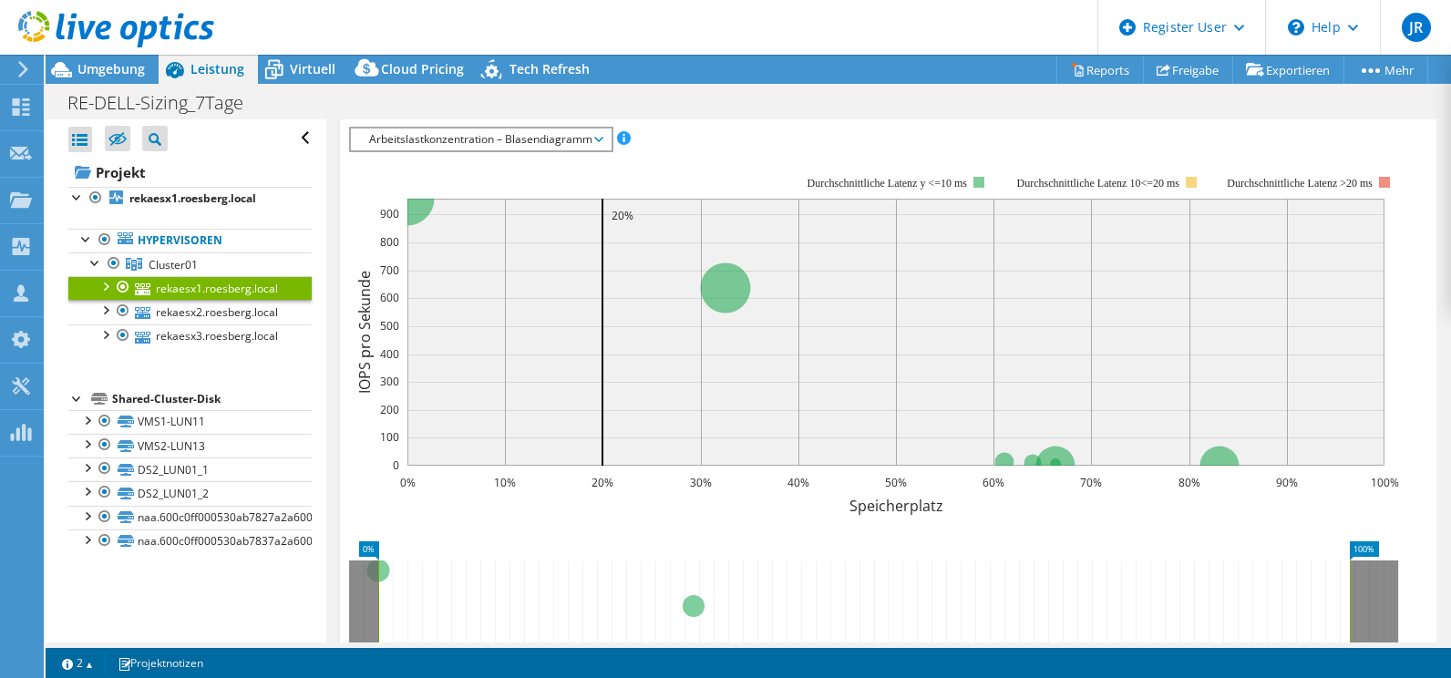
scroll to position [911, 0]
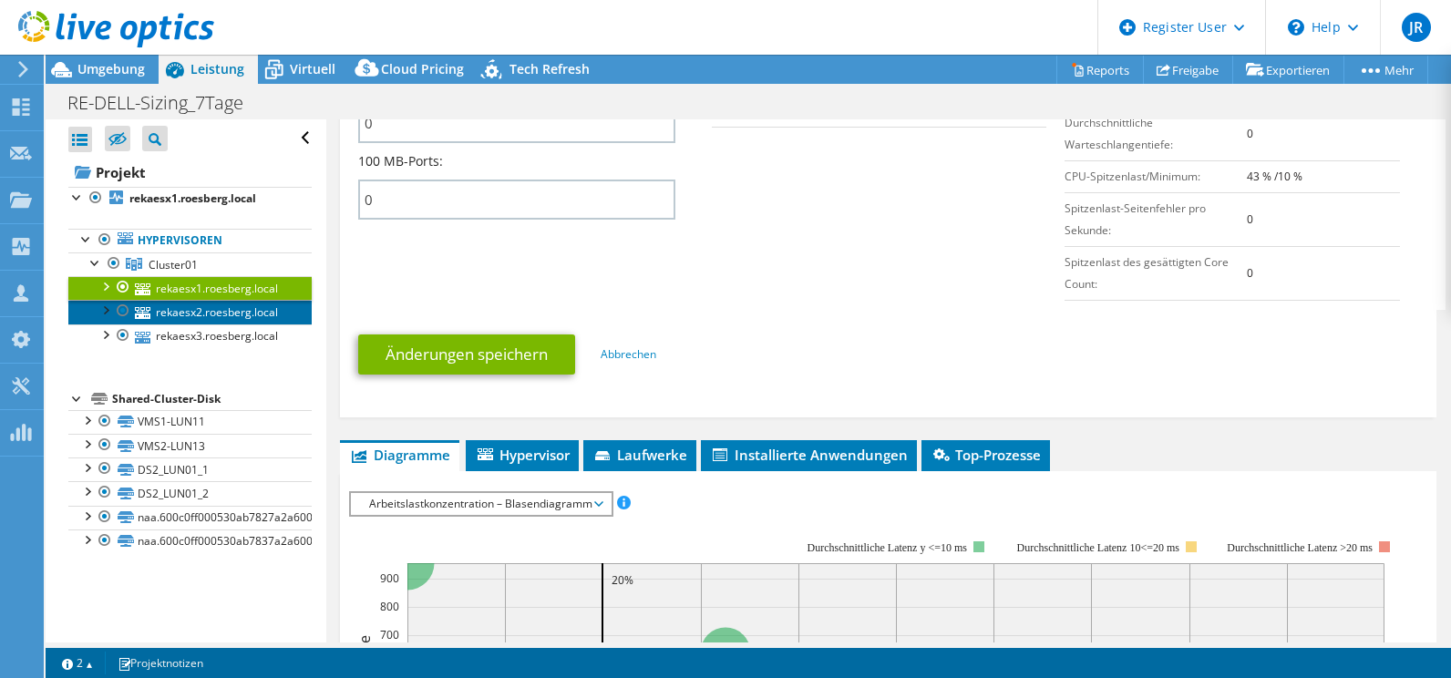
click at [187, 304] on link "rekaesx2.roesberg.local" at bounding box center [189, 312] width 243 height 24
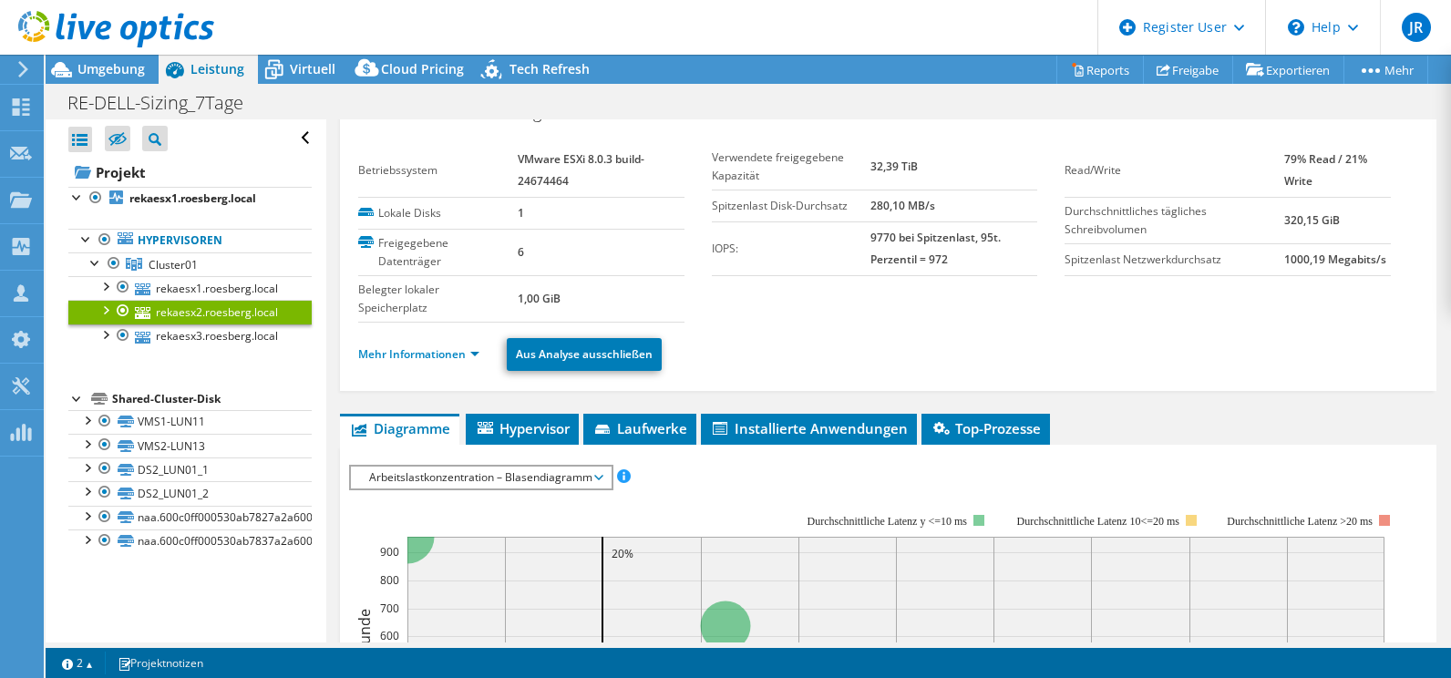
scroll to position [0, 0]
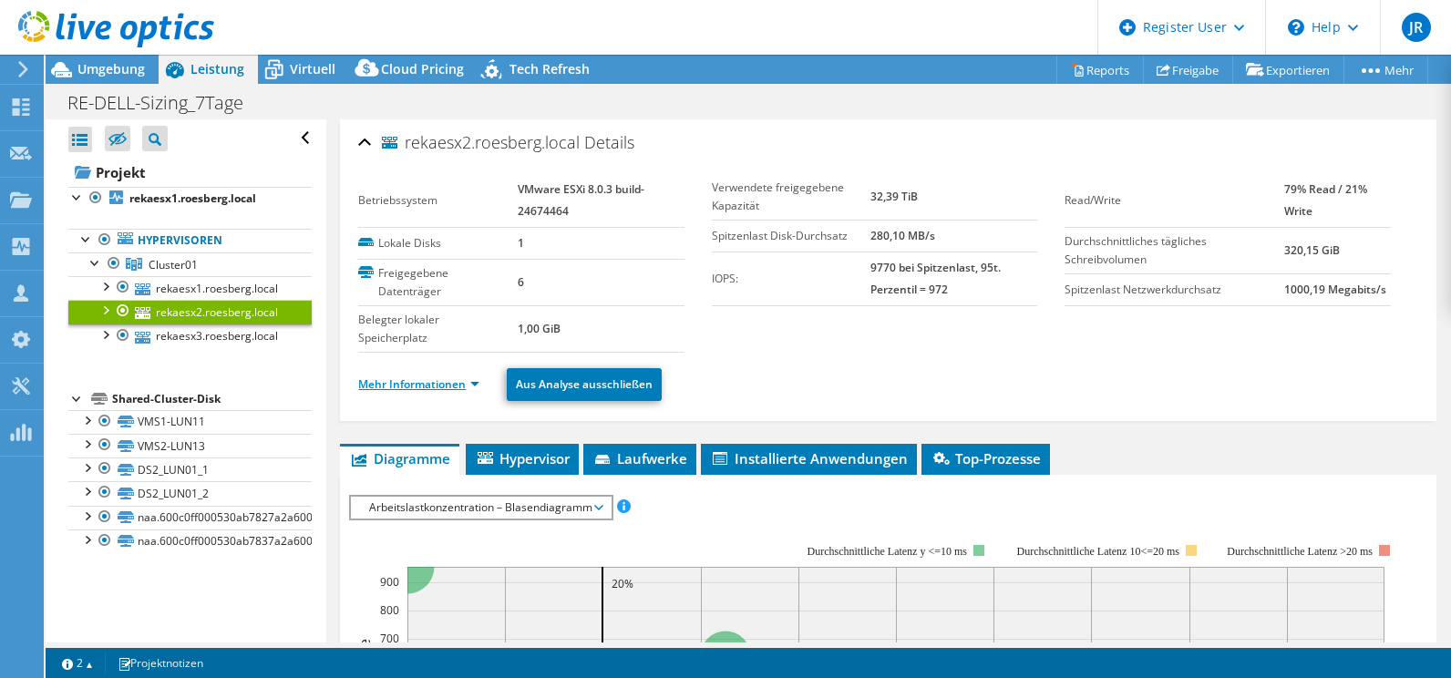
click at [406, 385] on link "Mehr Informationen" at bounding box center [418, 383] width 121 height 15
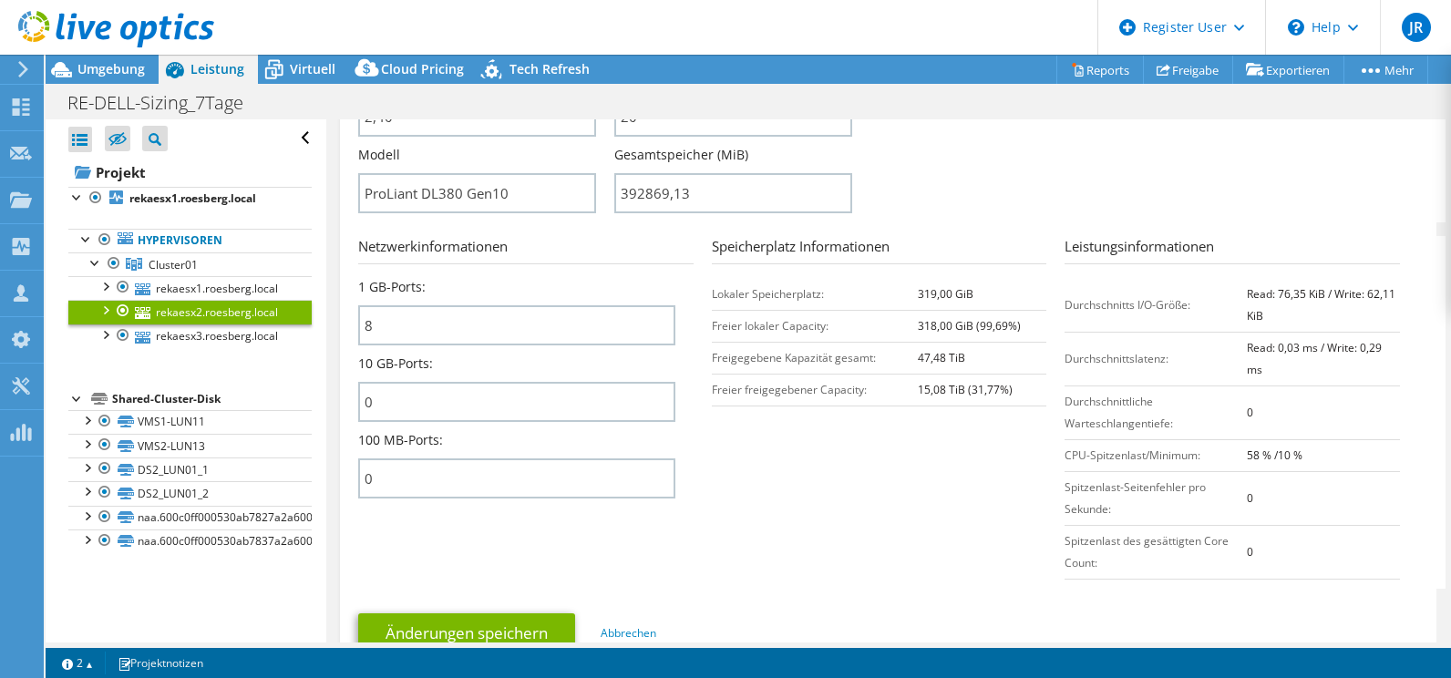
scroll to position [638, 0]
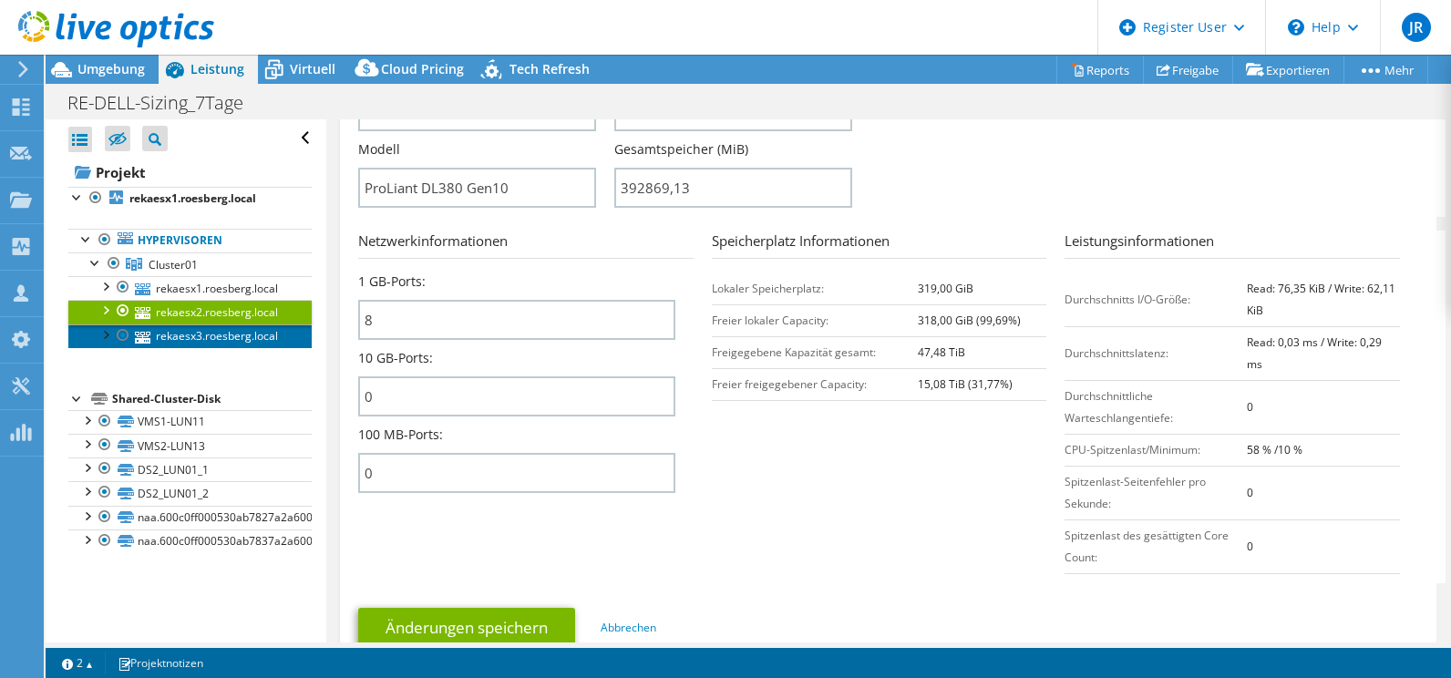
click at [240, 334] on link "rekaesx3.roesberg.local" at bounding box center [189, 336] width 243 height 24
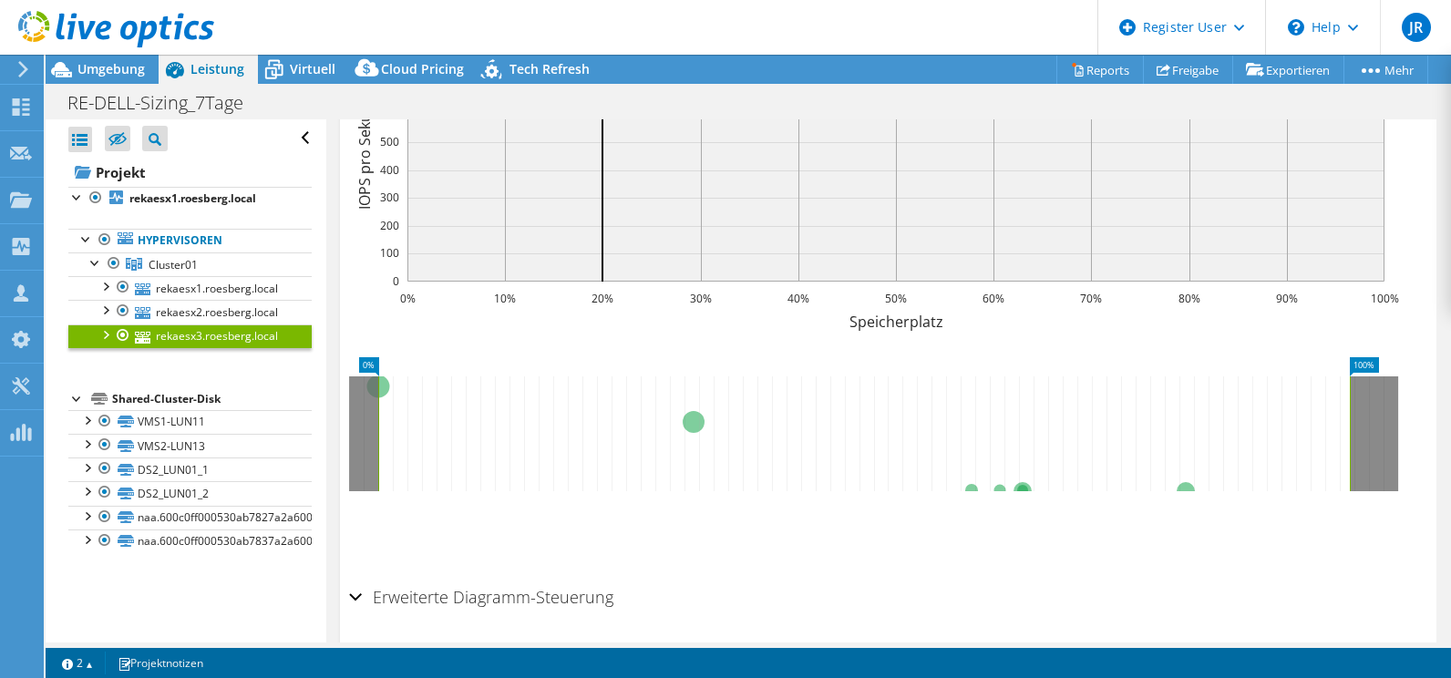
scroll to position [614, 0]
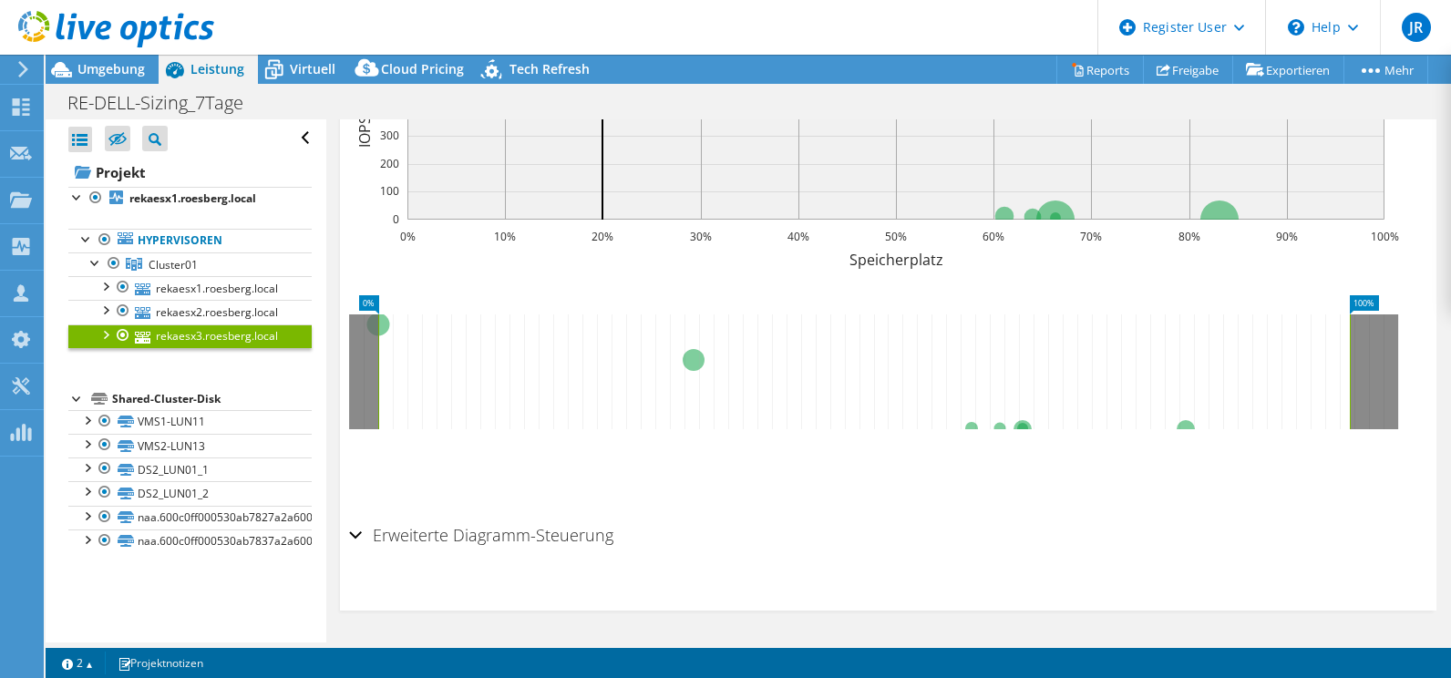
click at [104, 330] on div at bounding box center [105, 333] width 18 height 18
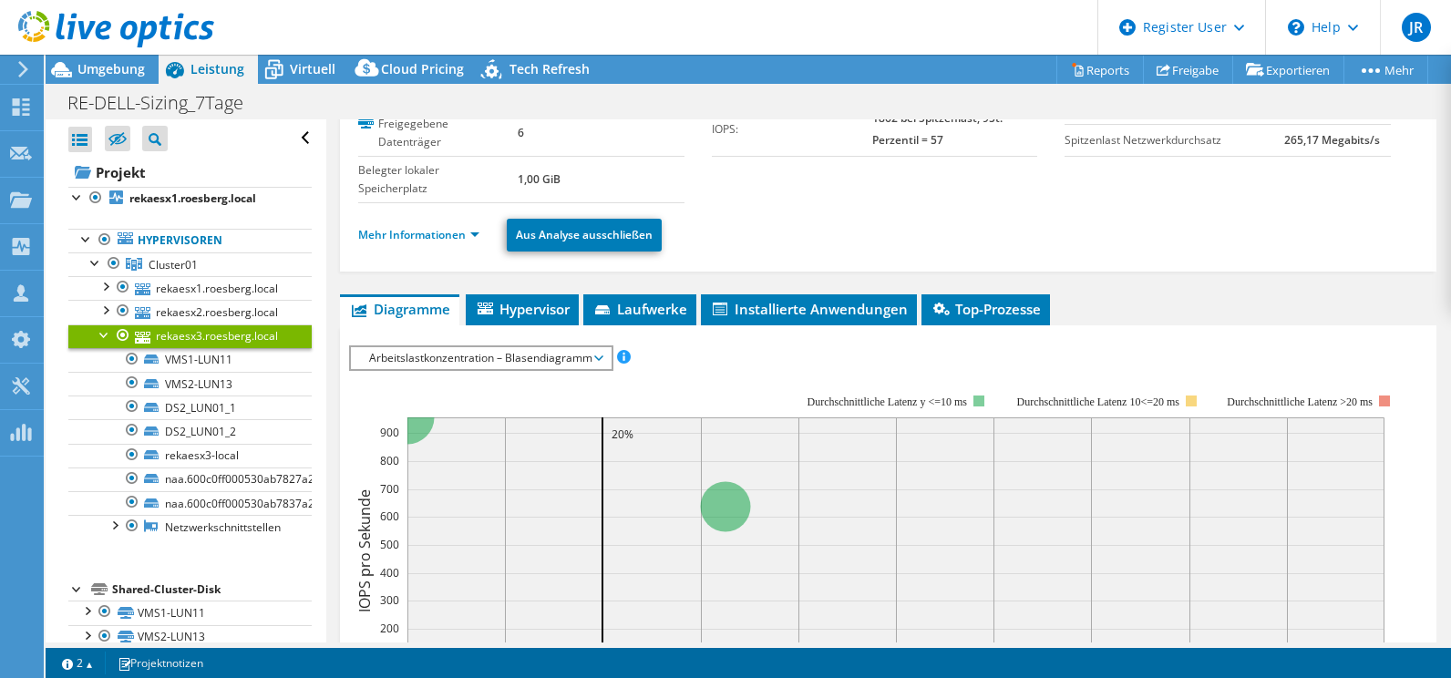
scroll to position [67, 0]
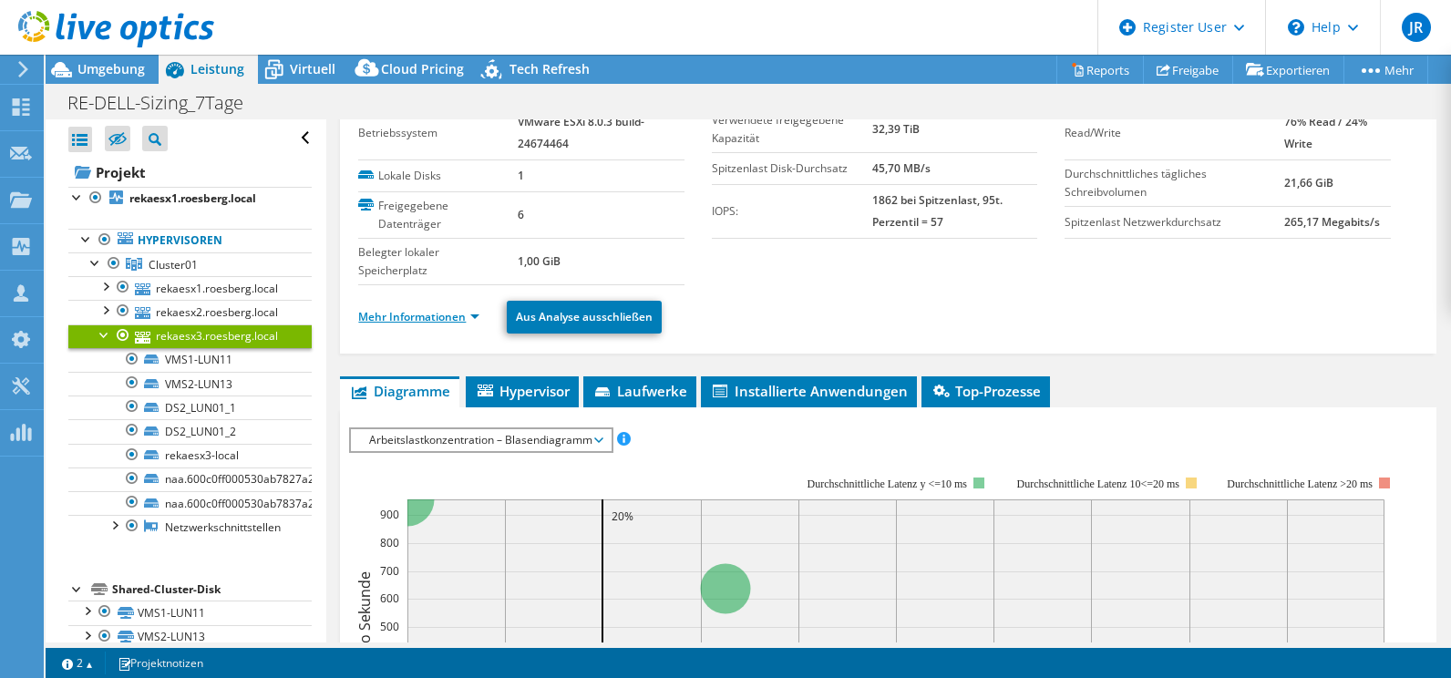
drag, startPoint x: 399, startPoint y: 304, endPoint x: 397, endPoint y: 315, distance: 11.1
click at [399, 304] on ul "Mehr Informationen Aus Analyse ausschließen" at bounding box center [888, 314] width 1060 height 37
click at [397, 315] on link "Mehr Informationen" at bounding box center [418, 316] width 121 height 15
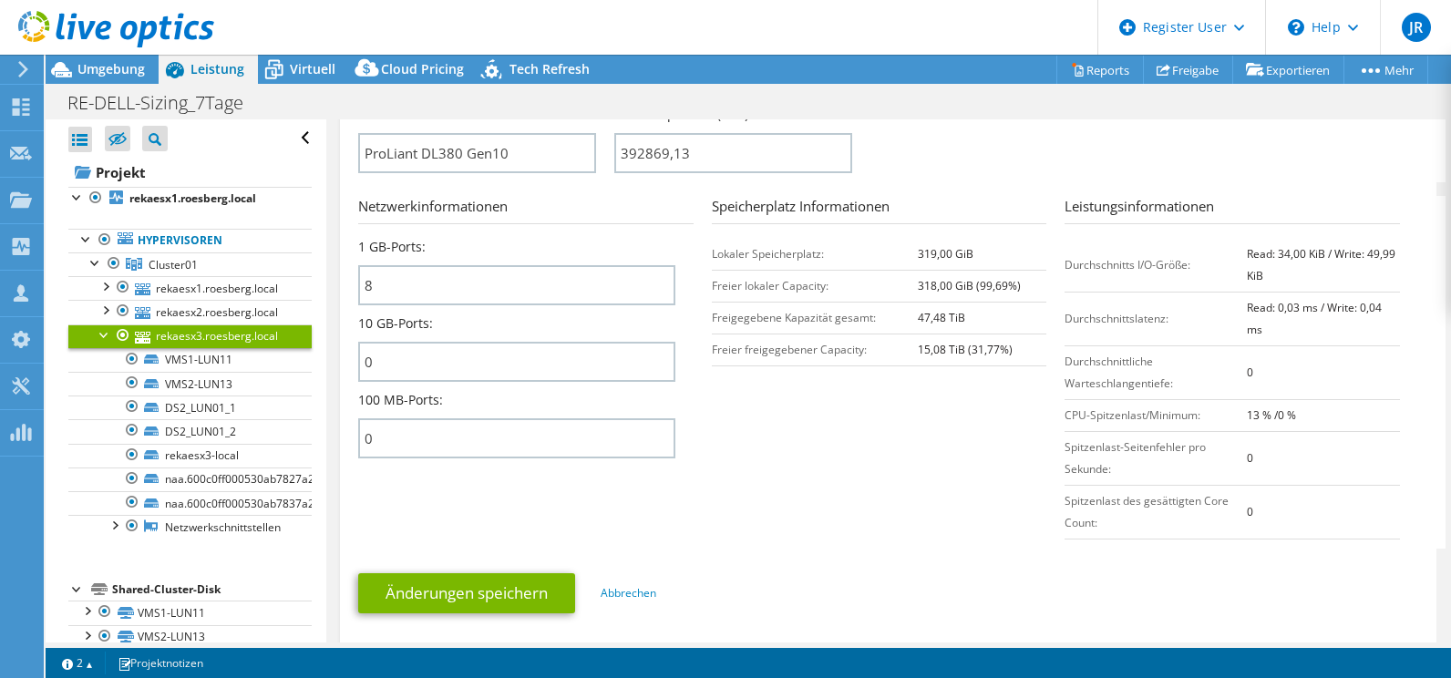
scroll to position [705, 0]
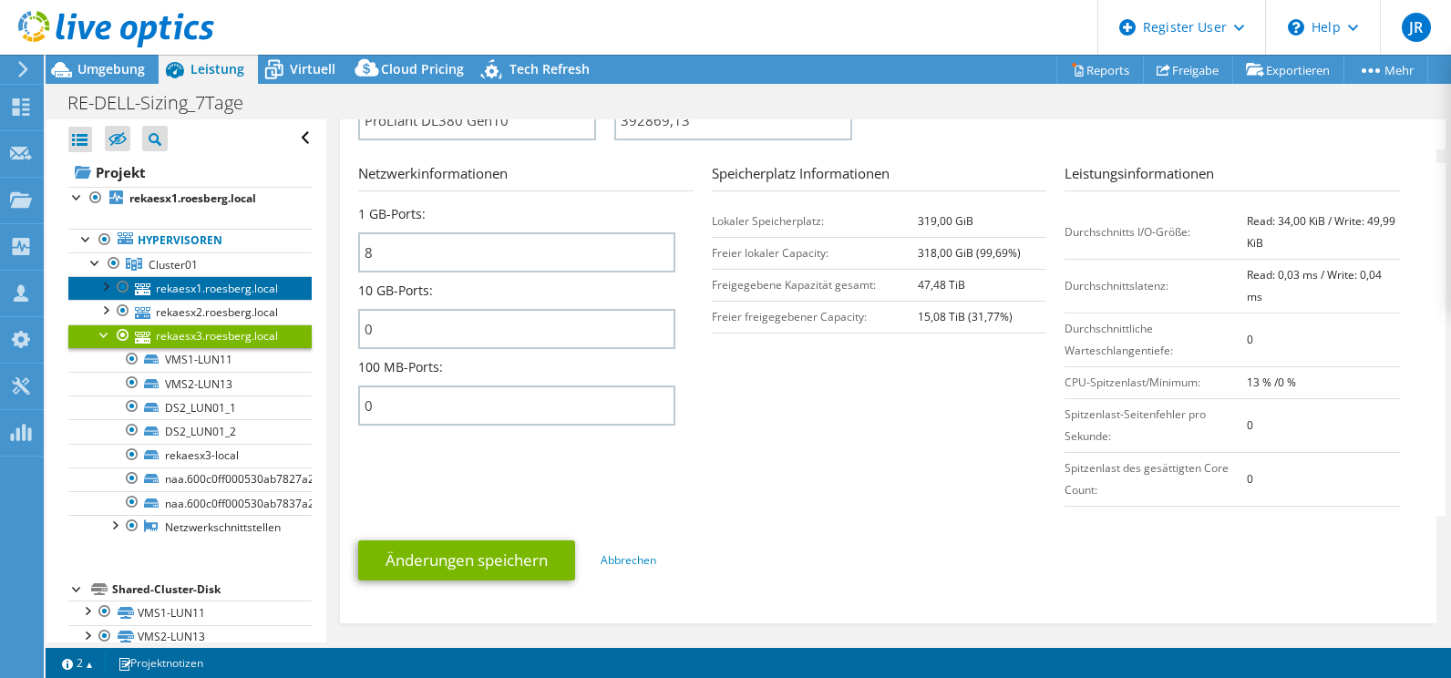
click at [175, 284] on link "rekaesx1.roesberg.local" at bounding box center [189, 288] width 243 height 24
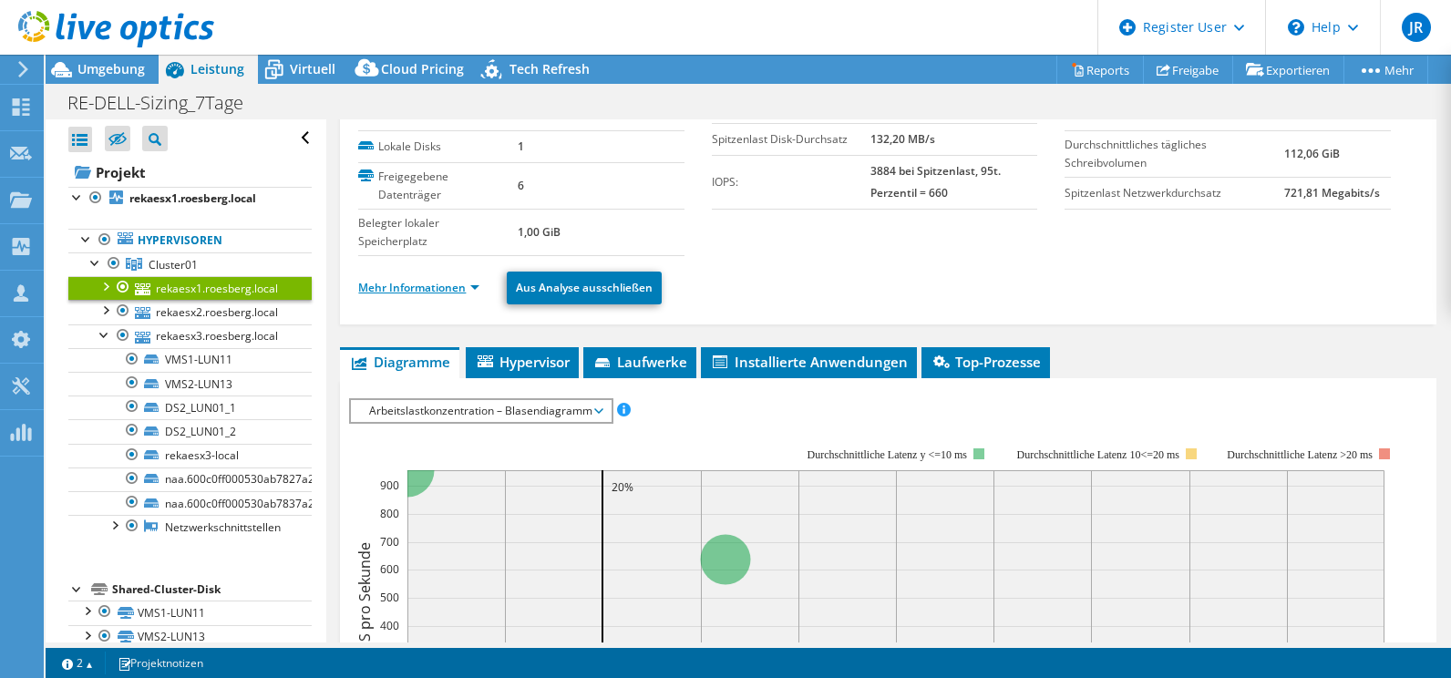
scroll to position [67, 0]
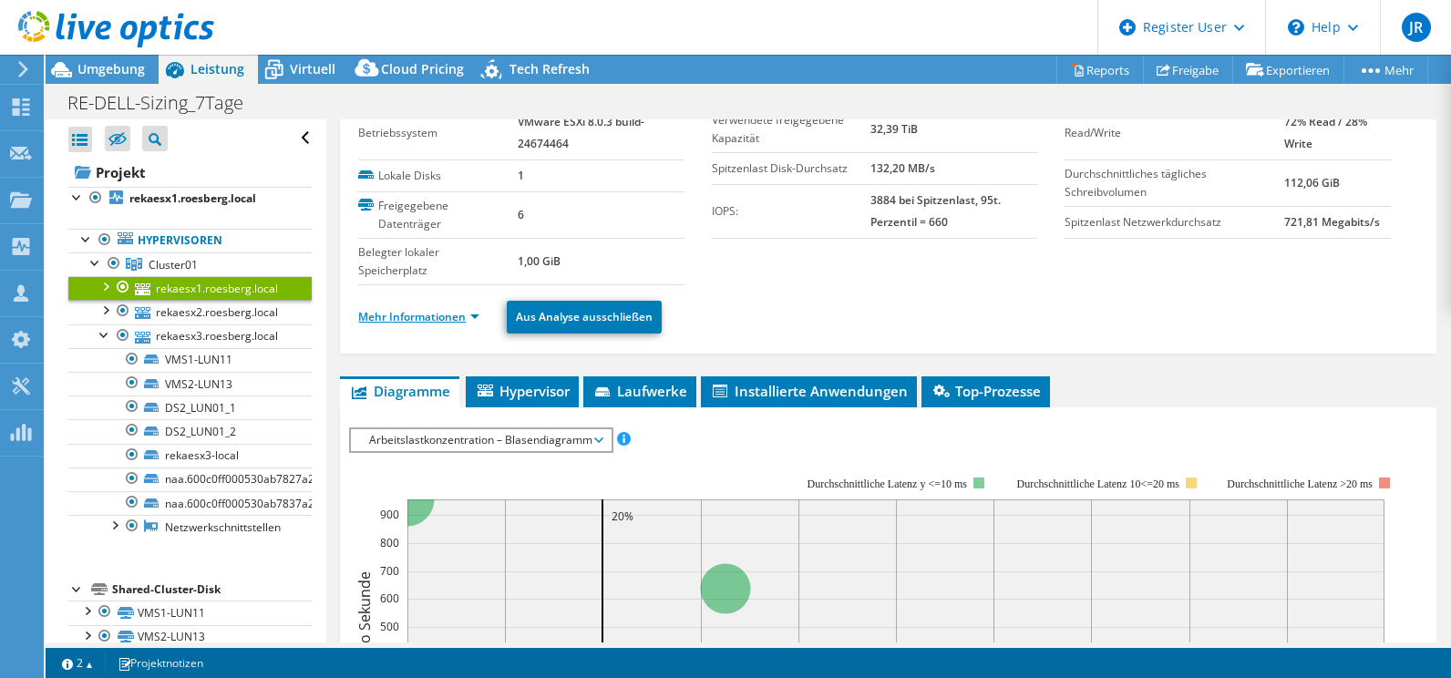
click at [390, 315] on link "Mehr Informationen" at bounding box center [418, 316] width 121 height 15
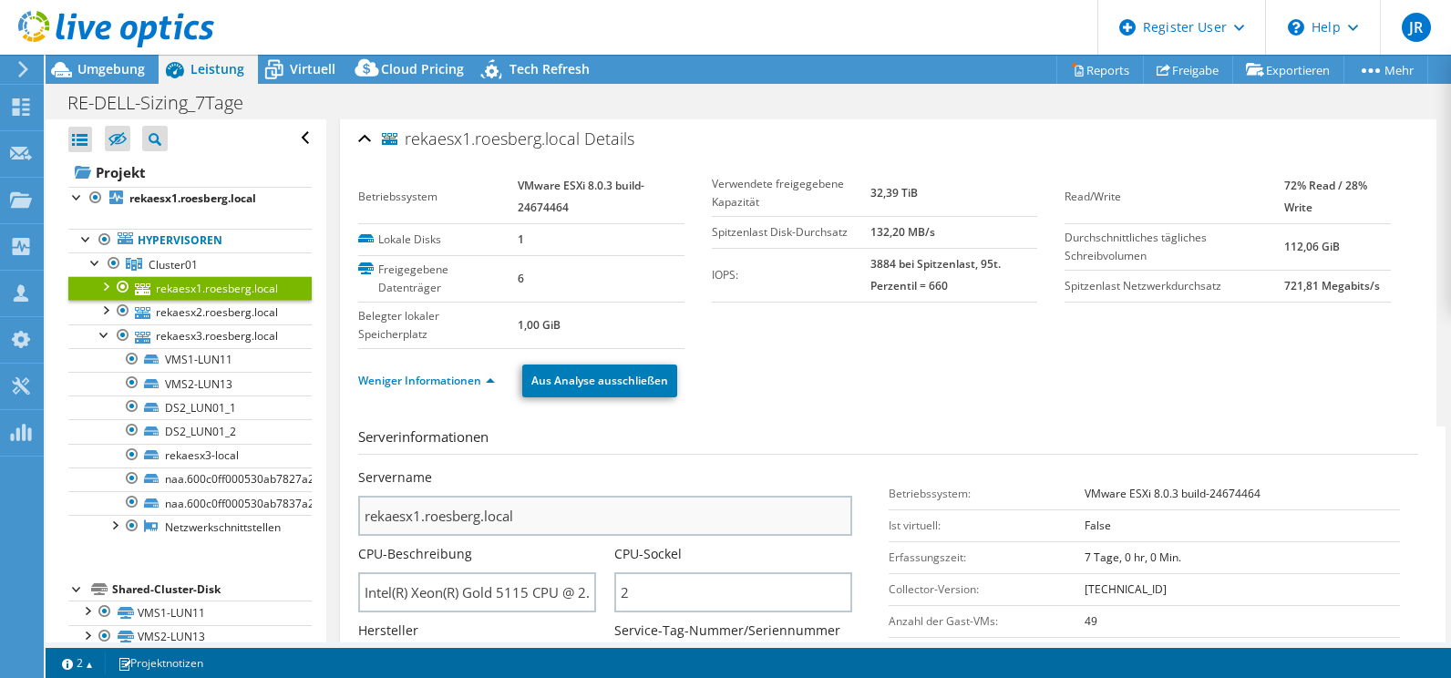
scroll to position [0, 0]
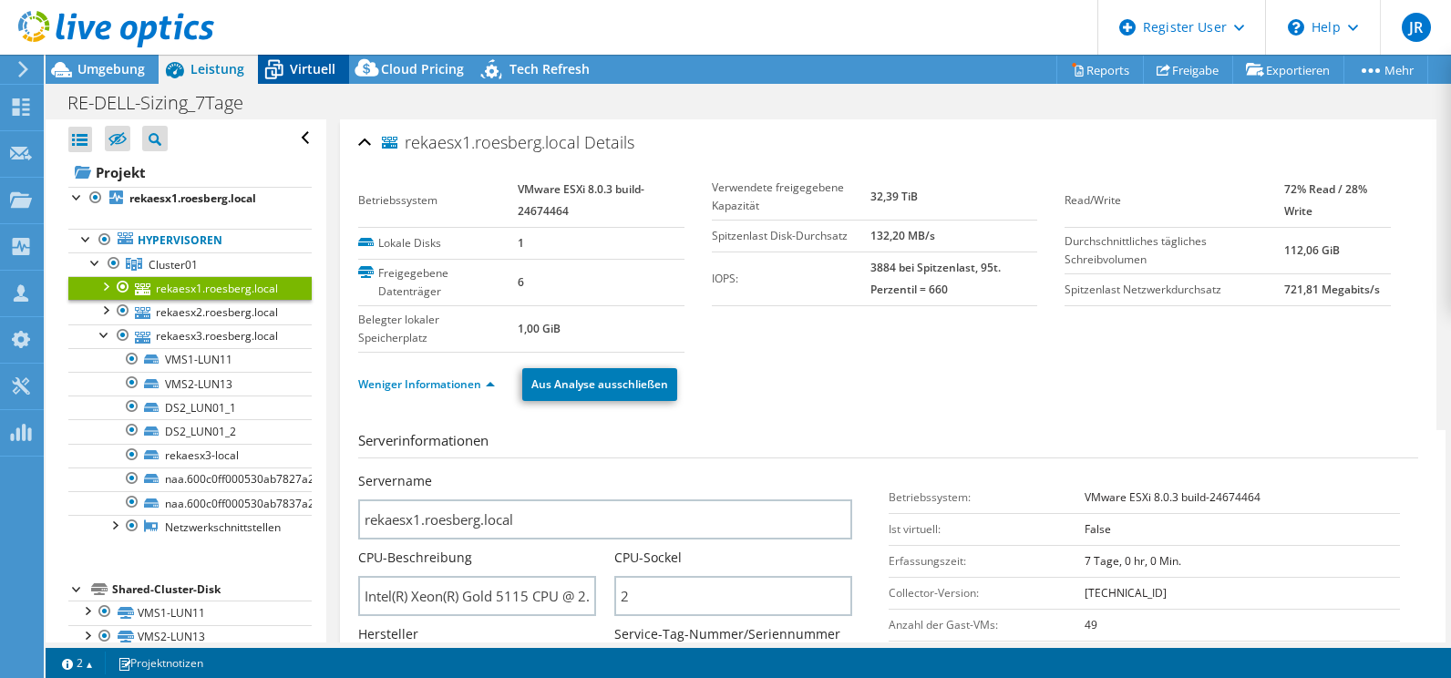
click at [291, 68] on span "Virtuell" at bounding box center [313, 68] width 46 height 17
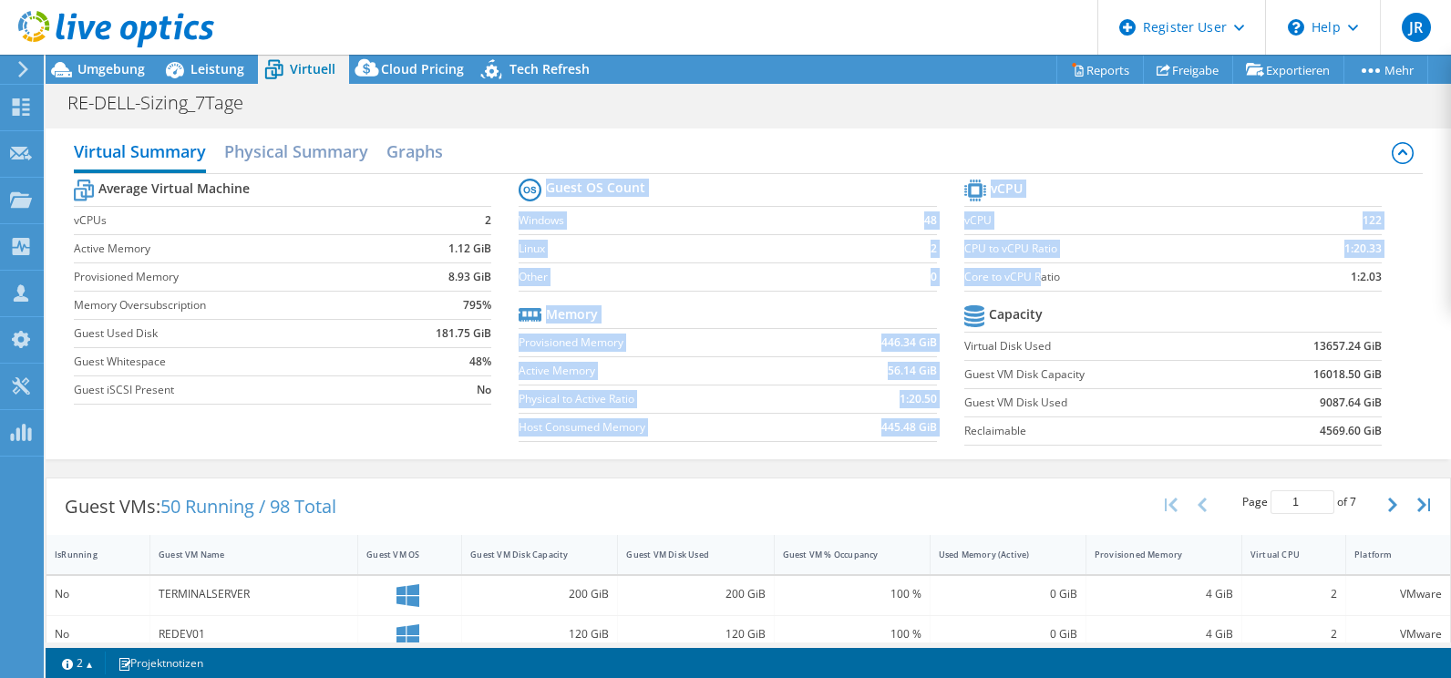
drag, startPoint x: 953, startPoint y: 271, endPoint x: 1032, endPoint y: 270, distance: 79.3
click at [1032, 270] on div "Average Virtual Machine vCPUs 2 Active Memory 1.12 GiB Provisioned Memory 8.93 …" at bounding box center [748, 314] width 1349 height 281
drag, startPoint x: 1032, startPoint y: 270, endPoint x: 995, endPoint y: 270, distance: 37.4
click at [995, 270] on label "Core to vCPU Ratio" at bounding box center [1118, 277] width 308 height 18
click at [996, 246] on label "CPU to vCPU Ratio" at bounding box center [1118, 249] width 308 height 18
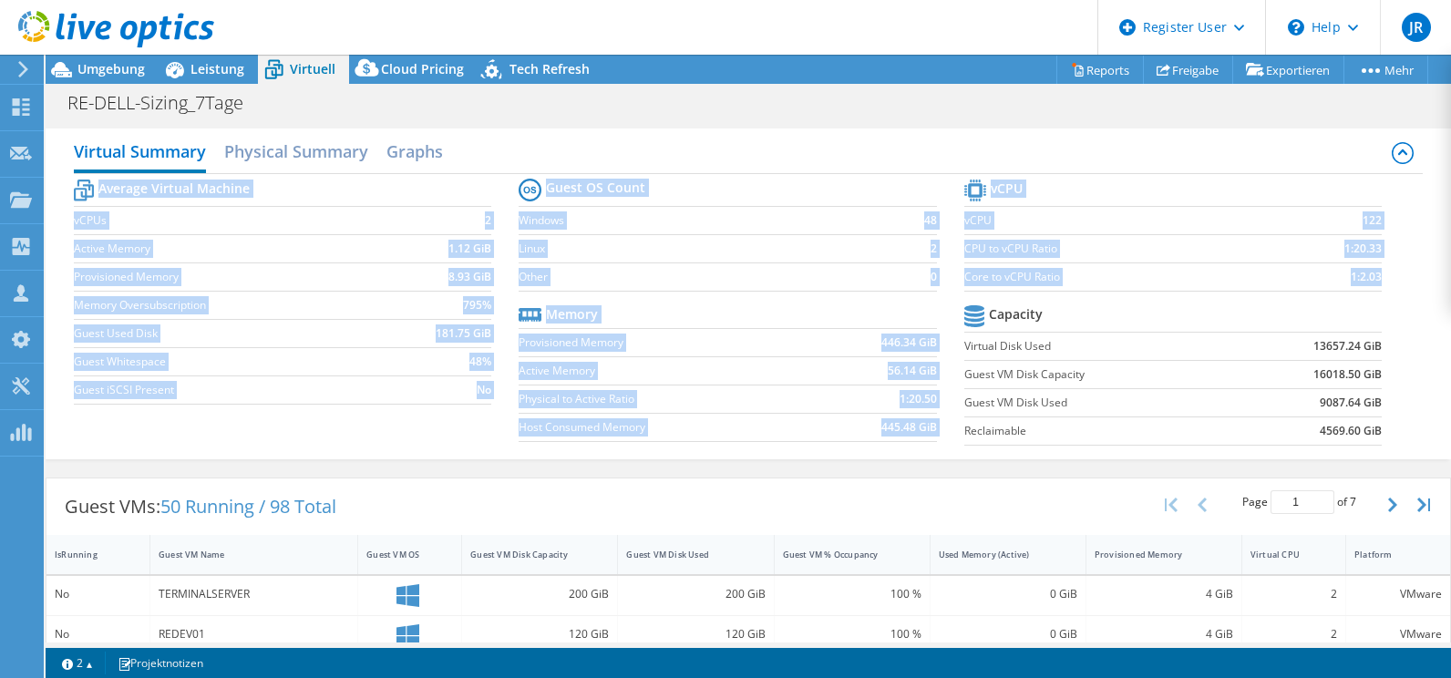
drag, startPoint x: 64, startPoint y: 176, endPoint x: 1371, endPoint y: 431, distance: 1332.3
click at [1381, 431] on div "Virtual Summary Physical Summary Graphs Average Virtual Machine vCPUs 2 Active …" at bounding box center [748, 293] width 1405 height 331
drag, startPoint x: 669, startPoint y: 304, endPoint x: 554, endPoint y: 286, distance: 116.3
click at [669, 303] on tr "Memory" at bounding box center [727, 315] width 418 height 28
click at [238, 225] on label "vCPUs" at bounding box center [233, 220] width 318 height 18
